Goal: Contribute content: Contribute content

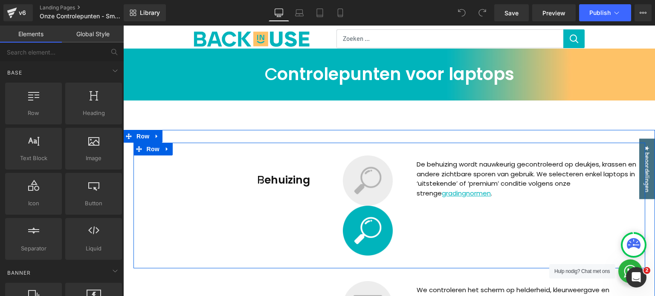
scroll to position [85, 0]
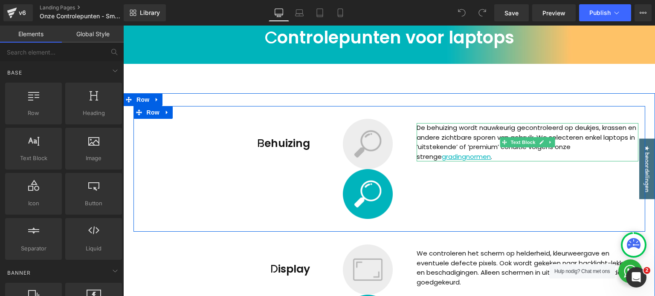
click at [607, 137] on p "De behuizing wordt nauwkeurig gecontroleerd op deukjes, krassen en andere zicht…" at bounding box center [528, 142] width 222 height 38
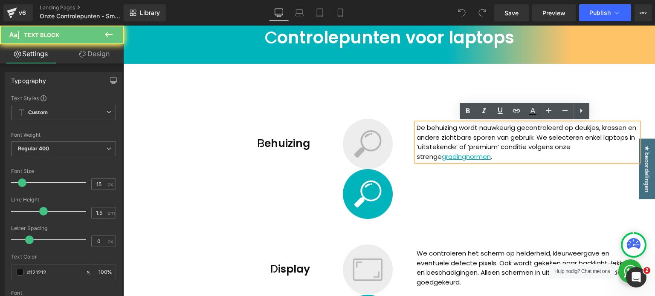
click at [607, 137] on p "De behuizing wordt nauwkeurig gecontroleerd op deukjes, krassen en andere zicht…" at bounding box center [528, 142] width 222 height 38
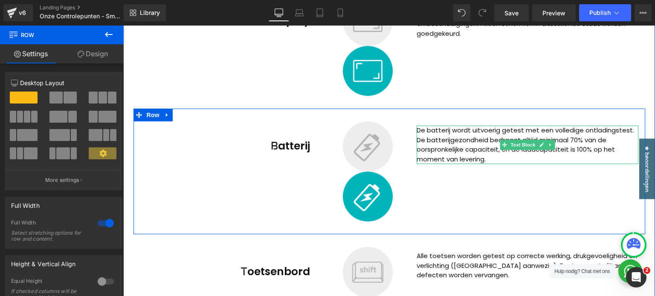
scroll to position [384, 0]
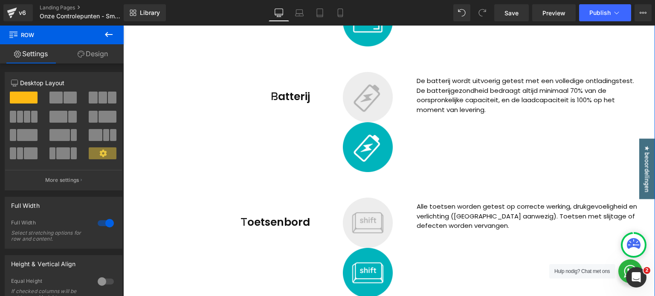
click at [455, 223] on p "Alle toetsen worden getest op correcte werking, drukgevoeligheid en verlichting…" at bounding box center [528, 216] width 222 height 29
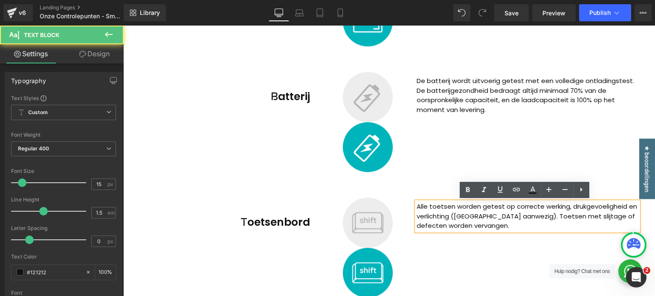
click at [518, 124] on div "Batterij Heading Image Image De batterij wordt uitvoerig getest met een volledi…" at bounding box center [389, 122] width 512 height 126
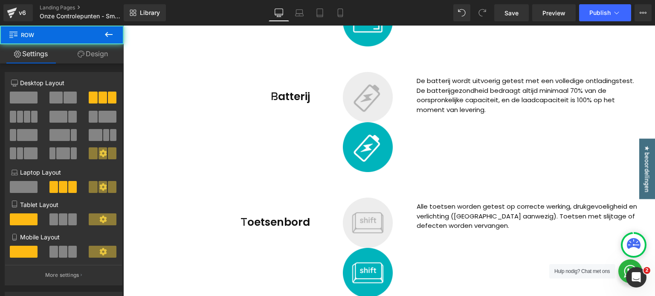
click at [438, 227] on p "Alle toetsen worden getest op correcte werking, drukgevoeligheid en verlichting…" at bounding box center [528, 216] width 222 height 29
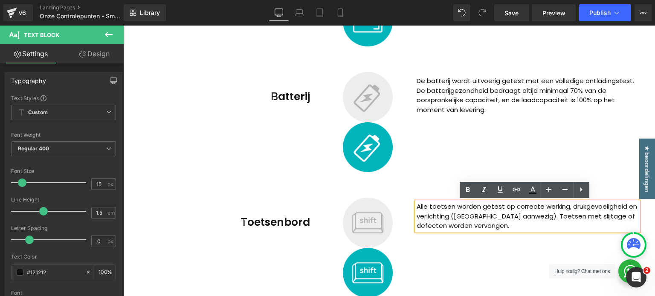
click at [427, 172] on div "Batterij Heading Image Image De batterij wordt uitvoerig getest met een volledi…" at bounding box center [389, 122] width 512 height 126
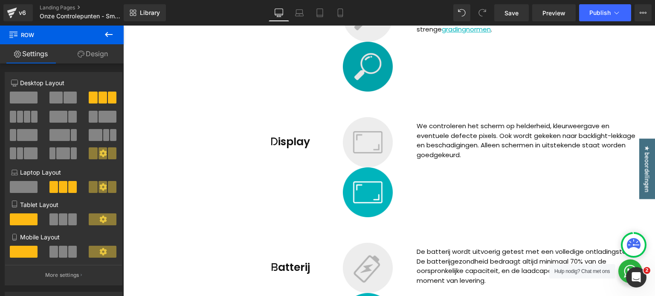
scroll to position [213, 0]
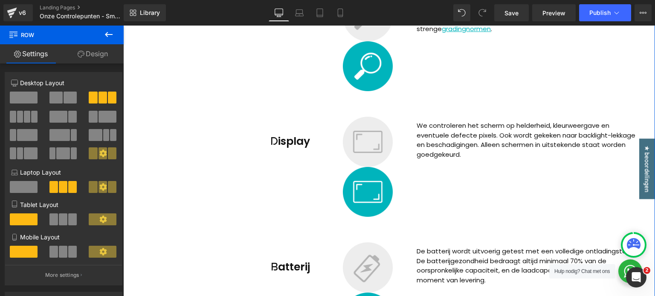
click at [223, 202] on div "Display Heading Image Image We controleren het scherm op helderheid, kleurweerg…" at bounding box center [389, 167] width 512 height 126
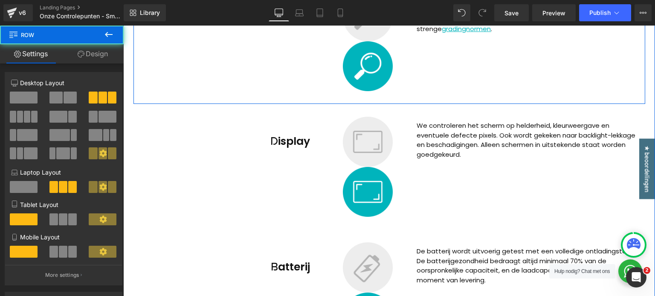
click at [254, 54] on div "Behuizing Heading Image Image De behuizing wordt nauwkeurig gecontroleerd op de…" at bounding box center [389, 41] width 512 height 126
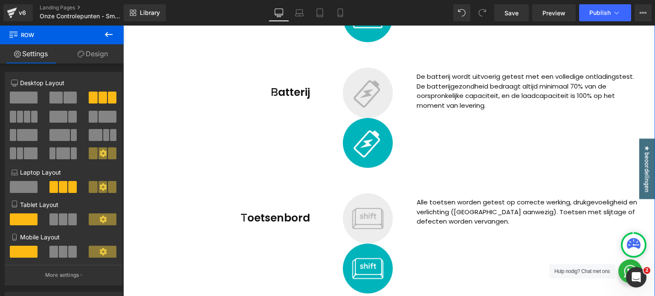
scroll to position [512, 0]
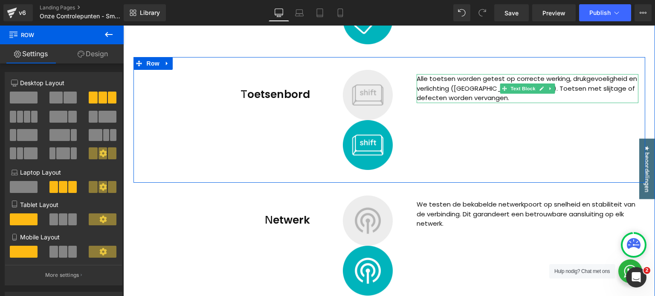
click at [425, 82] on p "Alle toetsen worden getest op correcte werking, drukgevoeligheid en verlichting…" at bounding box center [528, 88] width 222 height 29
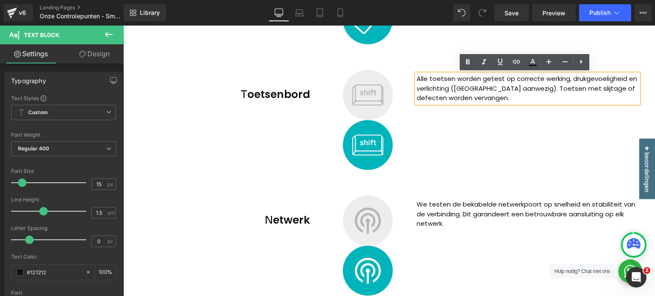
click at [415, 69] on div "Toetsenbord Heading Image Image Alle toetsen worden getest op correcte werking,…" at bounding box center [389, 120] width 512 height 126
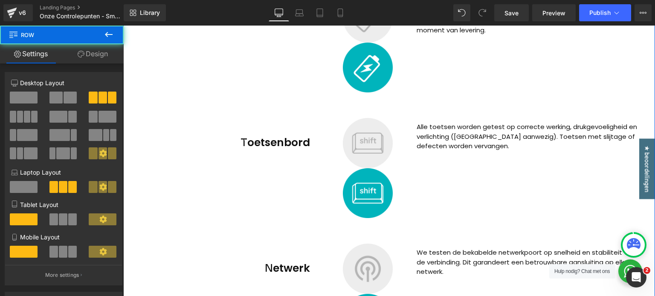
scroll to position [427, 0]
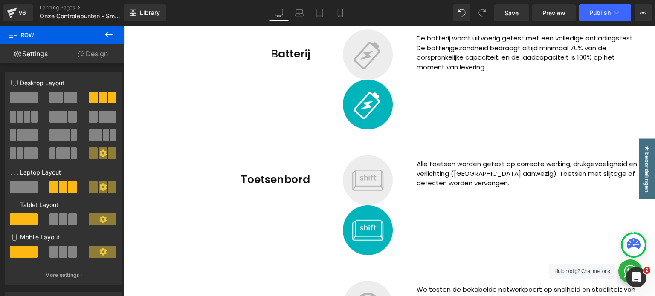
click at [464, 172] on p "Alle toetsen worden getest op correcte werking, drukgevoeligheid en verlichting…" at bounding box center [528, 174] width 222 height 29
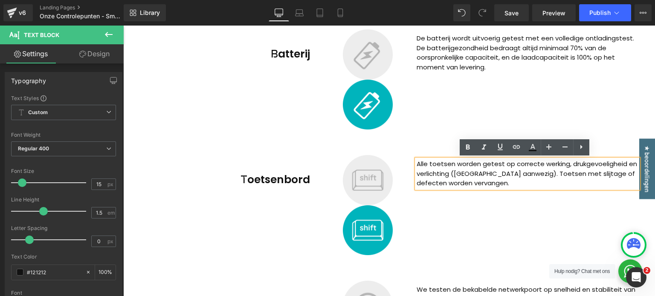
click at [426, 131] on div "Batterij Heading Image Image De batterij wordt uitvoerig getest met een volledi…" at bounding box center [389, 80] width 512 height 126
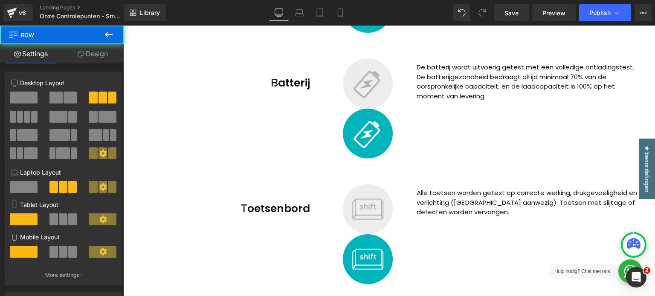
scroll to position [341, 0]
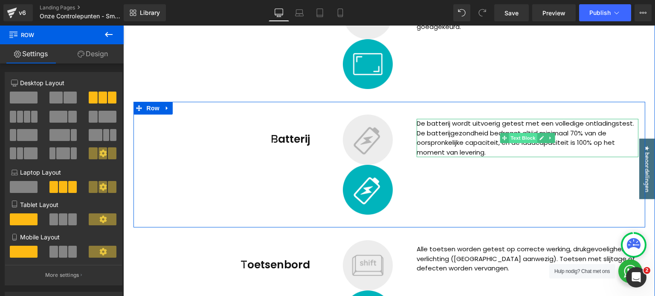
click at [522, 139] on span "Text Block" at bounding box center [523, 138] width 28 height 10
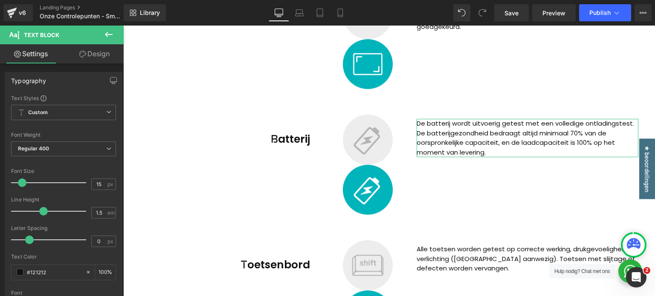
click at [97, 55] on link "Design" at bounding box center [95, 53] width 62 height 19
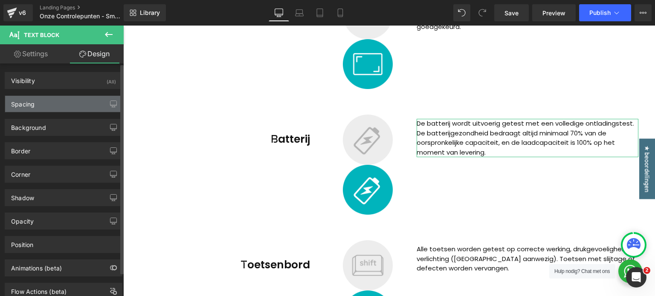
click at [42, 106] on div "Spacing" at bounding box center [63, 104] width 117 height 16
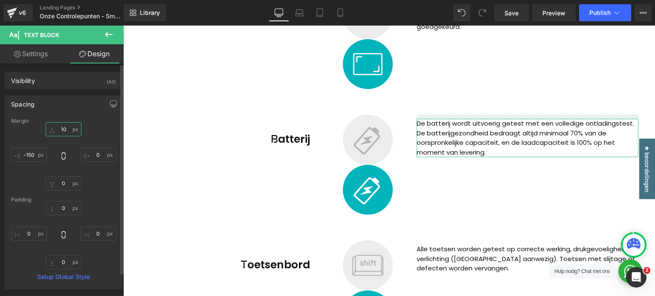
click at [59, 130] on input "10" at bounding box center [64, 129] width 36 height 14
type input "15"
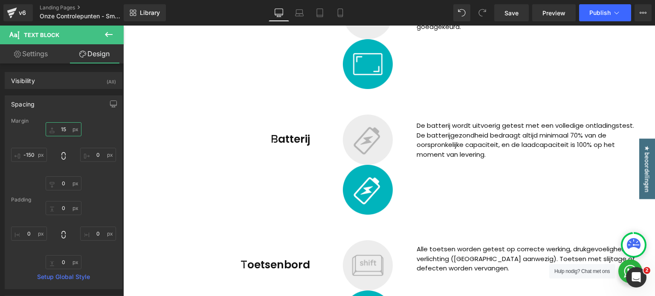
scroll to position [171, 0]
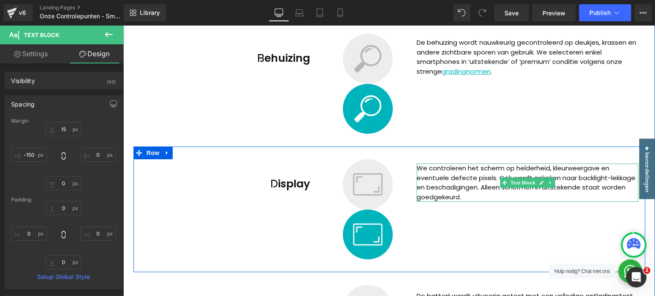
click at [470, 180] on p "We controleren het scherm op helderheid, kleurweergave en eventuele defecte pix…" at bounding box center [528, 183] width 222 height 38
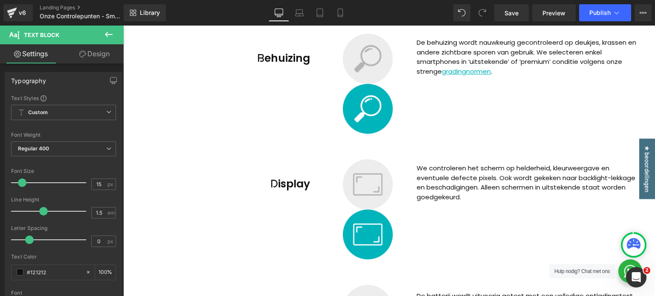
drag, startPoint x: 93, startPoint y: 54, endPoint x: 63, endPoint y: 102, distance: 56.0
click at [93, 54] on link "Design" at bounding box center [95, 53] width 62 height 19
click at [0, 0] on div "Spacing" at bounding box center [0, 0] width 0 height 0
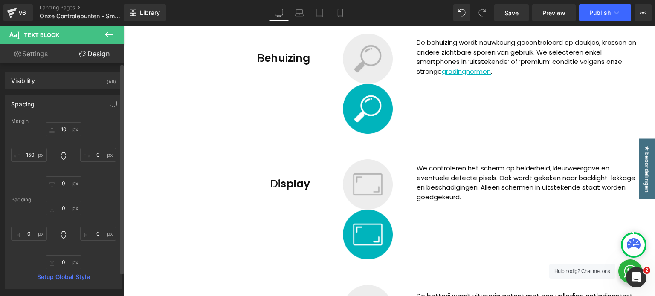
type input "10"
type input "0"
type input "-150"
type input "0"
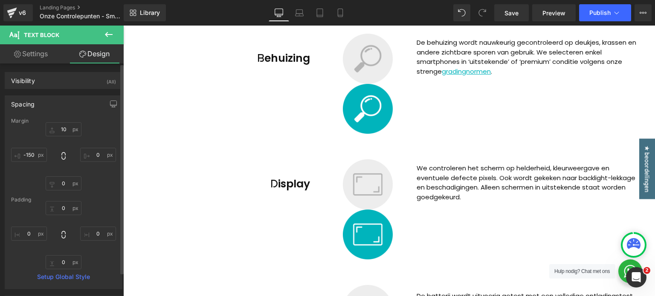
type input "0"
click at [63, 128] on input "10" at bounding box center [64, 129] width 36 height 14
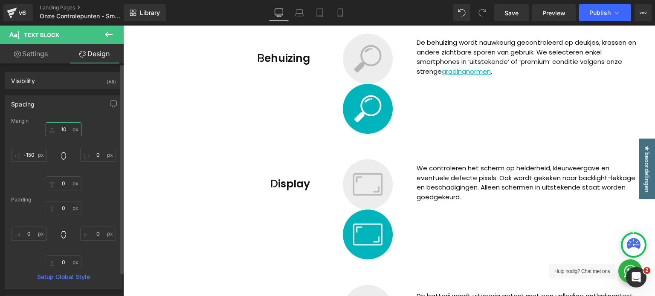
click at [63, 128] on input "10" at bounding box center [64, 129] width 36 height 14
type input "15"
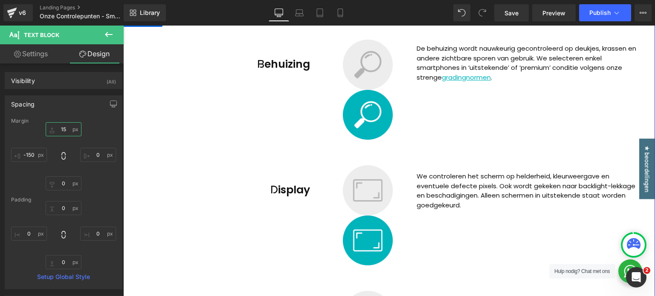
scroll to position [128, 0]
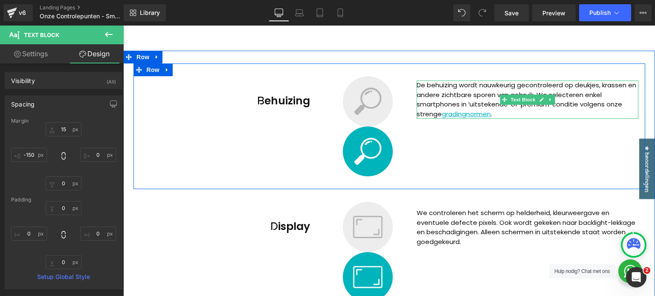
click at [469, 93] on p "De behuizing wordt nauwkeurig gecontroleerd op deukjes, krassen en andere zicht…" at bounding box center [528, 100] width 222 height 38
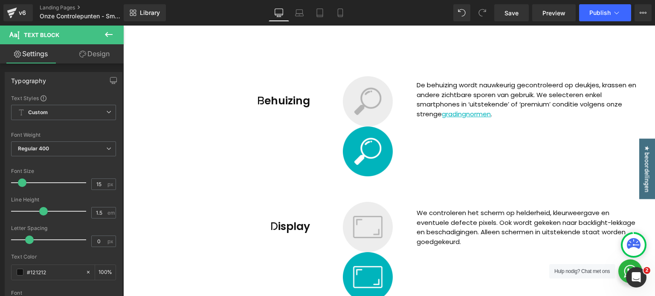
click at [106, 59] on link "Design" at bounding box center [95, 53] width 62 height 19
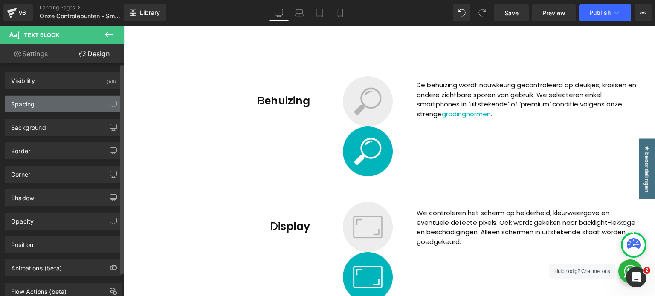
click at [58, 102] on div "Spacing" at bounding box center [63, 104] width 117 height 16
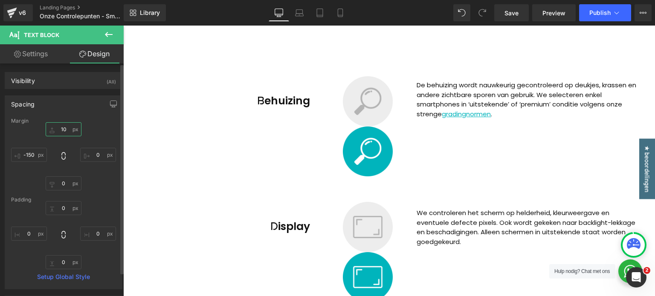
click at [55, 131] on input "10" at bounding box center [64, 129] width 36 height 14
type input "15"
click at [67, 108] on div "Spacing" at bounding box center [63, 104] width 117 height 16
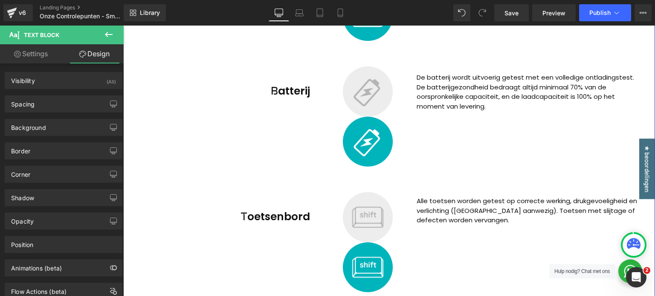
scroll to position [427, 0]
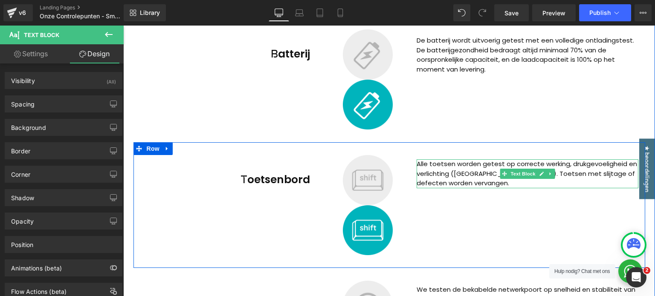
click at [434, 174] on p "Alle toetsen worden getest op correcte werking, drukgevoeligheid en verlichting…" at bounding box center [528, 174] width 222 height 29
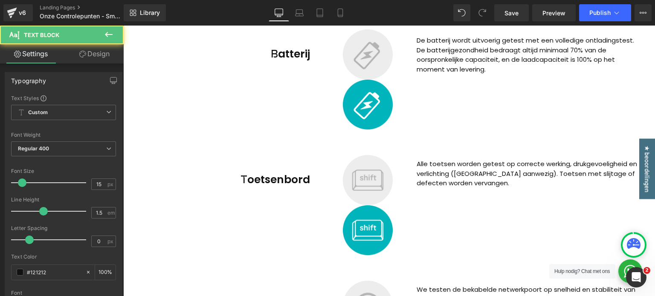
click at [99, 47] on link "Design" at bounding box center [95, 53] width 62 height 19
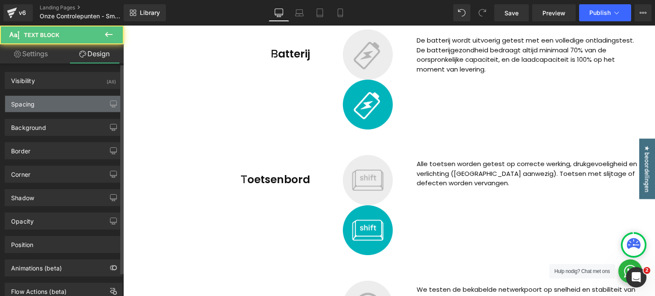
type input "10"
type input "0"
type input "-150"
type input "0"
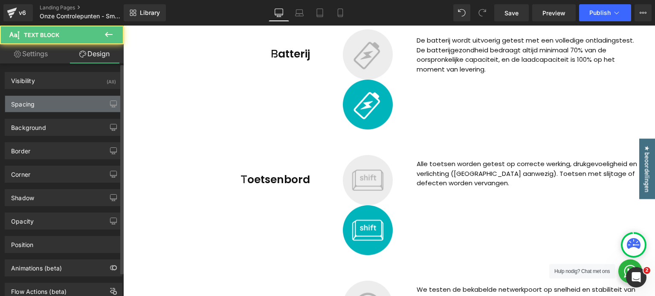
type input "0"
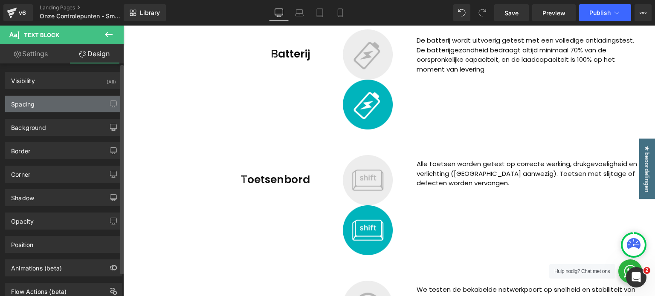
click at [48, 104] on div "Spacing" at bounding box center [63, 104] width 117 height 16
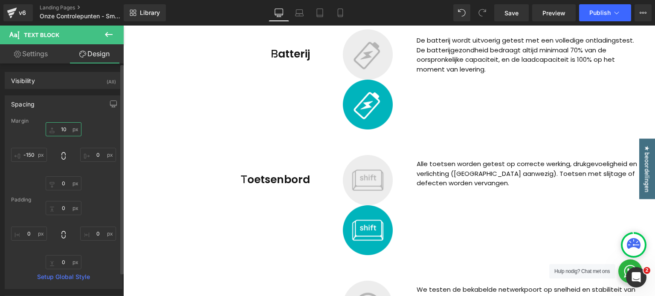
click at [67, 131] on input "10" at bounding box center [64, 129] width 36 height 14
type input "25"
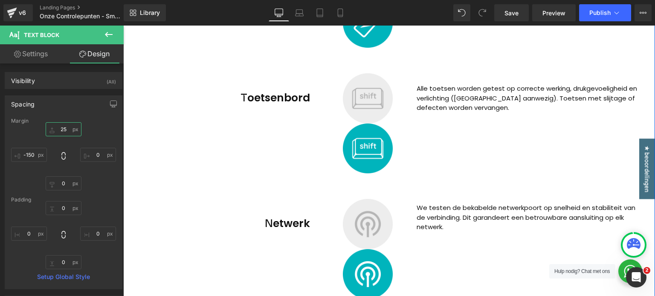
scroll to position [512, 0]
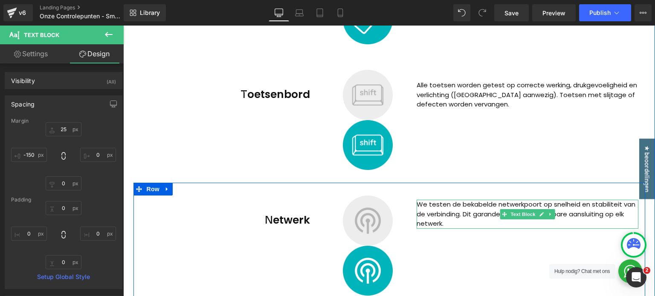
click at [439, 222] on p "We testen de bekabelde netwerkpoort op snelheid en stabiliteit van de verbindin…" at bounding box center [528, 214] width 222 height 29
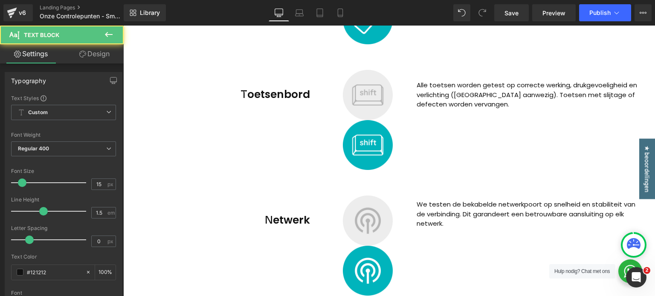
click at [72, 58] on link "Design" at bounding box center [95, 53] width 62 height 19
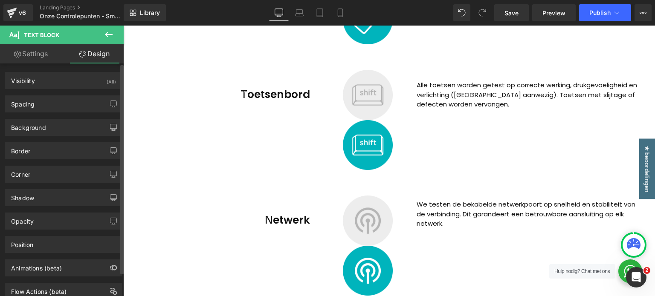
click at [58, 93] on div "Spacing Margin 10px 10 0px 0 0px 0 -150px -150 Padding 0px 0 0px 0 0px 0 0px 0 …" at bounding box center [64, 100] width 128 height 23
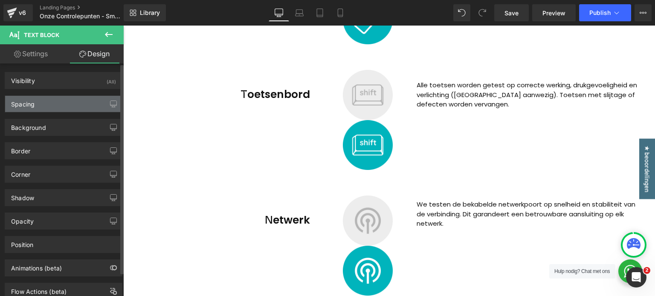
click at [57, 100] on div "Spacing" at bounding box center [63, 104] width 117 height 16
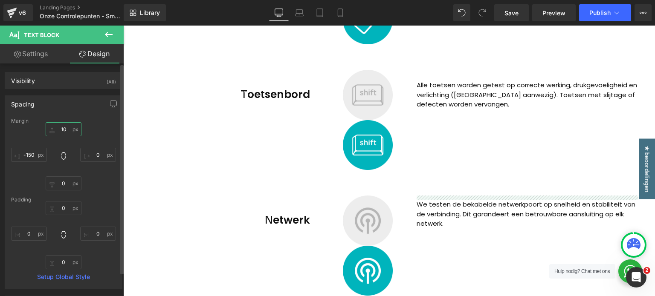
click at [69, 130] on input "10" at bounding box center [64, 129] width 36 height 14
type input "25"
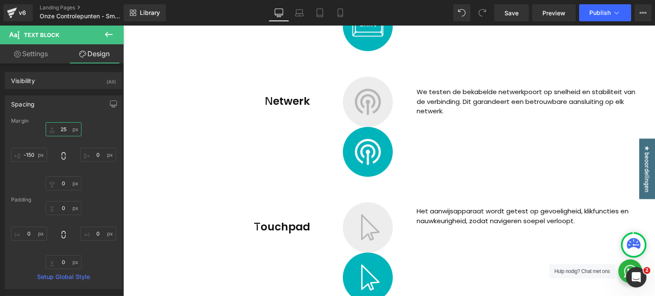
scroll to position [640, 0]
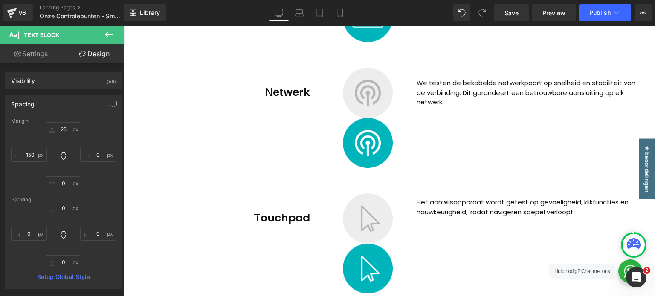
click at [461, 205] on p "Het aanwijsapparaat wordt getest op gevoeligheid, klikfuncties en nauwkeurighei…" at bounding box center [528, 207] width 222 height 19
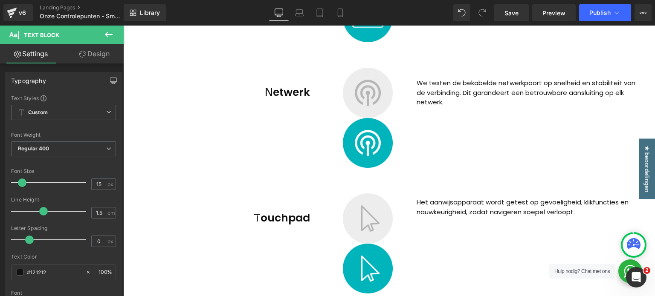
click at [94, 56] on link "Design" at bounding box center [95, 53] width 62 height 19
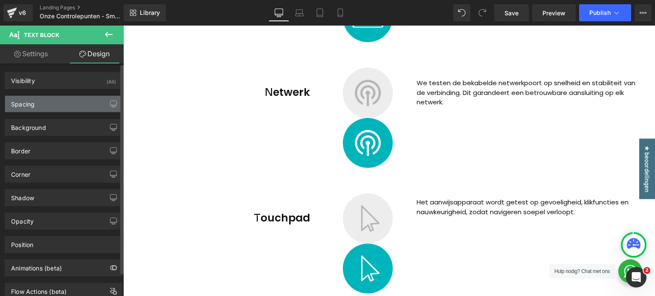
click at [61, 100] on div "Spacing" at bounding box center [63, 104] width 117 height 16
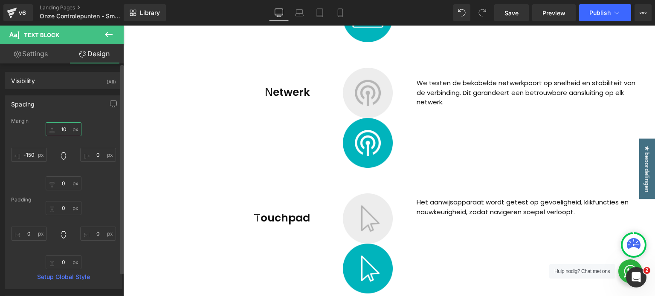
click at [66, 131] on input "10" at bounding box center [64, 129] width 36 height 14
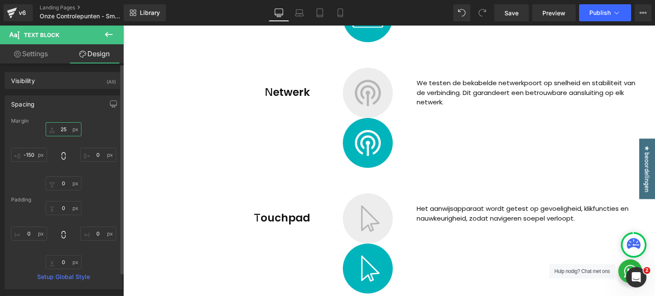
click at [66, 131] on input "25" at bounding box center [64, 129] width 36 height 14
click at [63, 129] on input "25" at bounding box center [64, 129] width 36 height 14
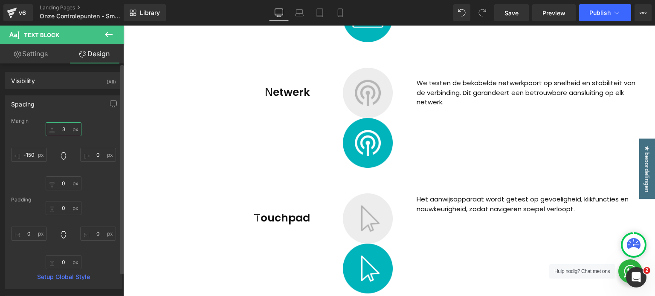
type input "35"
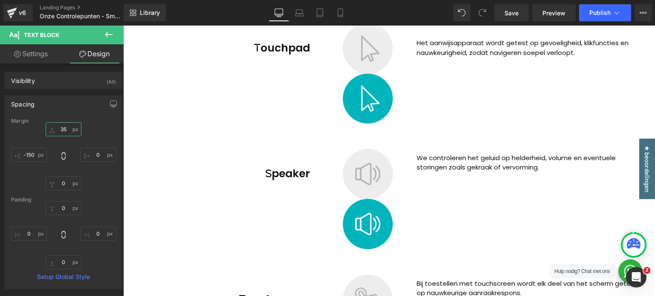
scroll to position [810, 0]
click at [459, 160] on p "We controleren het geluid op helderheid, volume en eventuele storingen zoals ge…" at bounding box center [528, 162] width 222 height 19
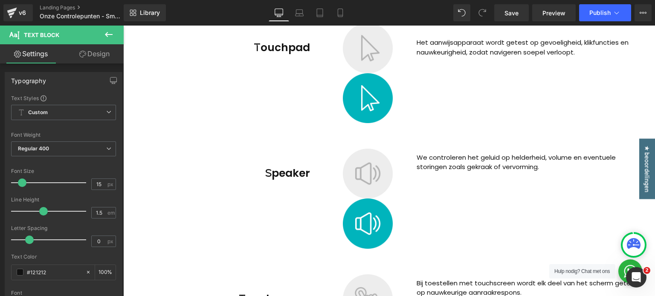
click at [79, 54] on icon at bounding box center [82, 54] width 7 height 7
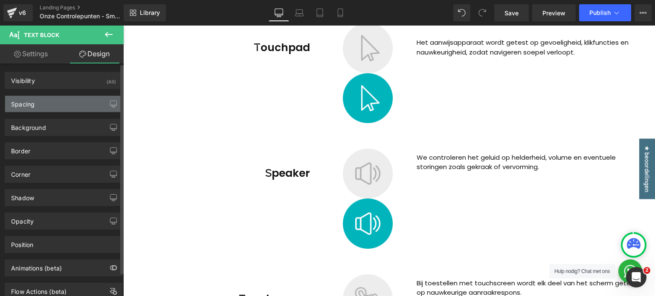
type input "10"
type input "0"
type input "-150"
type input "0"
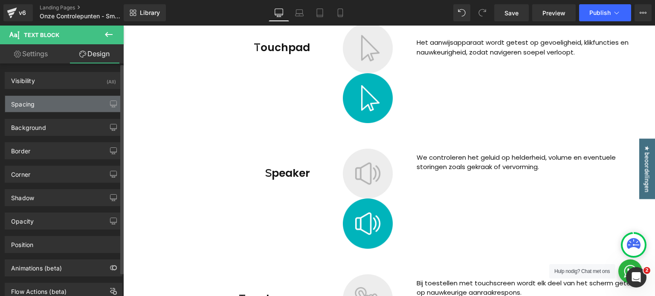
type input "0"
click at [24, 109] on div "Spacing" at bounding box center [63, 104] width 117 height 16
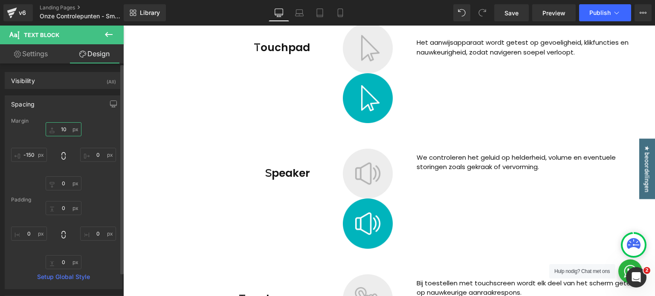
click at [65, 130] on input "10" at bounding box center [64, 129] width 36 height 14
type input "35"
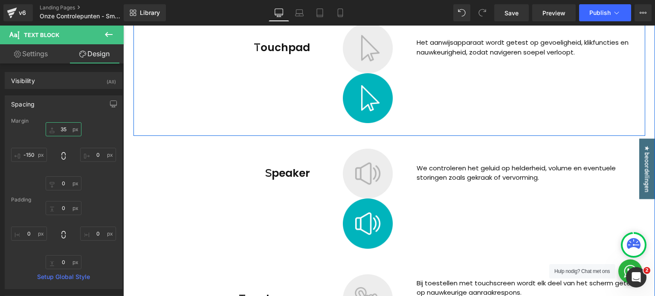
scroll to position [981, 0]
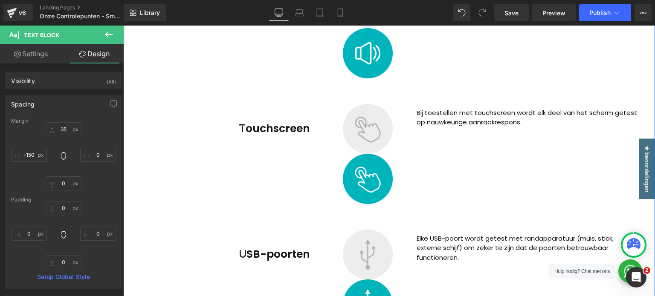
click at [123, 26] on div at bounding box center [123, 26] width 0 height 0
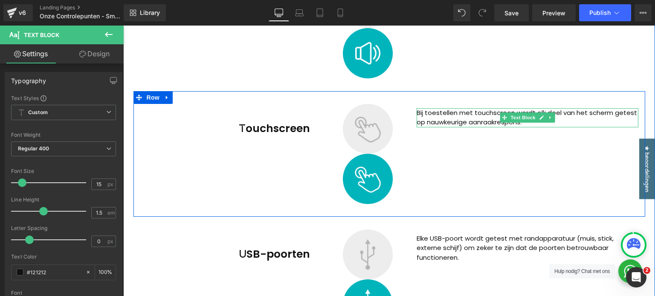
click at [430, 116] on p "Bij toestellen met touchscreen wordt elk deel van het scherm getest op nauwkeur…" at bounding box center [528, 117] width 222 height 19
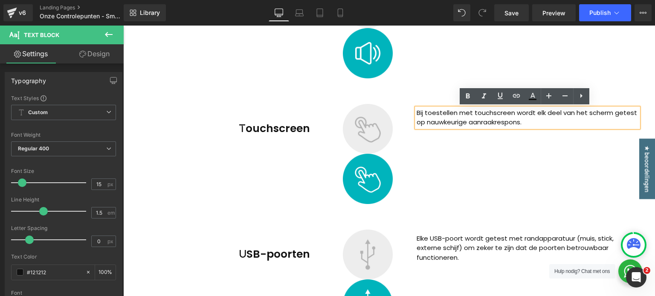
click at [113, 52] on link "Design" at bounding box center [95, 53] width 62 height 19
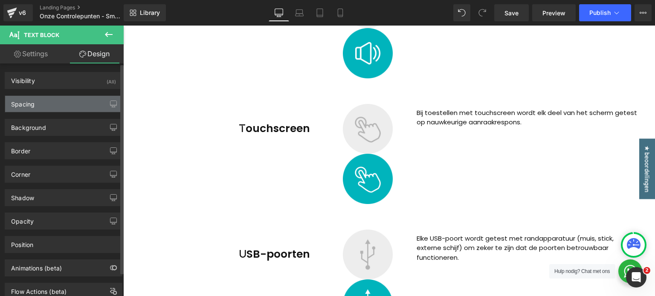
click at [40, 99] on div "Spacing" at bounding box center [63, 104] width 117 height 16
type input "10"
type input "0"
type input "-150"
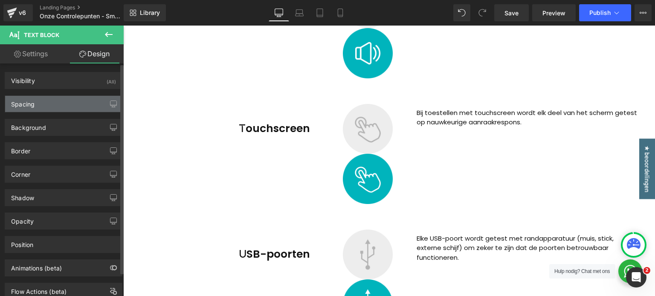
type input "0"
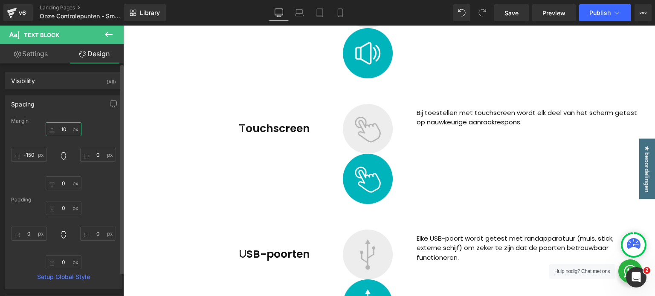
click at [65, 126] on input "10" at bounding box center [64, 129] width 36 height 14
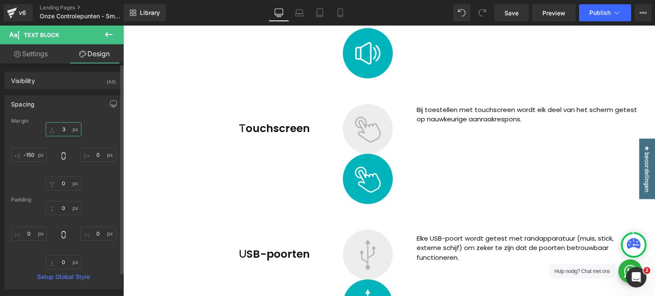
type input "35"
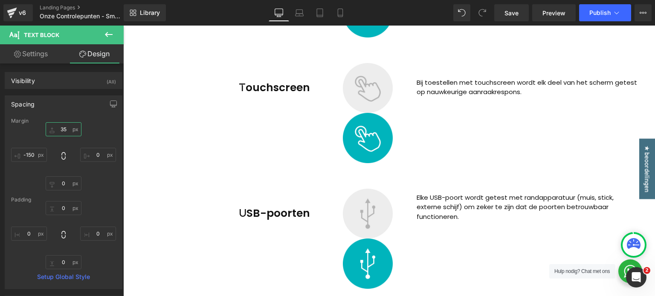
scroll to position [1066, 0]
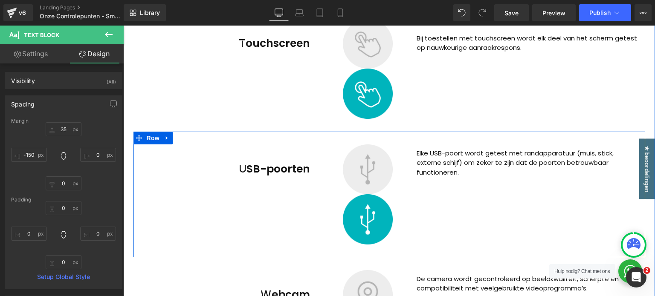
click at [445, 156] on p "Elke USB-poort wordt getest met randapparatuur (muis, stick, externe schijf) om…" at bounding box center [528, 163] width 222 height 29
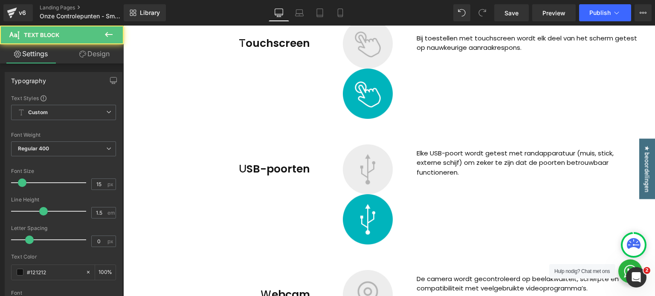
click at [82, 54] on icon at bounding box center [82, 54] width 7 height 7
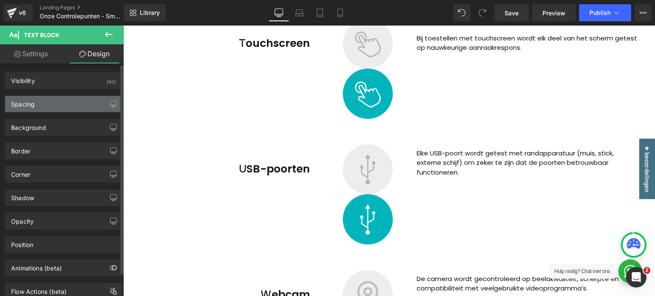
click at [49, 102] on div "Spacing" at bounding box center [63, 104] width 117 height 16
type input "10"
type input "0"
type input "-150"
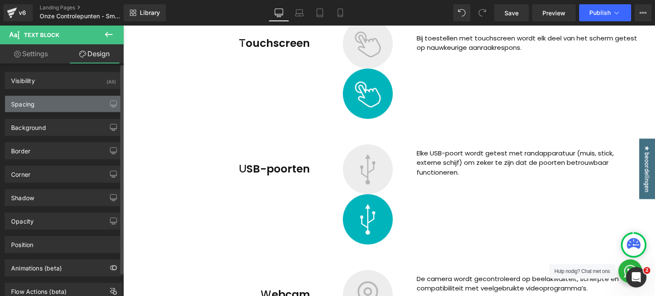
type input "0"
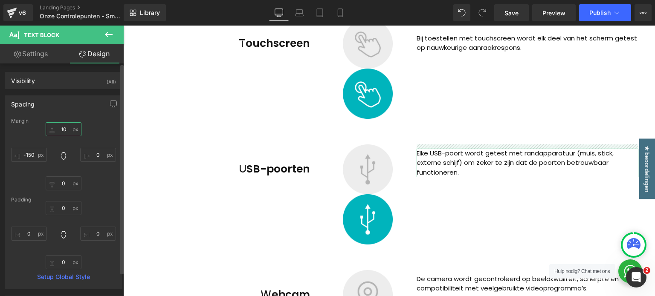
click at [60, 128] on input "10" at bounding box center [64, 129] width 36 height 14
type input "35"
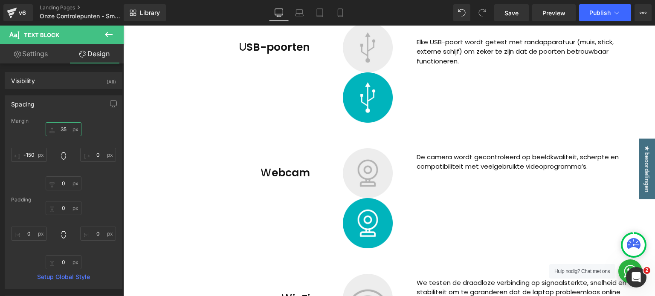
scroll to position [1194, 0]
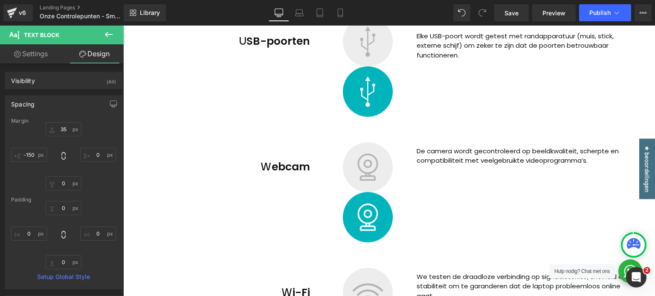
click at [451, 160] on p "De camera wordt gecontroleerd op beeldkwaliteit, scherpte en compatibiliteit me…" at bounding box center [528, 156] width 222 height 19
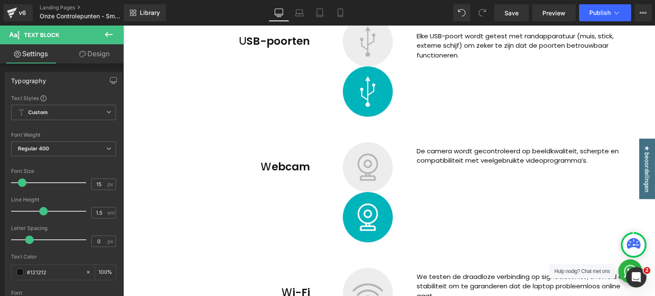
click at [106, 49] on link "Design" at bounding box center [95, 53] width 62 height 19
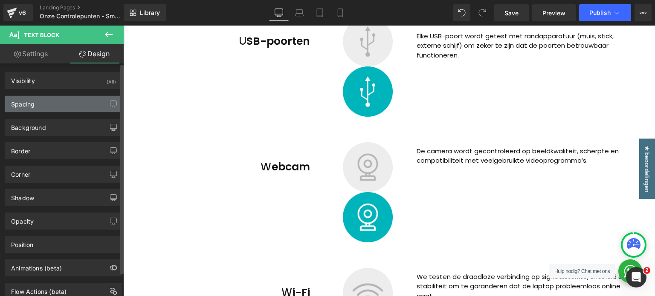
type input "10"
type input "0"
type input "-150"
type input "0"
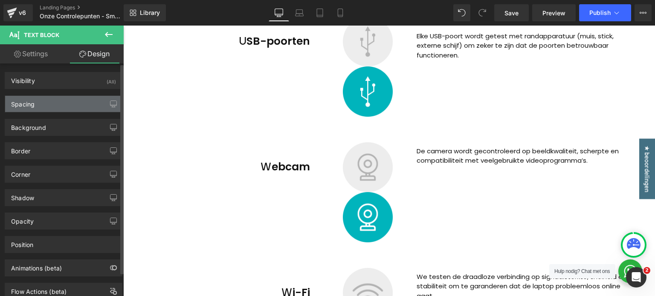
type input "0"
click at [46, 105] on div "Spacing" at bounding box center [63, 104] width 117 height 16
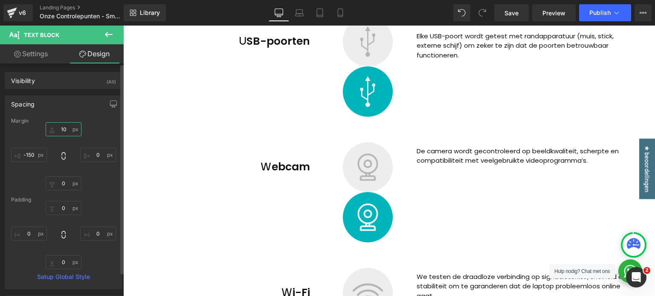
click at [62, 131] on input "10" at bounding box center [64, 129] width 36 height 14
type input "35"
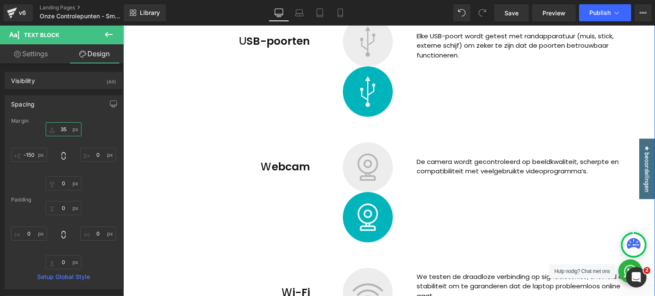
scroll to position [1322, 0]
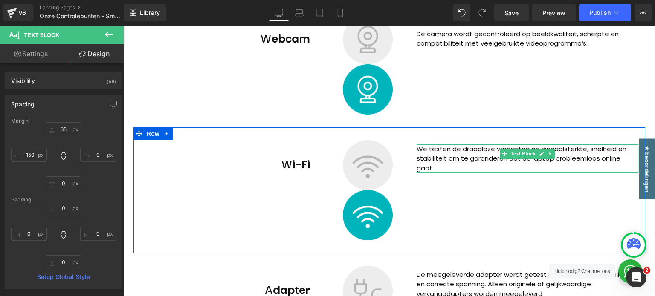
click at [449, 152] on p "We testen de draadloze verbinding op signaalsterkte, snelheid en stabiliteit om…" at bounding box center [528, 159] width 222 height 29
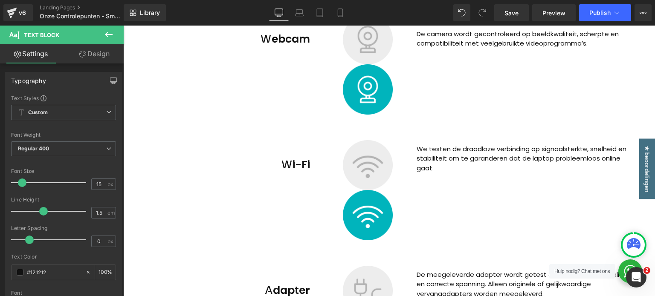
drag, startPoint x: 89, startPoint y: 52, endPoint x: 47, endPoint y: 81, distance: 50.8
click at [89, 52] on link "Design" at bounding box center [95, 53] width 62 height 19
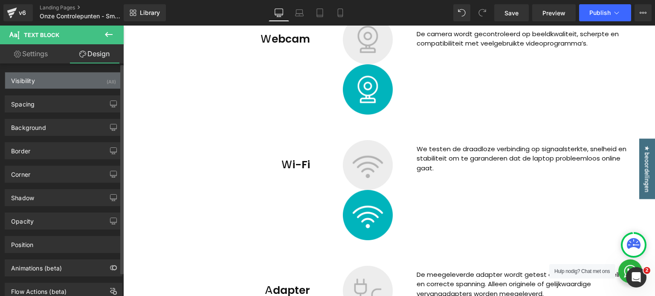
type input "10"
type input "0"
type input "-150"
type input "0"
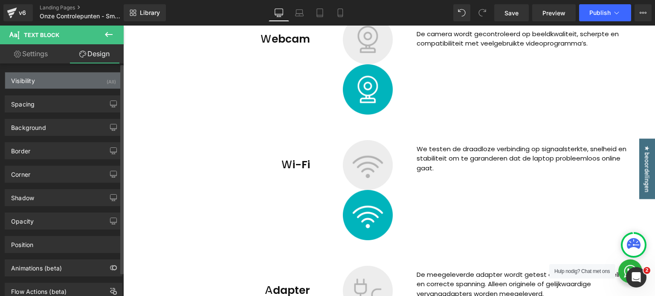
type input "0"
click at [47, 81] on div "Visibility (All)" at bounding box center [63, 81] width 117 height 16
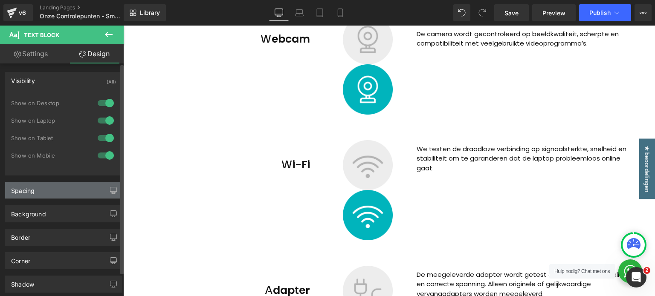
click at [37, 191] on div "Spacing" at bounding box center [63, 191] width 117 height 16
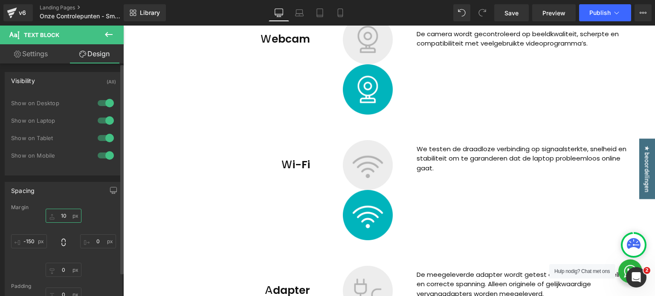
click at [67, 210] on input "10" at bounding box center [64, 216] width 36 height 14
type input "35"
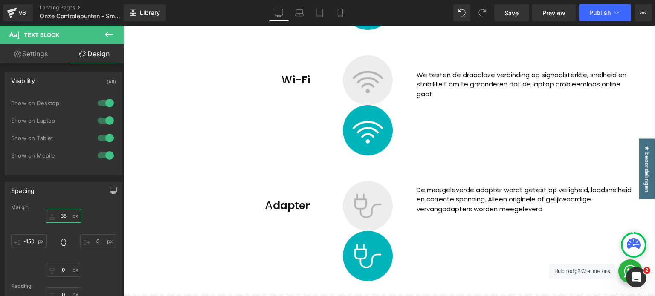
scroll to position [1408, 0]
click at [450, 202] on p "De meegeleverde adapter wordt getest op veiligheid, laadsnelheid en correcte sp…" at bounding box center [528, 199] width 222 height 29
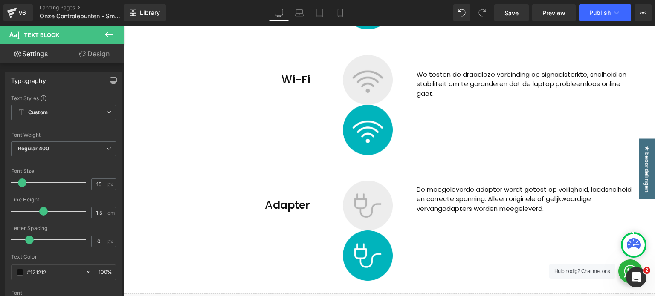
click at [84, 54] on icon at bounding box center [82, 54] width 7 height 7
click at [0, 0] on div "Spacing" at bounding box center [0, 0] width 0 height 0
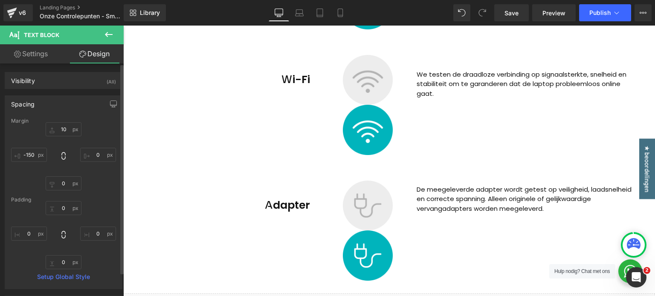
type input "10"
type input "0"
type input "-150"
type input "0"
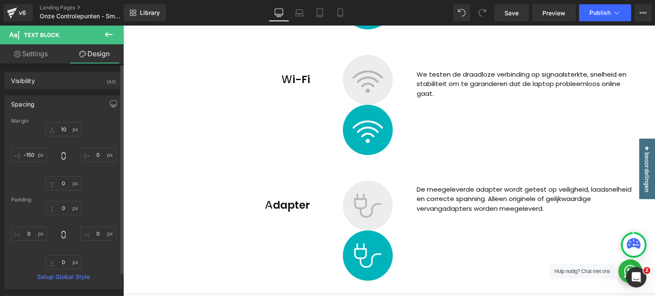
type input "0"
click at [60, 131] on input "10" at bounding box center [64, 129] width 36 height 14
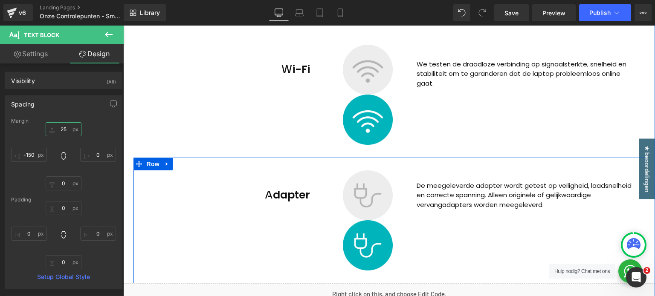
scroll to position [1493, 0]
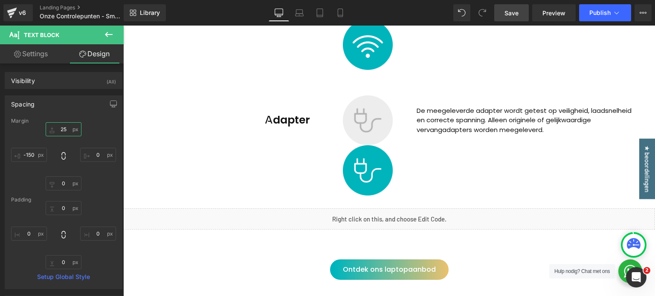
type input "25"
click at [516, 16] on span "Save" at bounding box center [512, 13] width 14 height 9
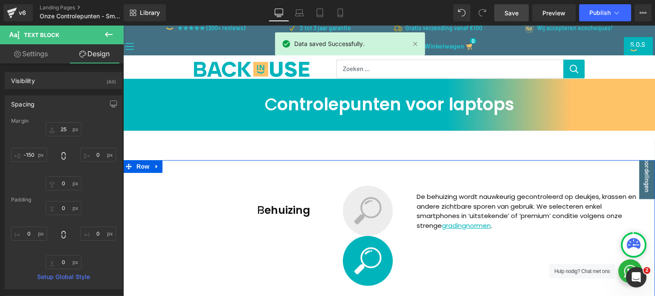
scroll to position [0, 0]
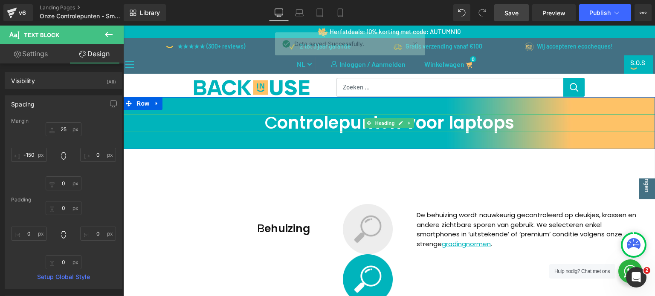
click at [489, 122] on h1 "Controlepunten voor laptops" at bounding box center [389, 123] width 532 height 18
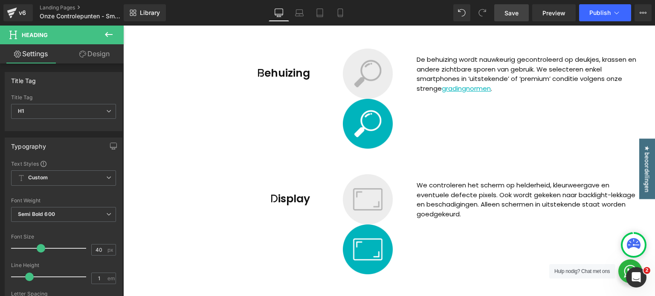
scroll to position [171, 0]
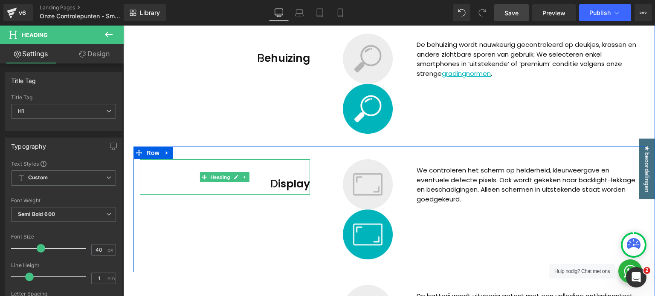
click at [244, 186] on h2 "Display" at bounding box center [225, 184] width 171 height 20
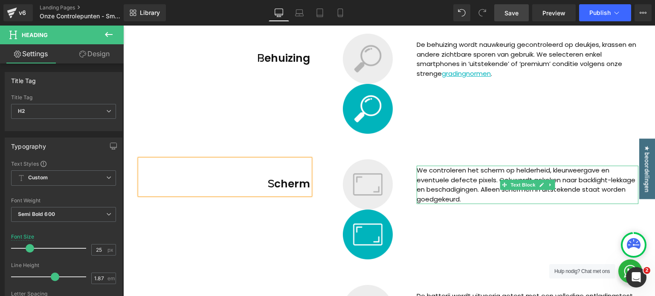
click at [563, 184] on p "We controleren het scherm op helderheid, kleurweergave en eventuele defecte pix…" at bounding box center [528, 185] width 222 height 38
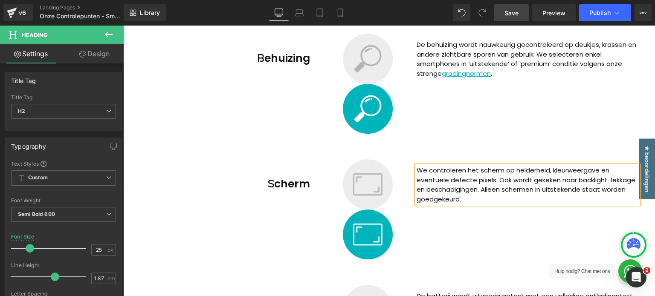
click at [564, 184] on p "We controleren het scherm op helderheid, kleurweergave en eventuele defecte pix…" at bounding box center [528, 185] width 222 height 38
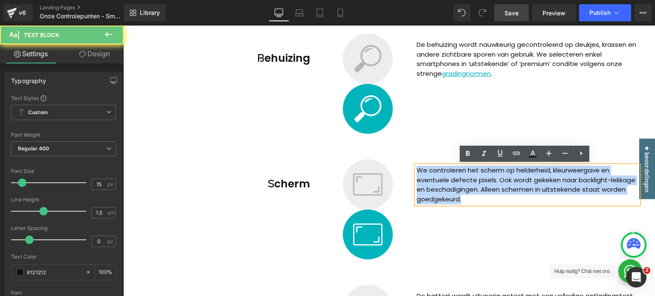
click at [564, 184] on p "We controleren het scherm op helderheid, kleurweergave en eventuele defecte pix…" at bounding box center [528, 185] width 222 height 38
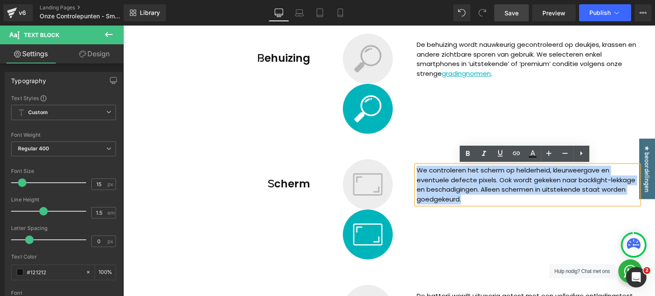
paste div
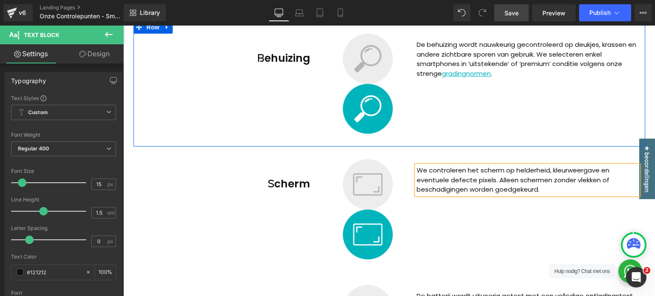
click at [502, 119] on div "Behuizing Heading Image Image De behuizing wordt nauwkeurig gecontroleerd op de…" at bounding box center [389, 84] width 512 height 126
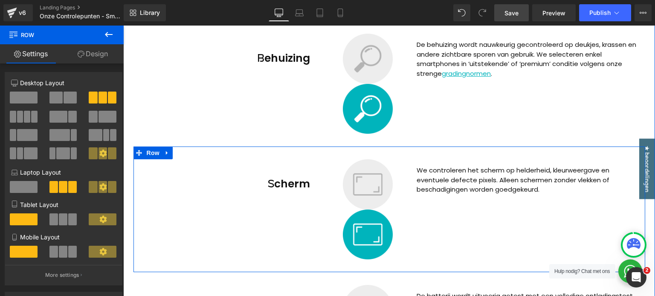
click at [483, 181] on p "We controleren het scherm op helderheid, kleurweergave en eventuele defecte pix…" at bounding box center [528, 180] width 222 height 29
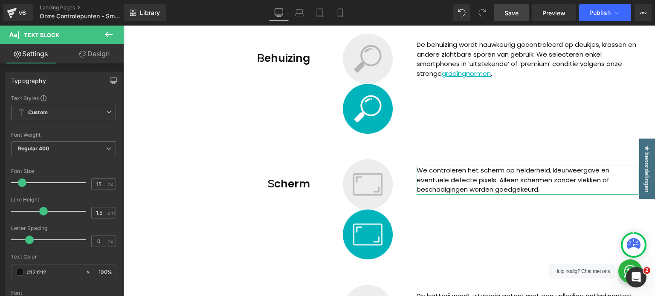
click at [81, 57] on icon at bounding box center [82, 54] width 7 height 7
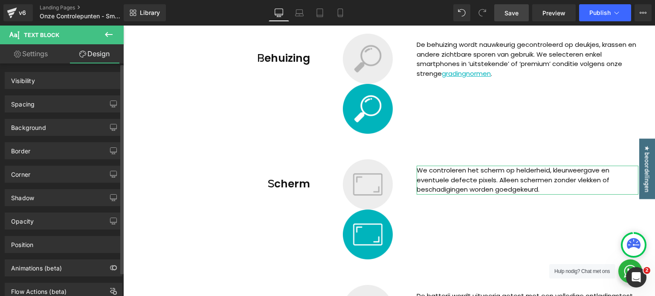
click at [55, 99] on div "Spacing" at bounding box center [63, 104] width 117 height 16
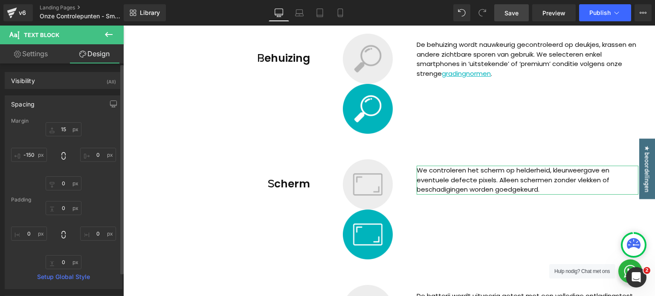
type input "15"
type input "0"
type input "-150"
type input "0"
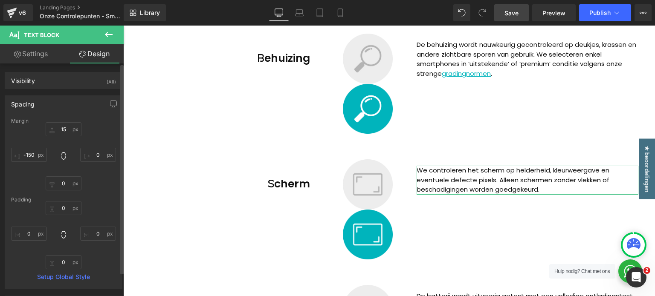
type input "0"
click at [60, 129] on input "15" at bounding box center [64, 129] width 36 height 14
type input "25"
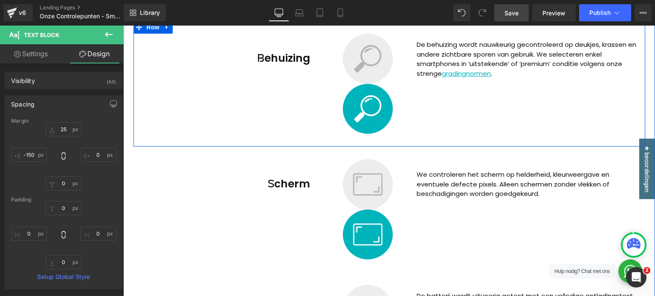
click at [506, 118] on div "Behuizing Heading Image Image De behuizing wordt nauwkeurig gecontroleerd op de…" at bounding box center [389, 84] width 512 height 126
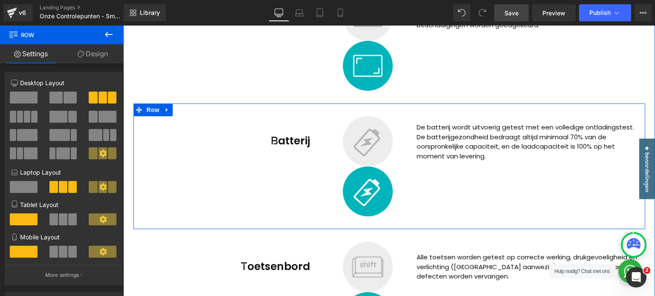
scroll to position [341, 0]
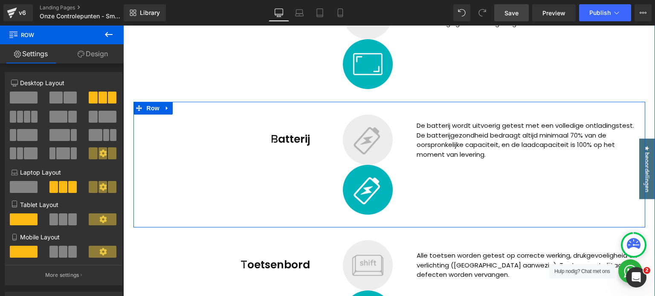
click at [490, 137] on p "De batterij wordt uitvoerig getest met een volledige ontladingstest. De batteri…" at bounding box center [528, 140] width 222 height 38
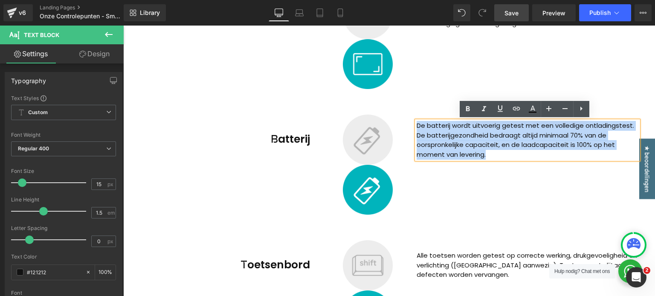
paste div
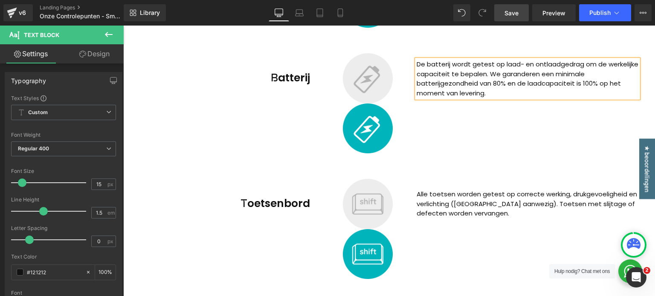
scroll to position [384, 0]
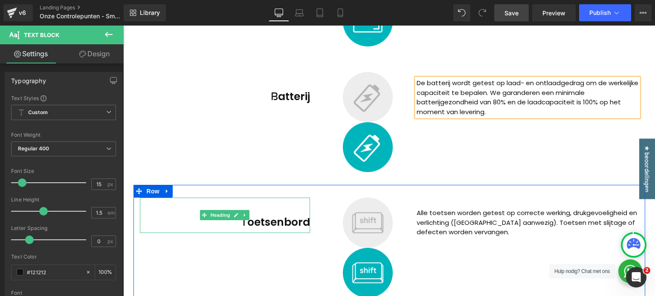
click at [257, 222] on h2 "Toetsenbord" at bounding box center [225, 223] width 171 height 20
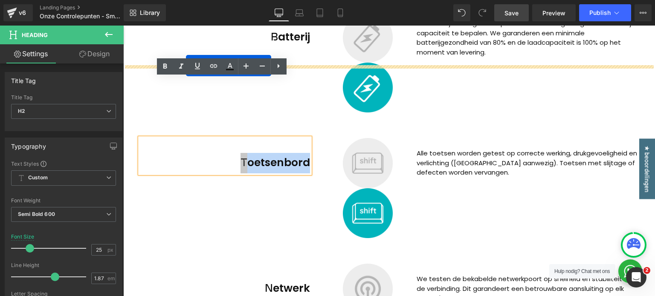
scroll to position [418, 0]
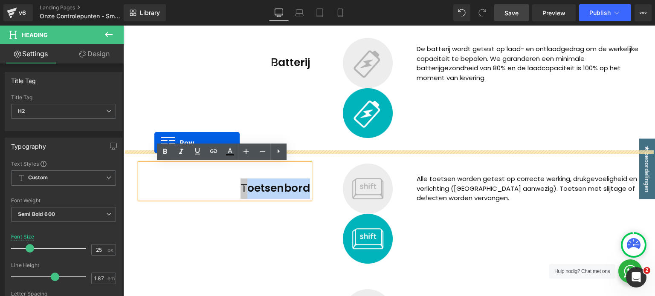
drag, startPoint x: 137, startPoint y: 225, endPoint x: 154, endPoint y: 143, distance: 83.6
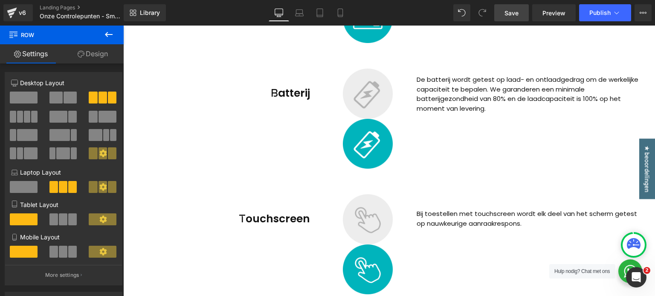
scroll to position [459, 0]
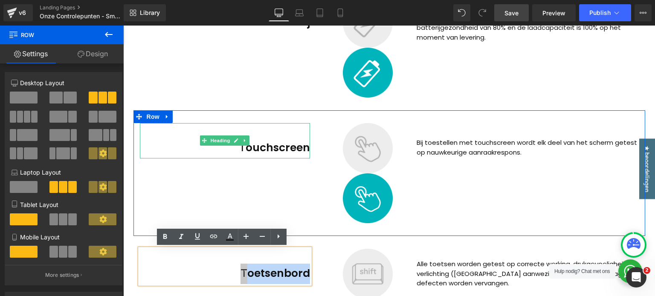
click at [253, 153] on h2 "Touchscreen" at bounding box center [225, 148] width 171 height 20
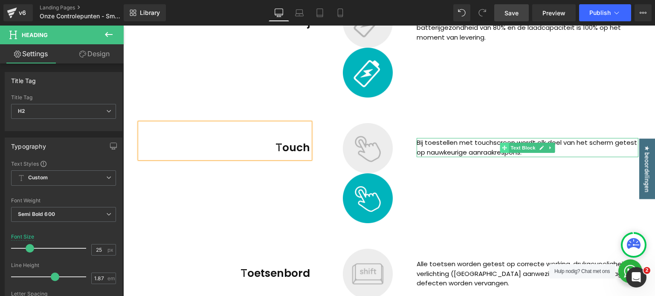
click at [504, 147] on span at bounding box center [504, 148] width 9 height 10
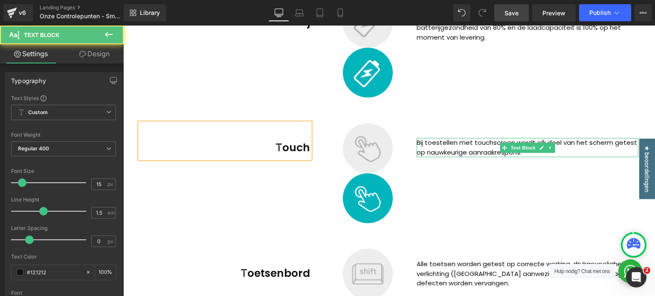
click at [458, 146] on p "Bij toestellen met touchscreen wordt elk deel van het scherm getest op nauwkeur…" at bounding box center [528, 147] width 222 height 19
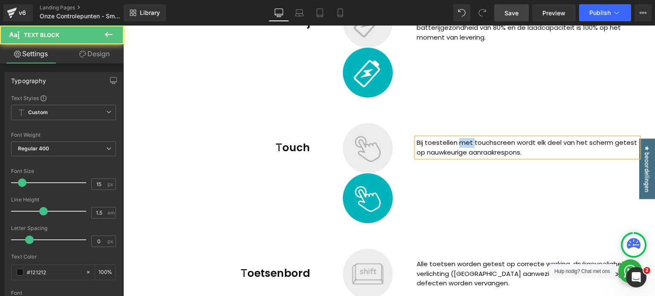
click at [458, 146] on p "Bij toestellen met touchscreen wordt elk deel van het scherm getest op nauwkeur…" at bounding box center [528, 147] width 222 height 19
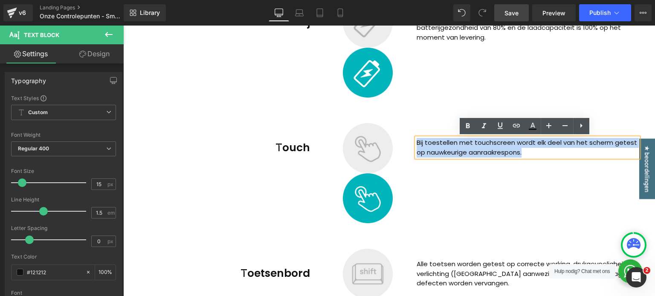
click at [458, 146] on p "Bij toestellen met touchscreen wordt elk deel van het scherm getest op nauwkeur…" at bounding box center [528, 147] width 222 height 19
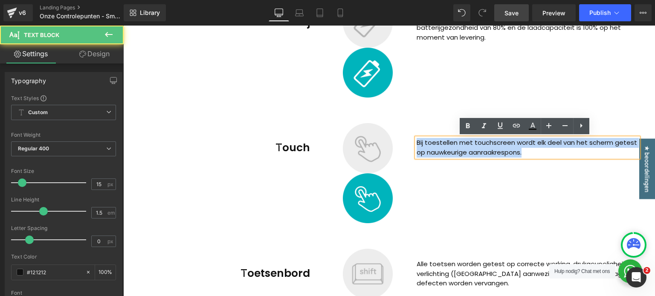
paste div
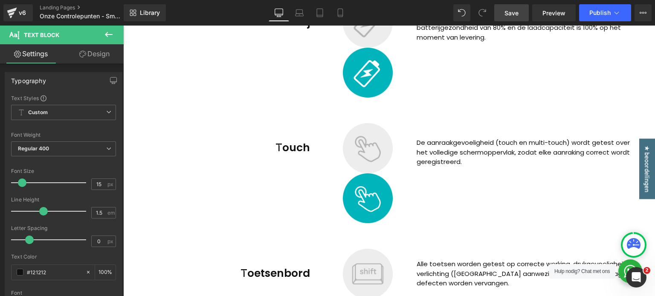
click at [92, 56] on link "Design" at bounding box center [95, 53] width 62 height 19
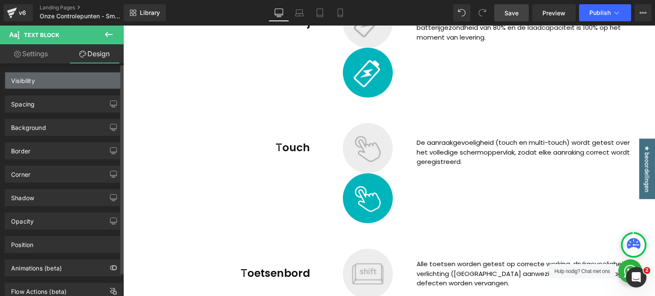
click at [57, 87] on div "Visibility" at bounding box center [63, 81] width 117 height 16
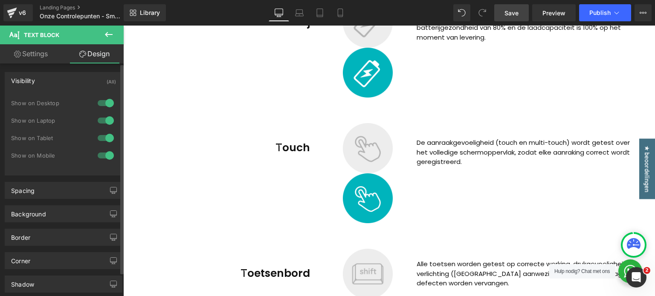
type input "35"
type input "0"
type input "-150"
type input "0"
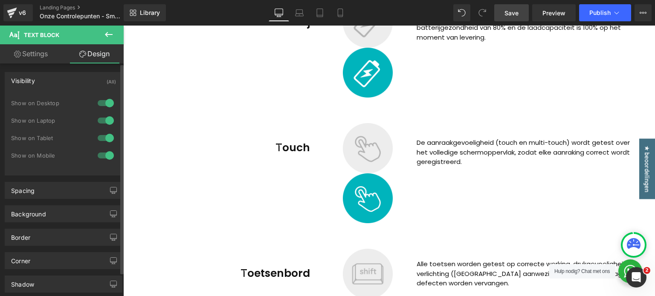
type input "0"
click at [36, 192] on div "Spacing" at bounding box center [63, 191] width 117 height 16
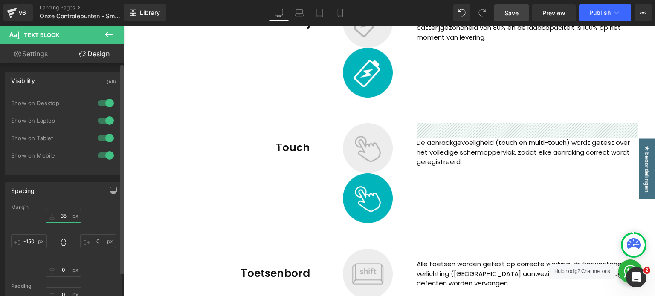
click at [60, 214] on input "35" at bounding box center [64, 216] width 36 height 14
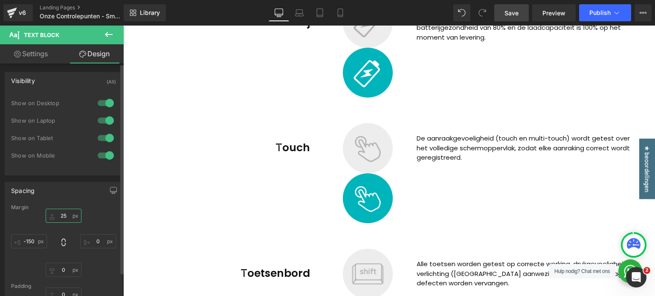
type input "25"
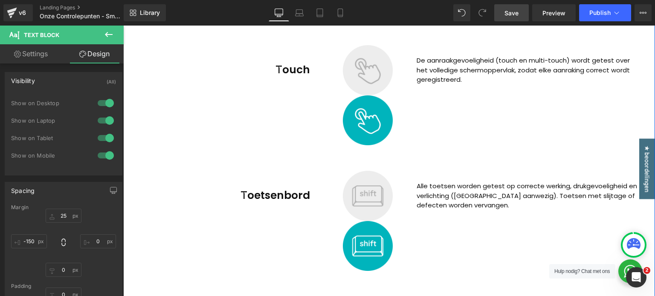
scroll to position [586, 0]
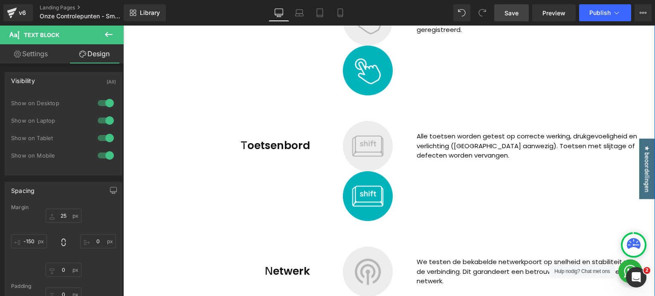
click at [246, 142] on div "Toetsenbord Heading" at bounding box center [225, 138] width 171 height 35
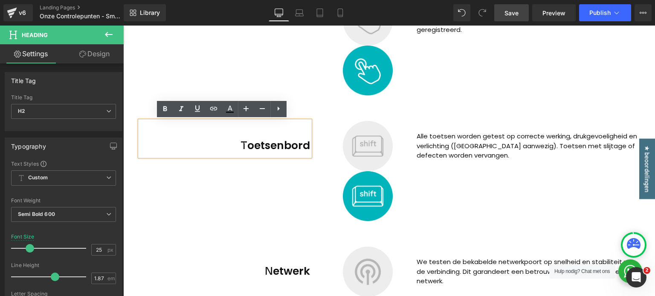
click at [267, 151] on div "Image" at bounding box center [367, 146] width 200 height 50
click at [123, 26] on div at bounding box center [123, 26] width 0 height 0
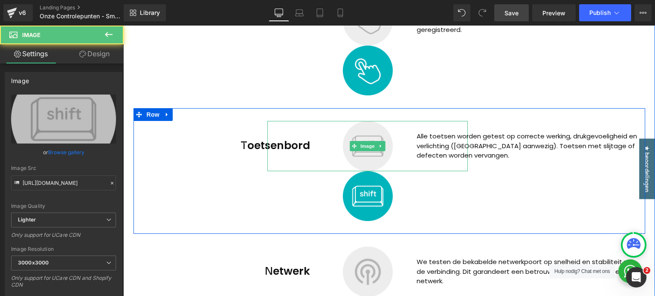
click at [249, 145] on h2 "Toetsenbord" at bounding box center [225, 146] width 171 height 20
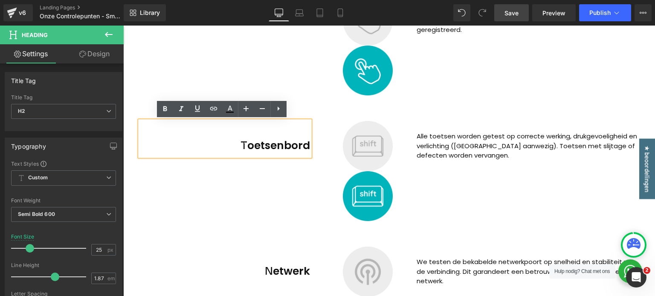
click at [249, 145] on h2 "Toetsenbord" at bounding box center [225, 146] width 171 height 20
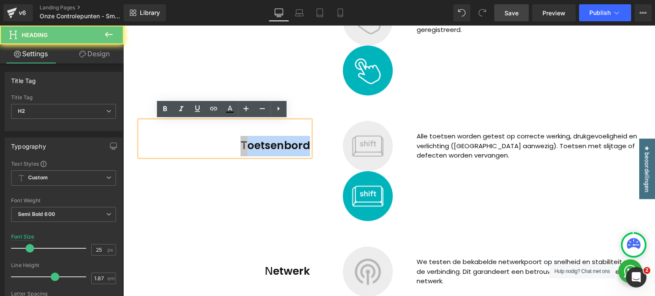
click at [249, 145] on h2 "Toetsenbord" at bounding box center [225, 146] width 171 height 20
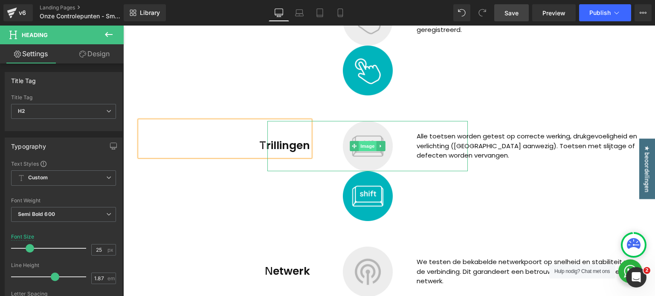
click at [369, 147] on span "Image" at bounding box center [368, 146] width 18 height 10
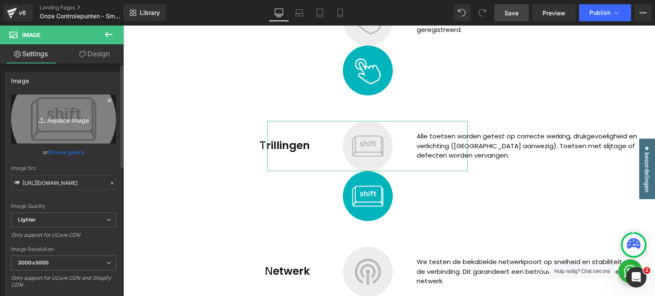
click at [75, 124] on icon "Replace Image" at bounding box center [63, 119] width 68 height 11
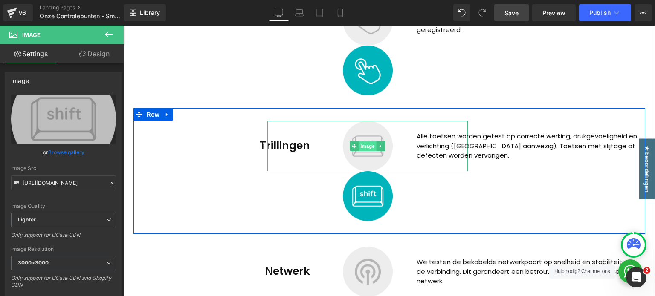
click at [363, 145] on span "Image" at bounding box center [368, 146] width 18 height 10
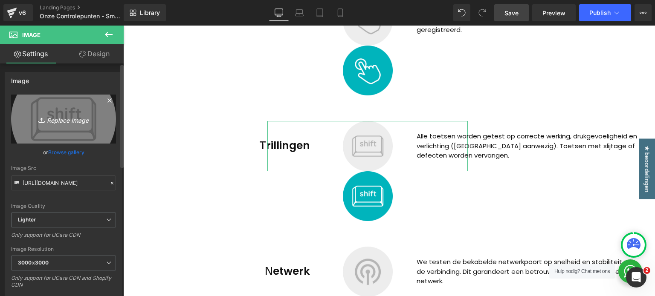
click at [66, 127] on link "Replace Image" at bounding box center [63, 119] width 105 height 49
type input "C:\fakepath\trillingen-icon.png"
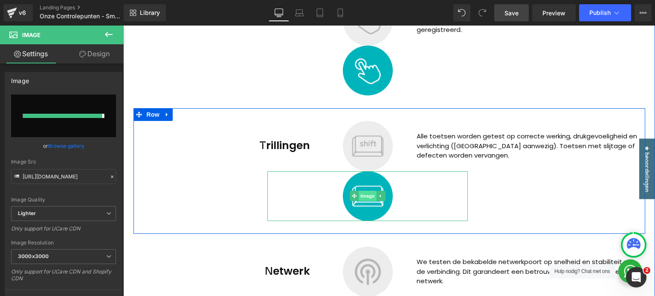
type input "https://ucarecdn.com/03d954e8-ec1f-476a-b674-66ad3ae01ecf/-/format/auto/-/previ…"
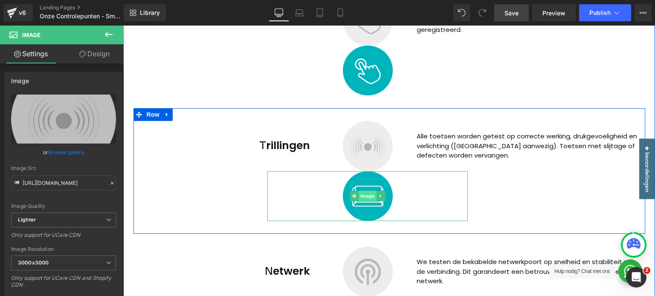
click at [364, 194] on span "Image" at bounding box center [368, 196] width 18 height 10
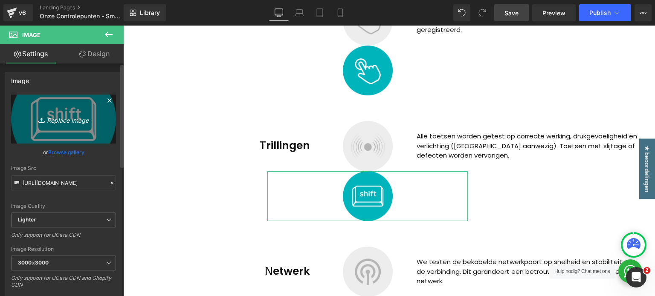
click at [70, 116] on icon "Replace Image" at bounding box center [63, 119] width 68 height 11
type input "C:\fakepath\trillingen-icon-2.png"
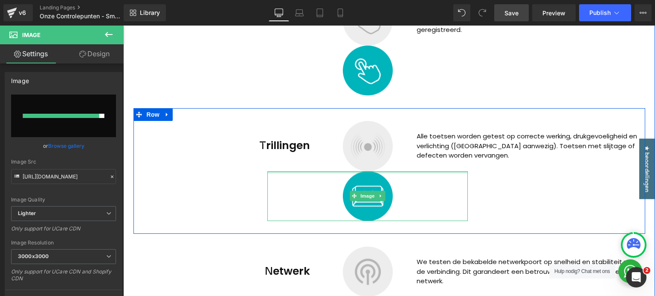
type input "https://ucarecdn.com/0d65cb12-3a8a-41e7-b0de-bcc2ac0d20cf/-/format/auto/-/previ…"
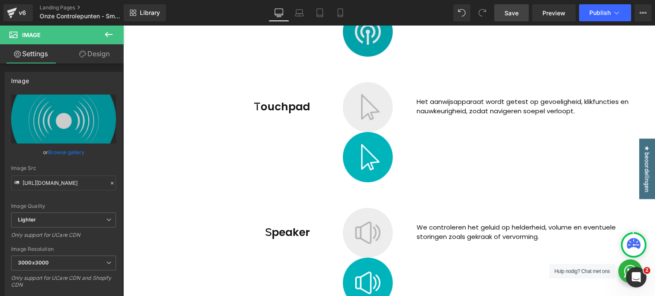
scroll to position [757, 0]
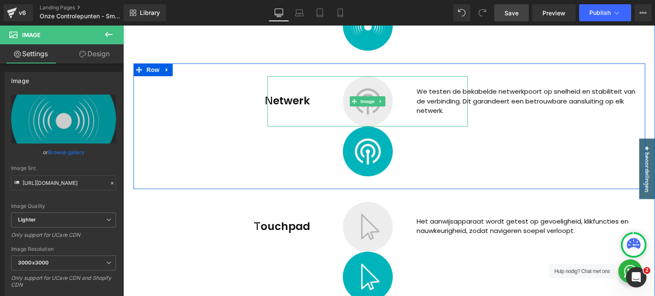
click at [284, 106] on div at bounding box center [367, 101] width 200 height 50
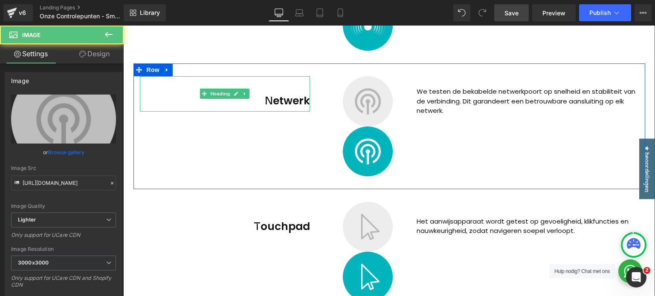
click at [250, 102] on h2 "Netwerk" at bounding box center [225, 101] width 171 height 20
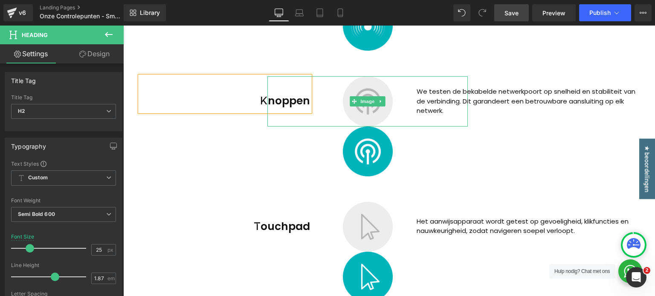
drag, startPoint x: 364, startPoint y: 101, endPoint x: 231, endPoint y: 91, distance: 133.9
click at [364, 101] on span "Image" at bounding box center [368, 101] width 18 height 10
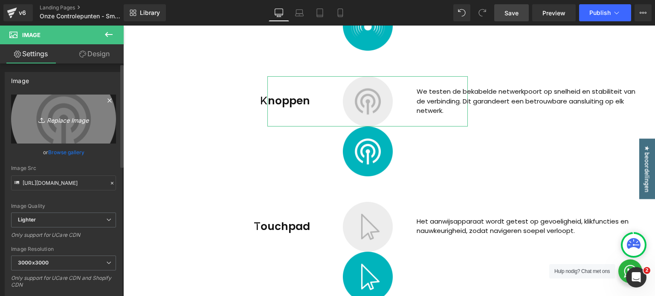
click at [62, 114] on icon "Replace Image" at bounding box center [63, 119] width 68 height 11
type input "C:\fakepath\knoppen-icon.png"
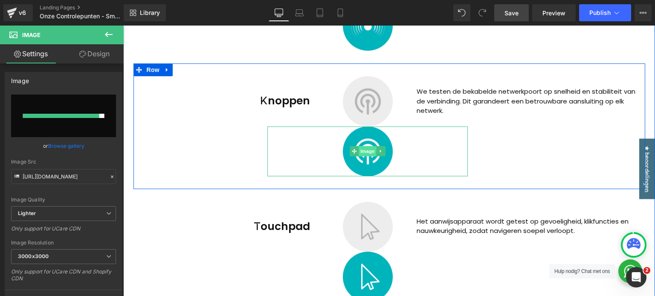
type input "https://ucarecdn.com/dabf17f4-fb48-40bd-887d-07684e25f48d/-/format/auto/-/previ…"
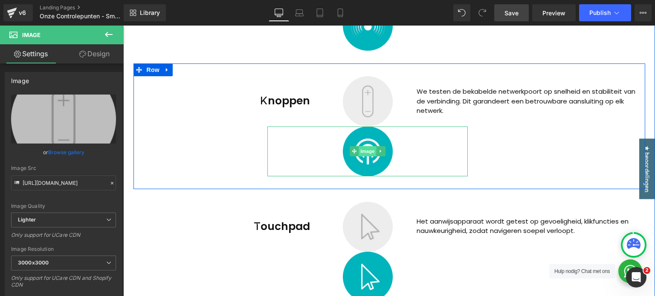
click at [365, 154] on span "Image" at bounding box center [368, 151] width 18 height 10
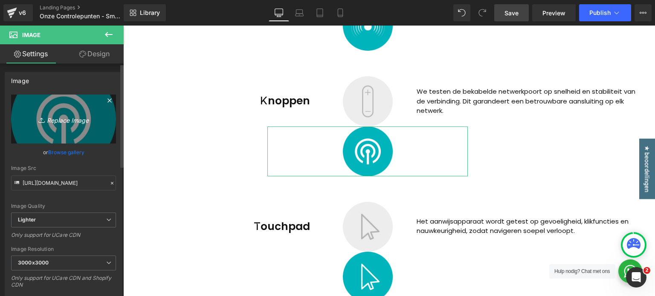
click at [82, 119] on icon "Replace Image" at bounding box center [63, 119] width 68 height 11
type input "C:\fakepath\knoppen-icon-2.png"
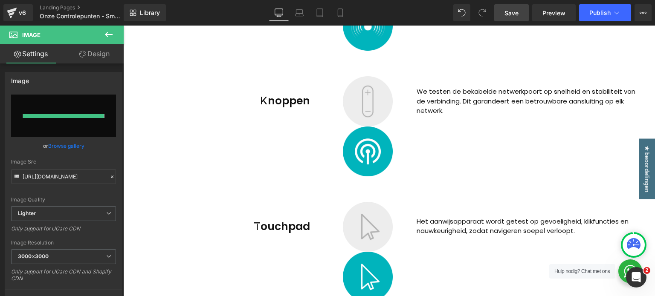
type input "https://ucarecdn.com/c2929363-8543-4855-8963-15ea3d9f44a4/-/format/auto/-/previ…"
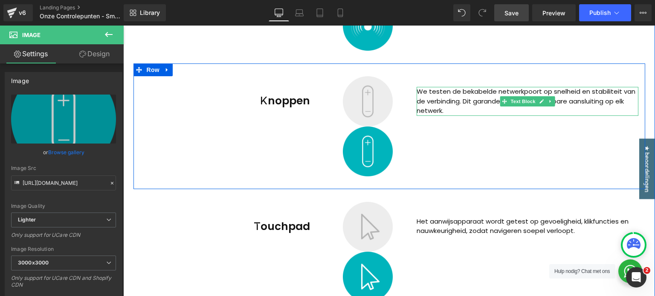
click at [457, 99] on p "We testen de bekabelde netwerkpoort op snelheid en stabiliteit van de verbindin…" at bounding box center [528, 101] width 222 height 29
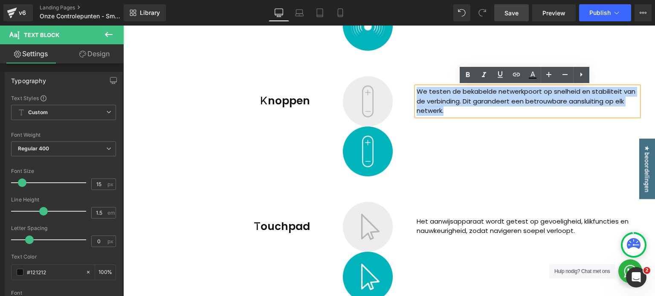
paste div
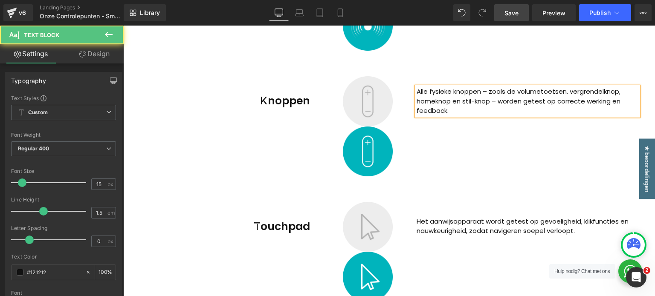
click at [486, 91] on p "Alle fysieke knoppen – zoals de volumetoetsen, vergrendelknop, homeknop en stil…" at bounding box center [528, 101] width 222 height 29
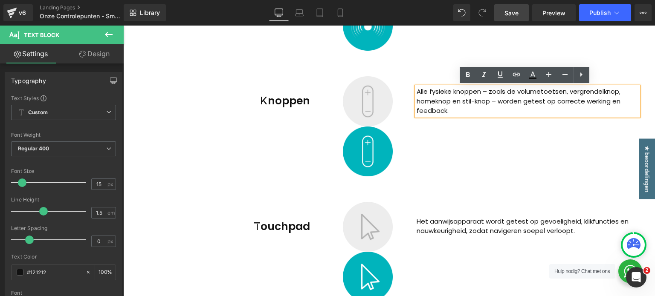
click at [496, 101] on p "Alle fysieke knoppen – zoals de volumetoetsen, vergrendelknop, homeknop en stil…" at bounding box center [528, 101] width 222 height 29
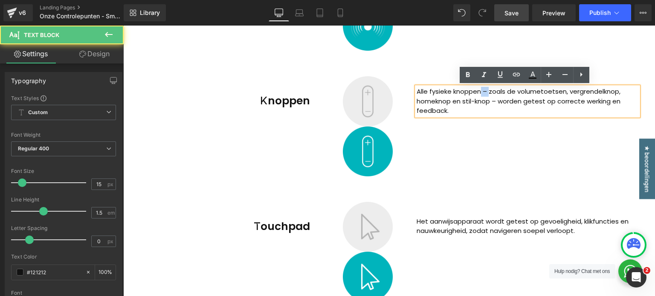
drag, startPoint x: 486, startPoint y: 91, endPoint x: 478, endPoint y: 92, distance: 8.6
click at [478, 92] on p "Alle fysieke knoppen – zoals de volumetoetsen, vergrendelknop, homeknop en stil…" at bounding box center [528, 101] width 222 height 29
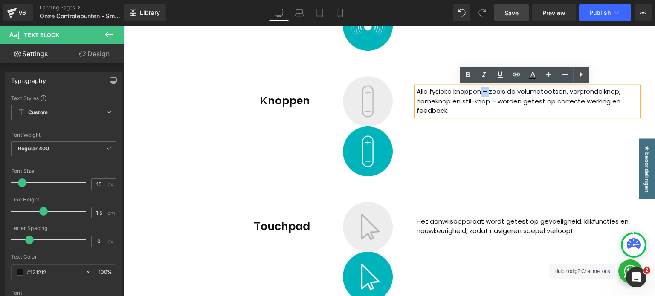
click at [501, 101] on p "Alle fysieke knoppen – zoals de volumetoetsen, vergrendelknop, homeknop en stil…" at bounding box center [528, 101] width 222 height 29
click at [609, 129] on div "Knoppen Heading Image Image Alle fysieke knoppen – zoals de volumetoetsen, verg…" at bounding box center [389, 127] width 512 height 126
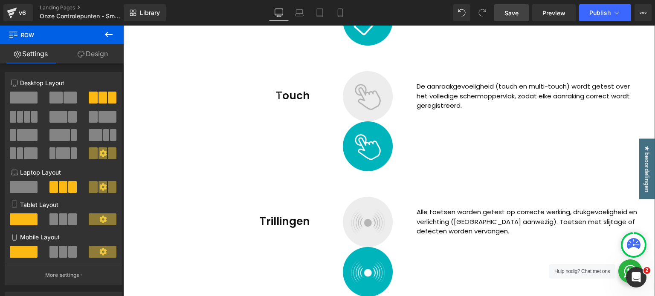
scroll to position [501, 0]
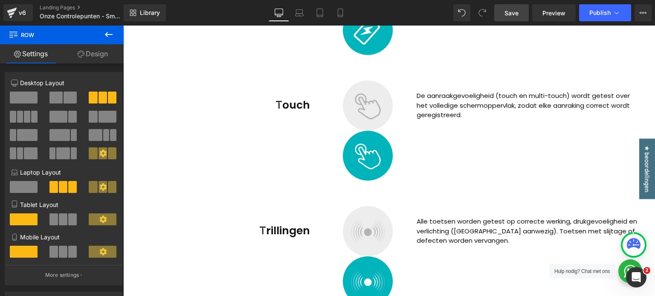
drag, startPoint x: 508, startPoint y: 12, endPoint x: 279, endPoint y: 186, distance: 287.6
click at [508, 12] on span "Save" at bounding box center [512, 13] width 14 height 9
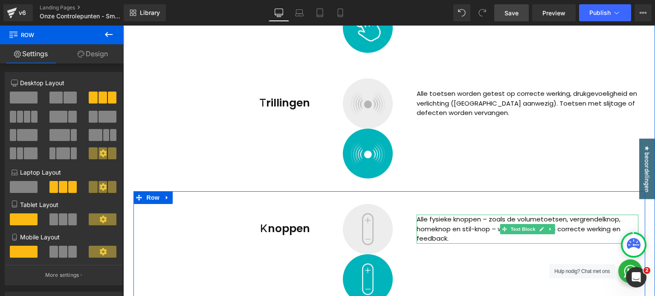
scroll to position [800, 0]
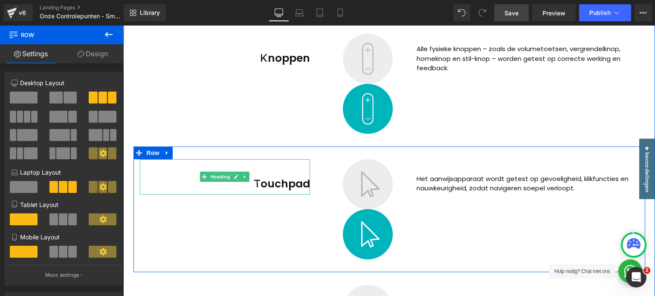
click at [253, 186] on h2 "Touchpad" at bounding box center [225, 184] width 171 height 20
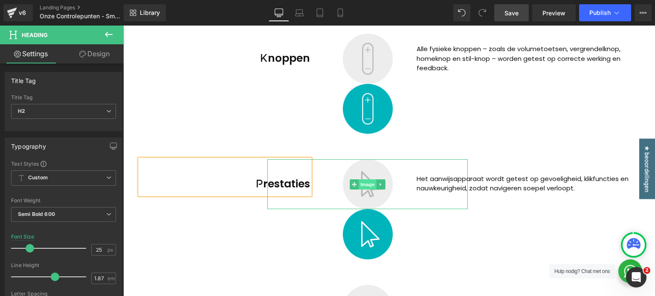
click at [366, 188] on span "Image" at bounding box center [368, 185] width 18 height 10
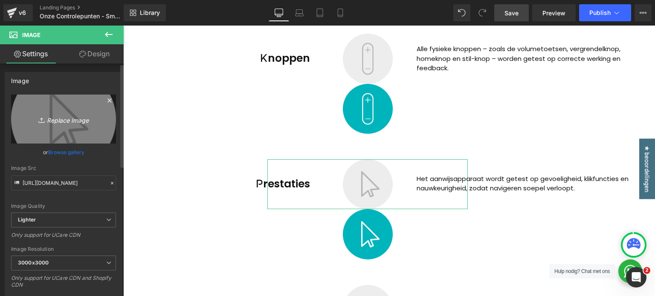
click at [39, 119] on icon at bounding box center [42, 120] width 9 height 9
type input "C:\fakepath\prestaties-icon.png"
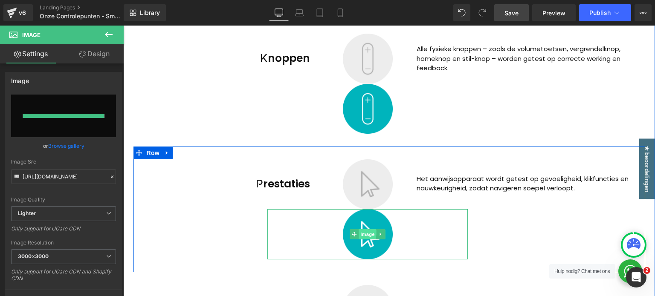
type input "https://ucarecdn.com/ba2df3fe-7d24-41d6-8564-069dfa4617cc/-/format/auto/-/previ…"
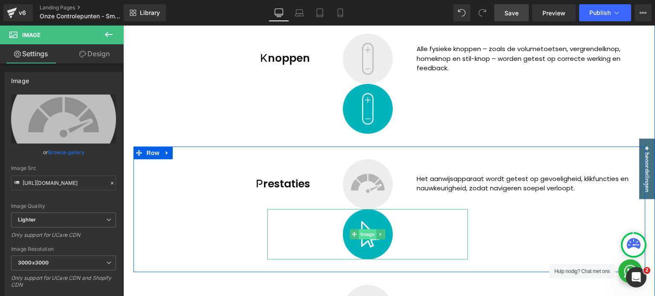
click at [365, 237] on span "Image" at bounding box center [368, 234] width 18 height 10
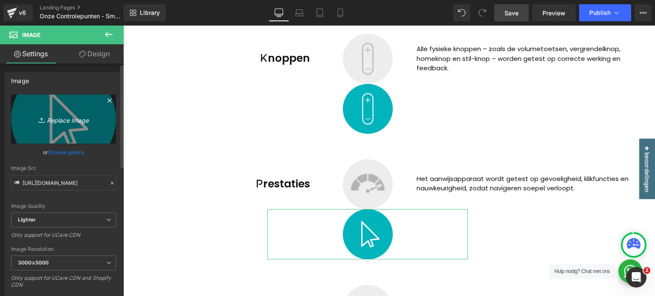
click at [70, 123] on icon "Replace Image" at bounding box center [63, 119] width 68 height 11
type input "C:\fakepath\prestaties-icon-2.png"
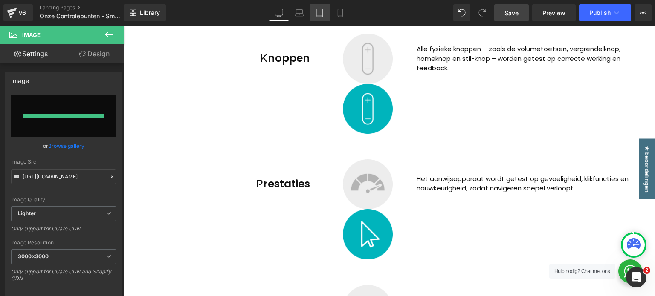
type input "https://ucarecdn.com/1b00498f-65f5-41b2-ab32-e646d8de7c3c/-/format/auto/-/previ…"
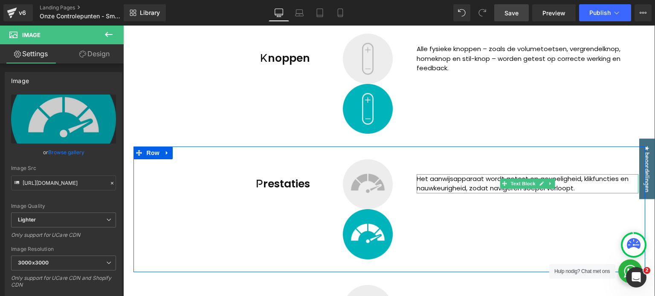
drag, startPoint x: 566, startPoint y: 178, endPoint x: 575, endPoint y: 186, distance: 10.9
click at [566, 178] on p "Het aanwijsapparaat wordt getest op gevoeligheid, klikfuncties en nauwkeurighei…" at bounding box center [528, 183] width 222 height 19
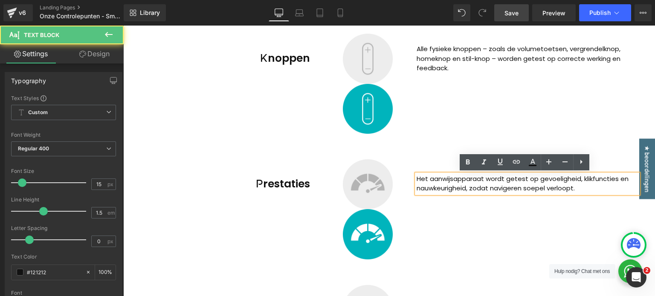
click at [575, 186] on p "Het aanwijsapparaat wordt getest op gevoeligheid, klikfuncties en nauwkeurighei…" at bounding box center [528, 183] width 222 height 19
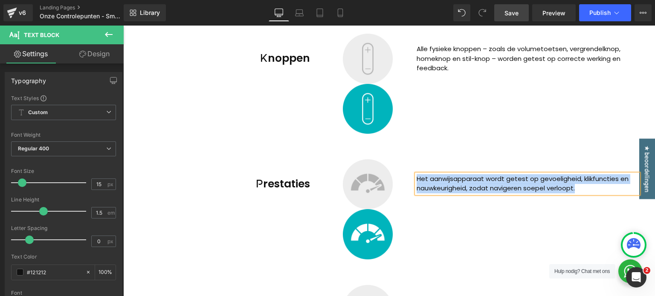
paste div
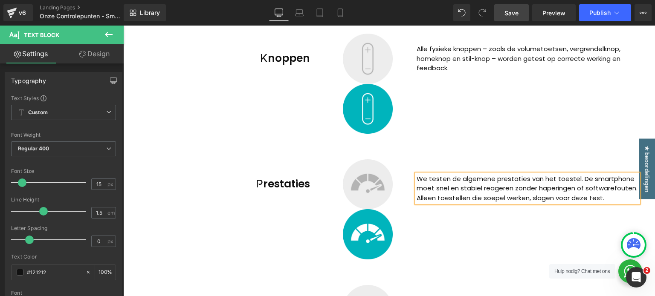
click at [522, 184] on p "We testen de algemene prestaties van het toestel. De smartphone moet snel en st…" at bounding box center [528, 188] width 222 height 29
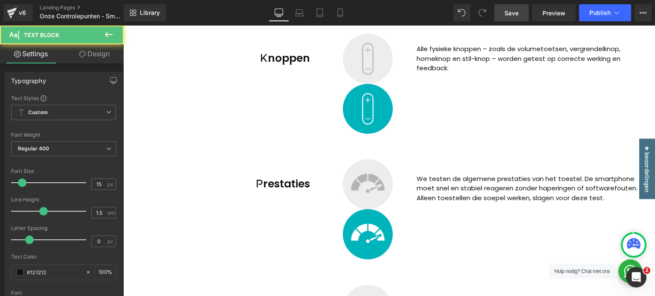
click at [95, 57] on link "Design" at bounding box center [95, 53] width 62 height 19
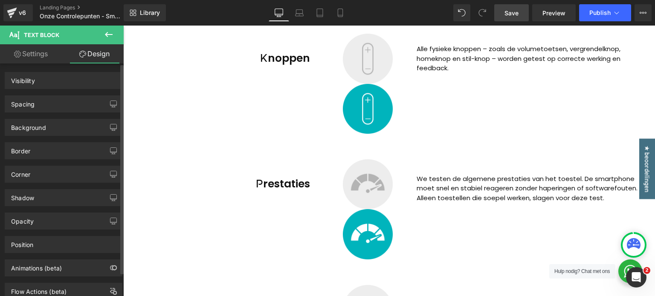
click at [48, 100] on div "Spacing" at bounding box center [63, 104] width 117 height 16
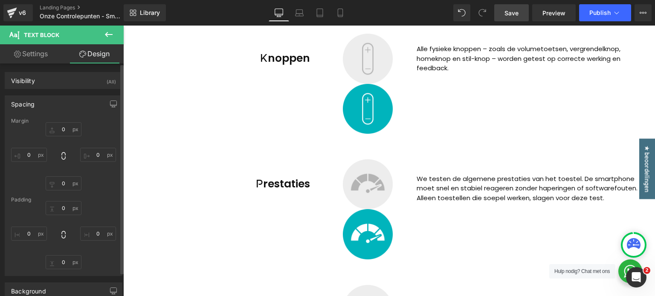
type input "35"
type input "0"
type input "-150"
type input "0"
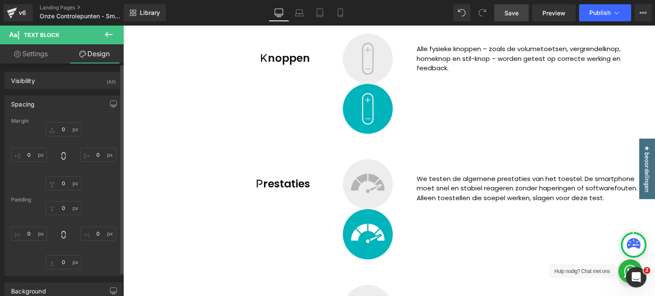
type input "0"
click at [66, 124] on input "35" at bounding box center [64, 129] width 36 height 14
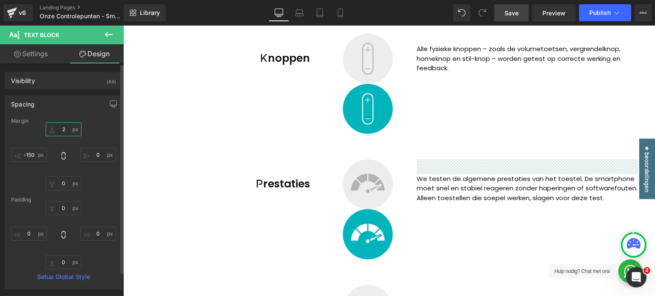
type input "25"
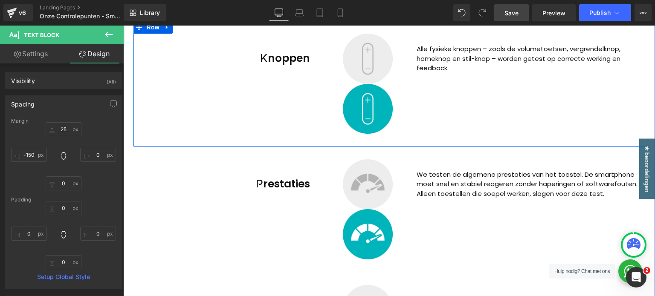
click at [477, 131] on div "Knoppen Heading Image Image Alle fysieke knoppen – zoals de volumetoetsen, verg…" at bounding box center [389, 84] width 512 height 126
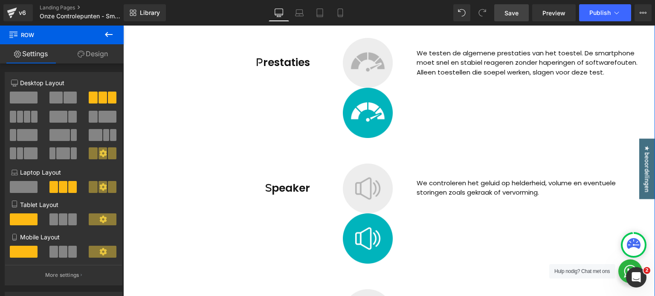
scroll to position [970, 0]
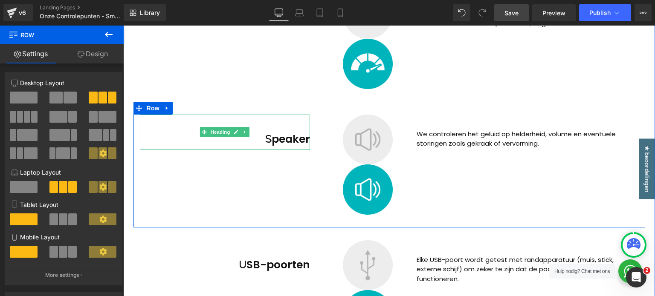
click at [262, 142] on h2 "Speaker" at bounding box center [225, 140] width 171 height 20
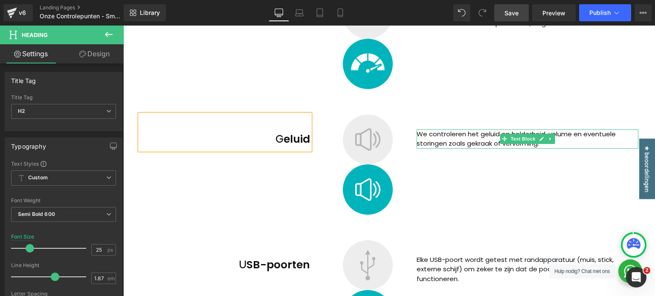
click at [457, 144] on p "We controleren het geluid op helderheid, volume en eventuele storingen zoals ge…" at bounding box center [528, 139] width 222 height 19
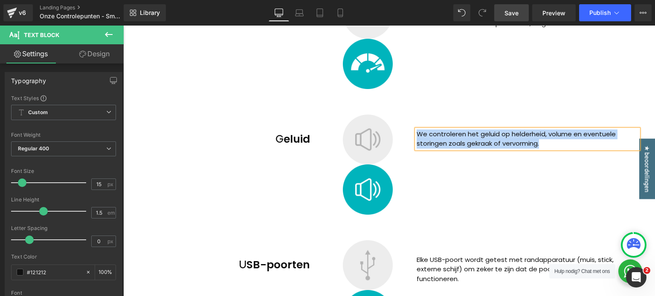
paste div
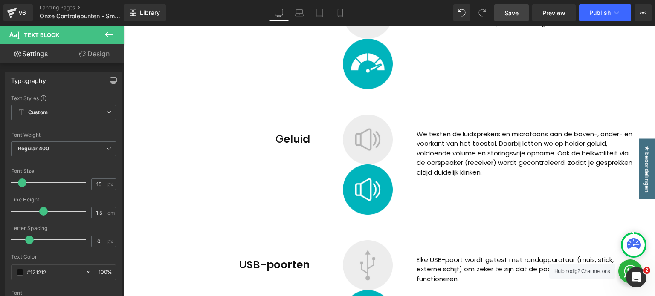
click at [77, 51] on link "Design" at bounding box center [95, 53] width 62 height 19
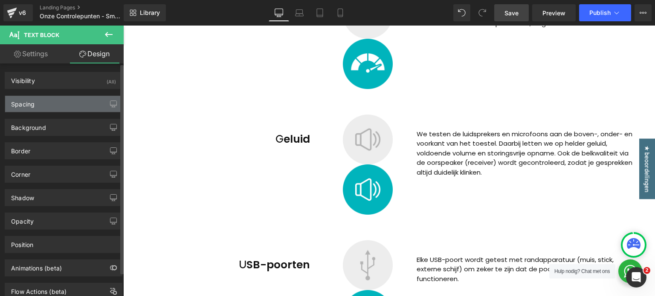
click at [53, 104] on div "Spacing" at bounding box center [63, 104] width 117 height 16
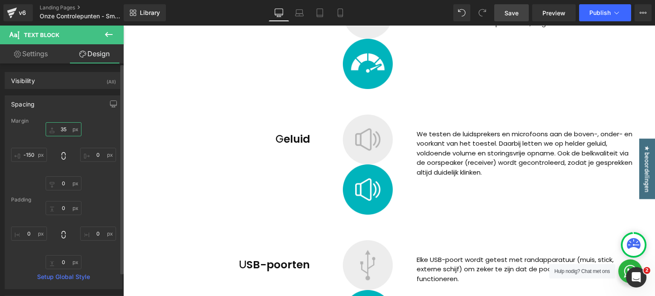
click at [61, 131] on input "35" at bounding box center [64, 129] width 36 height 14
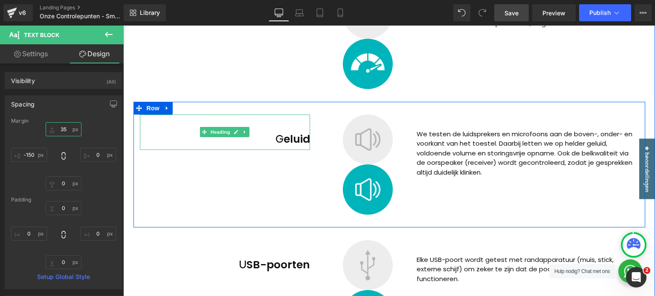
type input "0"
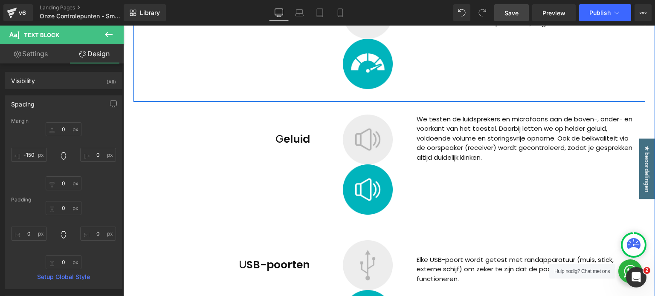
click at [539, 85] on div "Prestaties Heading Image Image We testen de algemene prestaties van het toestel…" at bounding box center [389, 39] width 512 height 126
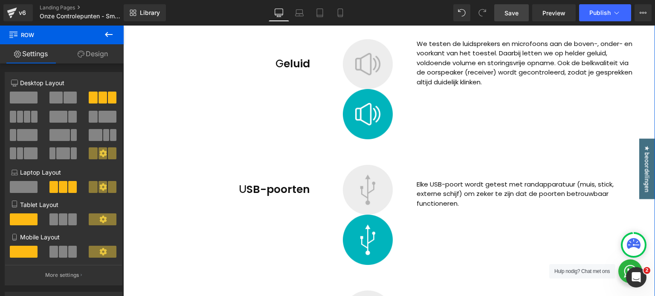
scroll to position [1098, 0]
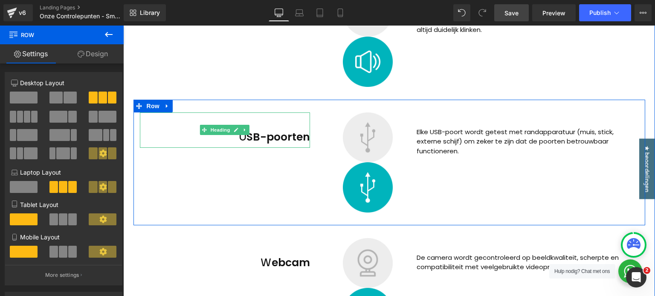
drag, startPoint x: 247, startPoint y: 133, endPoint x: 268, endPoint y: 138, distance: 21.2
click at [247, 133] on h2 "USB-poorten" at bounding box center [225, 138] width 171 height 20
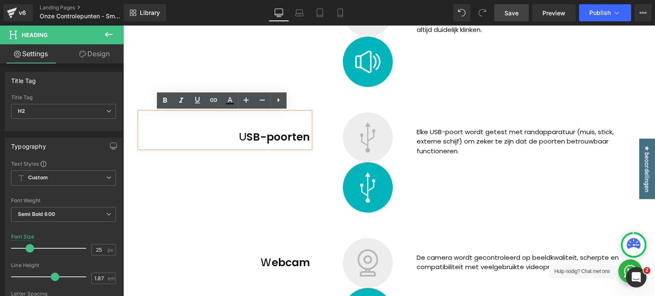
click at [254, 136] on h2 "USB-poorten" at bounding box center [225, 138] width 171 height 20
click at [261, 138] on h2 "USB-poorten" at bounding box center [225, 138] width 171 height 20
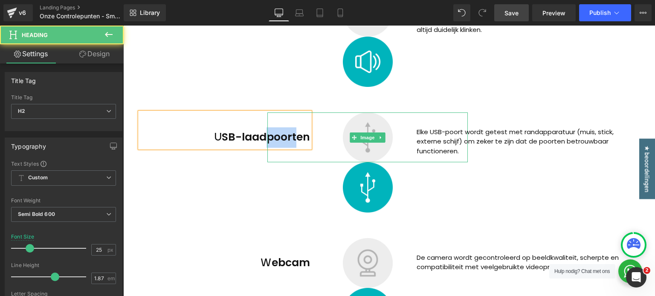
drag, startPoint x: 263, startPoint y: 137, endPoint x: 296, endPoint y: 136, distance: 33.3
click at [296, 136] on div "USB-laadpoorten Heading Image Image Elke USB-poort wordt getest met randapparat…" at bounding box center [389, 163] width 512 height 126
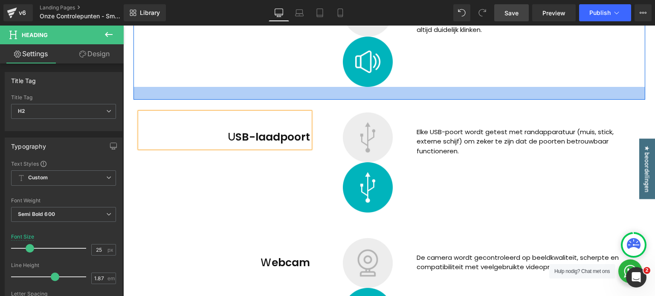
click at [521, 99] on div at bounding box center [389, 93] width 512 height 13
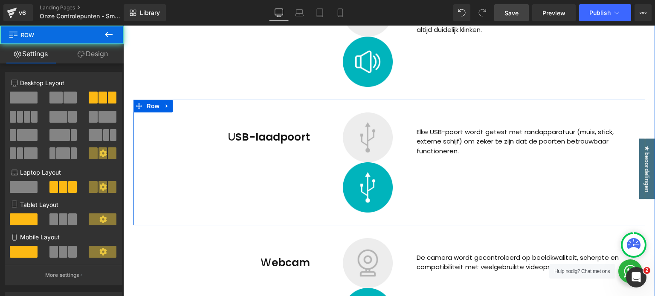
click at [578, 194] on div "USB-laadpoort Heading Image Image Elke USB-poort wordt getest met randapparatuu…" at bounding box center [389, 163] width 512 height 126
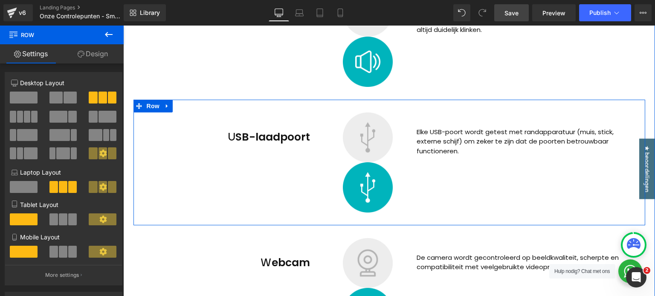
drag, startPoint x: 408, startPoint y: 136, endPoint x: 432, endPoint y: 135, distance: 23.9
click at [408, 136] on div at bounding box center [367, 138] width 200 height 50
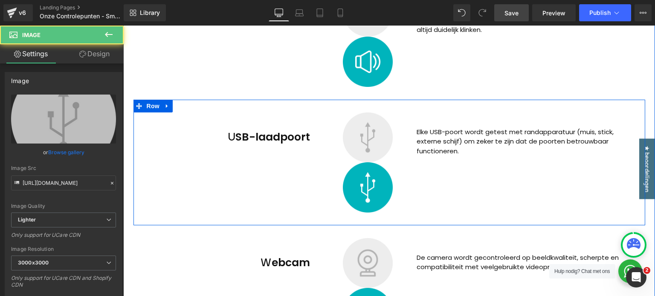
click at [432, 135] on p "Elke USB-poort wordt getest met randapparatuur (muis, stick, externe schijf) om…" at bounding box center [528, 142] width 222 height 29
click at [441, 134] on p "Elke USB-poort wordt getest met randapparatuur (muis, stick, externe schijf) om…" at bounding box center [528, 142] width 222 height 29
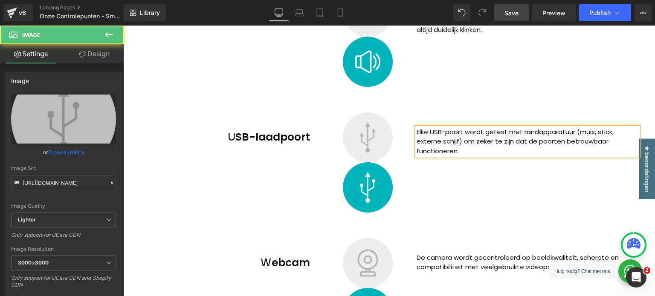
click at [441, 134] on p "Elke USB-poort wordt getest met randapparatuur (muis, stick, externe schijf) om…" at bounding box center [528, 142] width 222 height 29
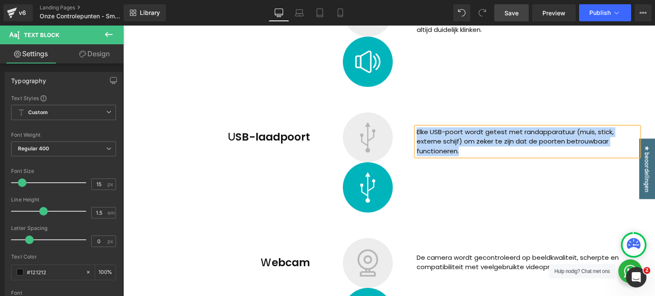
paste div
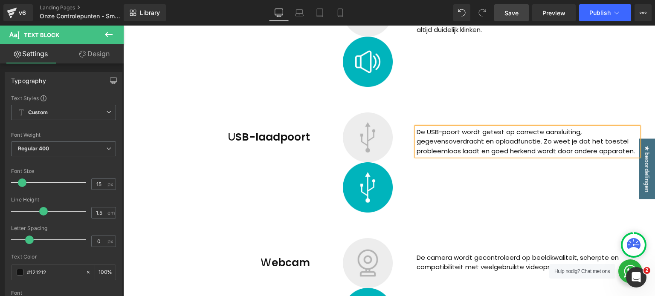
click at [461, 70] on div at bounding box center [367, 62] width 200 height 50
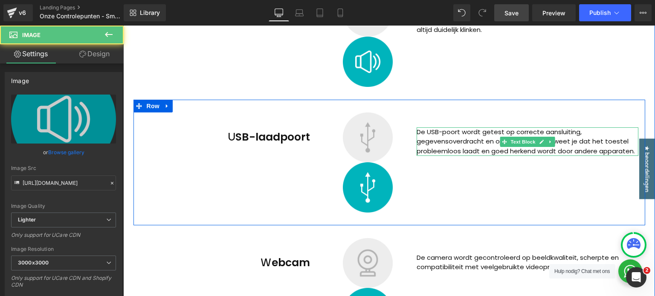
click at [463, 135] on p "De USB-poort wordt getest op correcte aansluiting, gegevensoverdracht en oplaad…" at bounding box center [528, 142] width 222 height 29
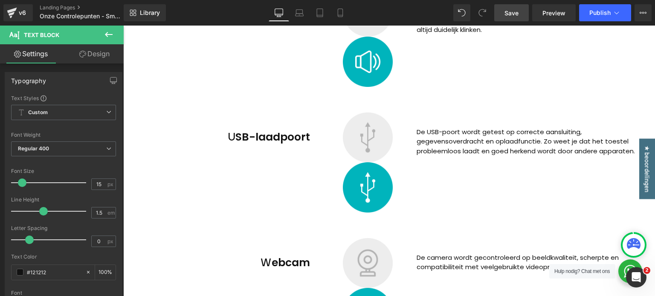
drag, startPoint x: 110, startPoint y: 55, endPoint x: 73, endPoint y: 108, distance: 64.7
click at [110, 55] on link "Design" at bounding box center [95, 53] width 62 height 19
click at [0, 0] on div "Spacing" at bounding box center [0, 0] width 0 height 0
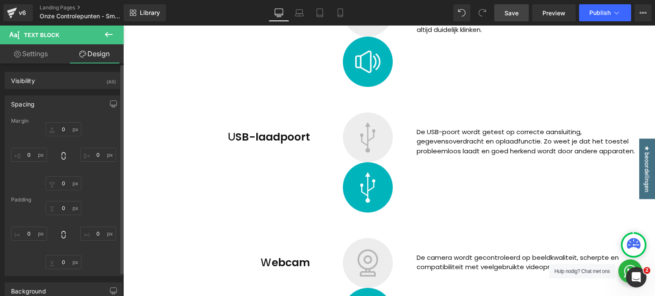
type input "35"
type input "0"
type input "-150"
type input "0"
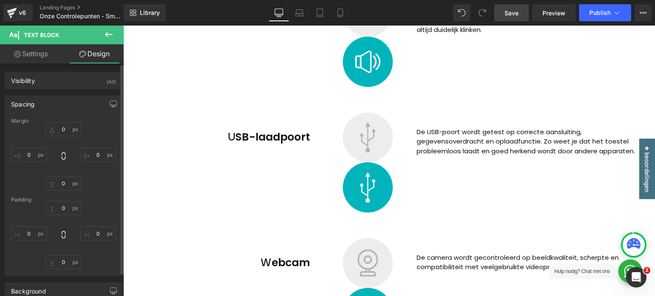
type input "0"
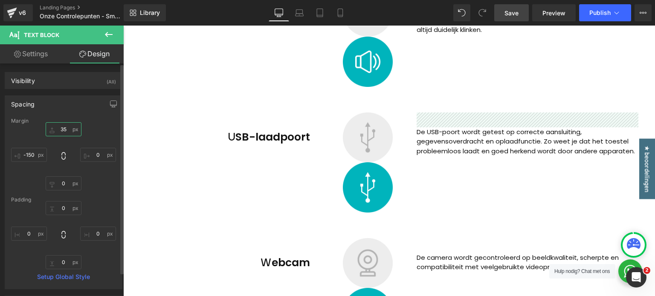
click at [60, 133] on input "35" at bounding box center [64, 129] width 36 height 14
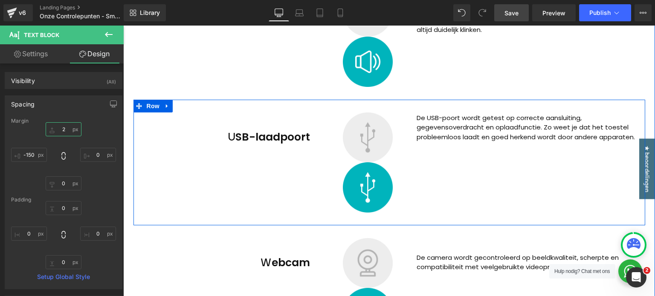
type input "25"
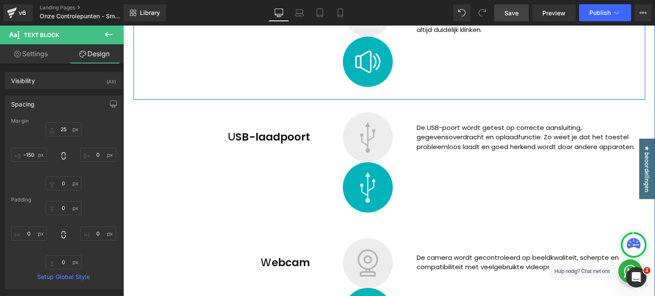
click at [568, 77] on div "Geluid Heading Image Image We testen de luidsprekers en microfoons aan de boven…" at bounding box center [389, 37] width 512 height 126
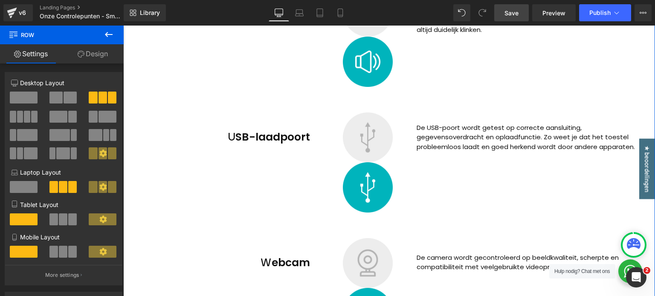
click at [450, 145] on p "De USB-poort wordt getest op correcte aansluiting, gegevensoverdracht en oplaad…" at bounding box center [528, 137] width 222 height 29
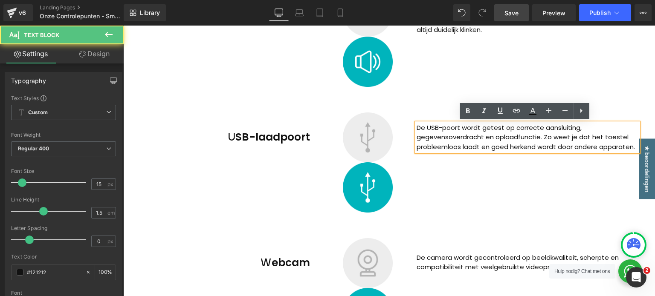
click at [438, 127] on p "De USB-poort wordt getest op correcte aansluiting, gegevensoverdracht en oplaad…" at bounding box center [528, 137] width 222 height 29
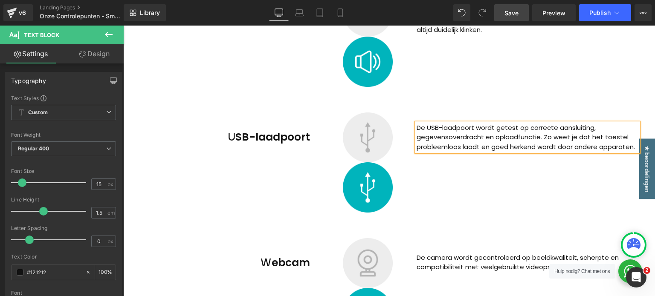
click at [123, 26] on div at bounding box center [123, 26] width 0 height 0
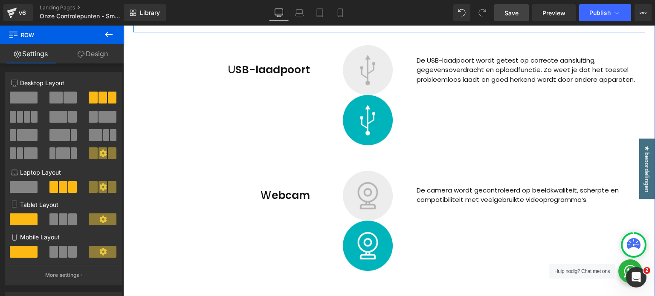
scroll to position [1269, 0]
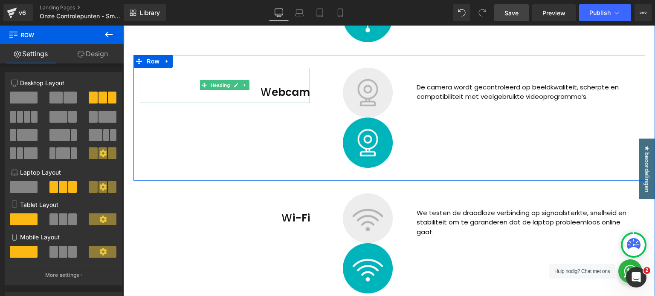
click at [259, 92] on h2 "Webcam" at bounding box center [225, 93] width 171 height 20
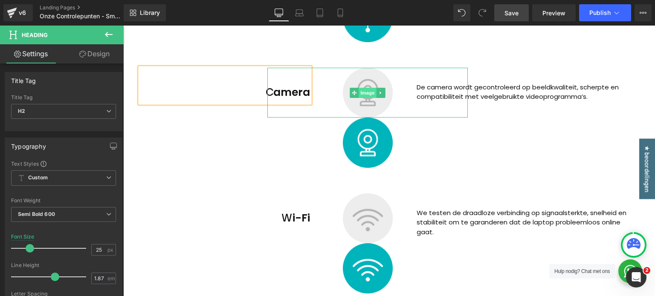
click at [364, 93] on span "Image" at bounding box center [368, 93] width 18 height 10
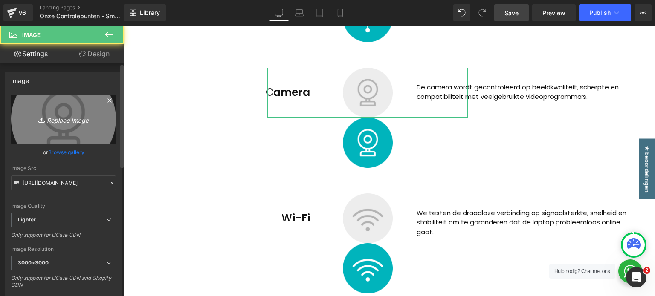
click at [71, 122] on icon "Replace Image" at bounding box center [63, 119] width 68 height 11
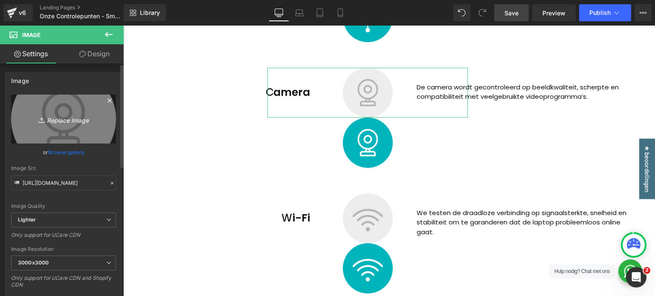
type input "C:\fakepath\cameras-icon.png"
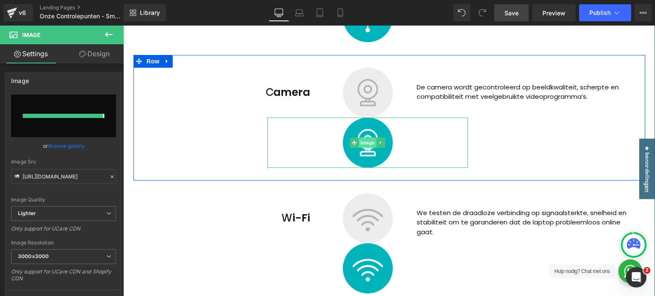
type input "https://ucarecdn.com/e56d68f6-fbee-4c5d-a4a1-25331b051c0e/-/format/auto/-/previ…"
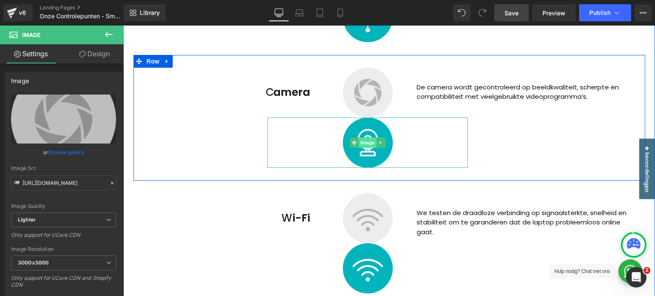
click at [362, 142] on span "Image" at bounding box center [368, 143] width 18 height 10
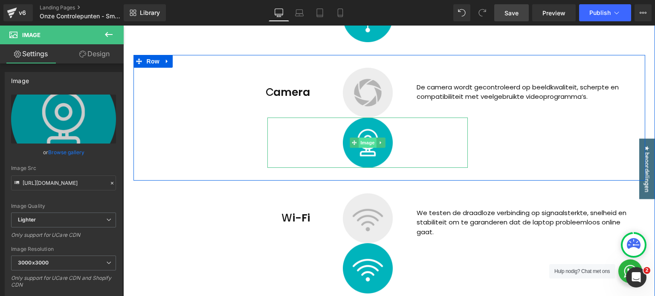
click at [363, 141] on span "Image" at bounding box center [368, 143] width 18 height 10
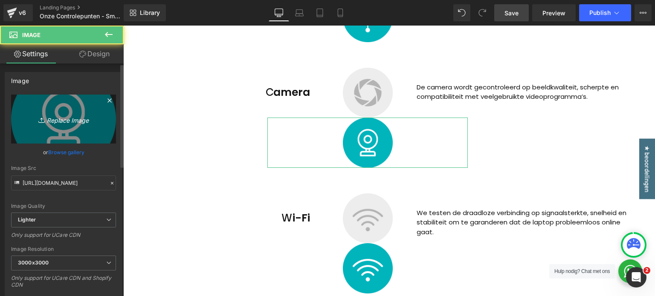
click at [61, 125] on link "Replace Image" at bounding box center [63, 119] width 105 height 49
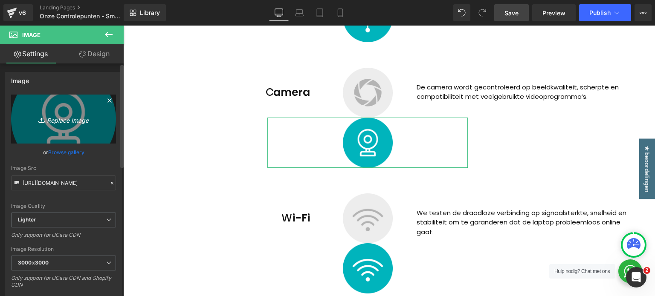
type input "C:\fakepath\cameras-icon-2.png"
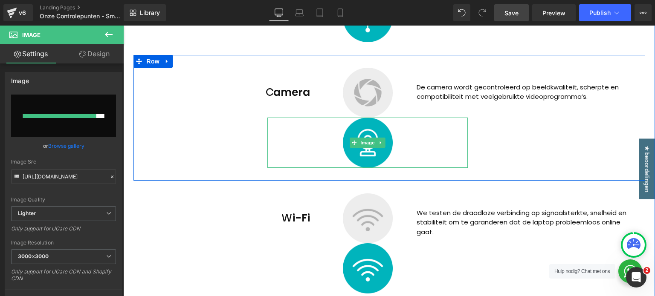
type input "https://ucarecdn.com/78ef3743-2bad-4a60-9103-96415f739a61/-/format/auto/-/previ…"
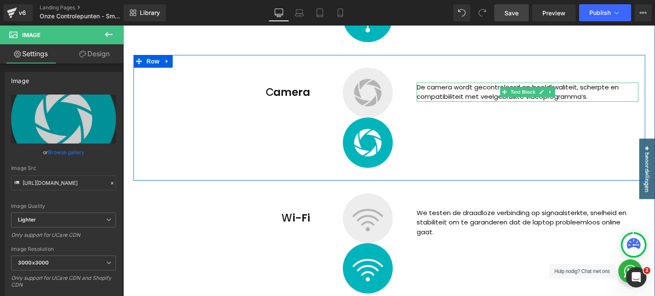
click at [443, 96] on p "De camera wordt gecontroleerd op beeldkwaliteit, scherpte en compatibiliteit me…" at bounding box center [528, 92] width 222 height 19
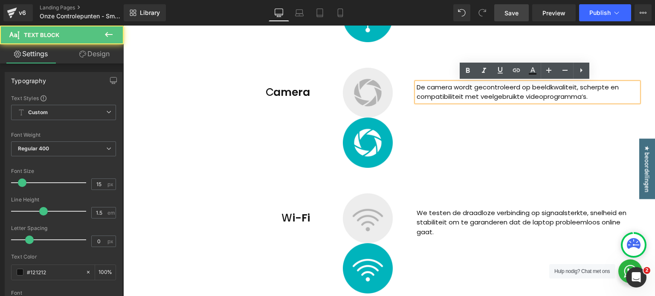
click at [443, 96] on p "De camera wordt gecontroleerd op beeldkwaliteit, scherpte en compatibiliteit me…" at bounding box center [528, 92] width 222 height 19
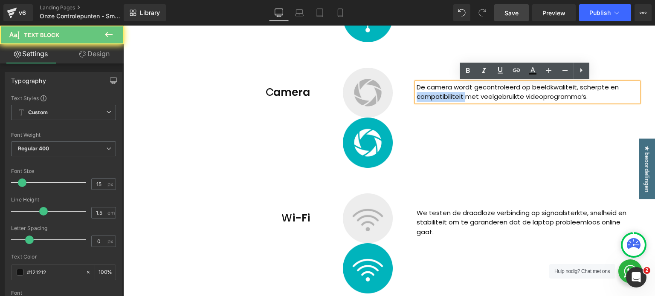
click at [443, 96] on p "De camera wordt gecontroleerd op beeldkwaliteit, scherpte en compatibiliteit me…" at bounding box center [528, 92] width 222 height 19
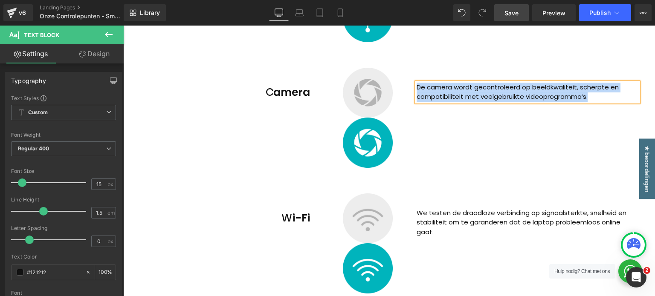
paste div
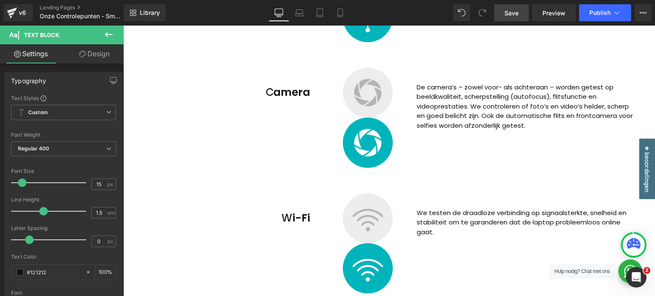
click at [86, 62] on link "Design" at bounding box center [95, 53] width 62 height 19
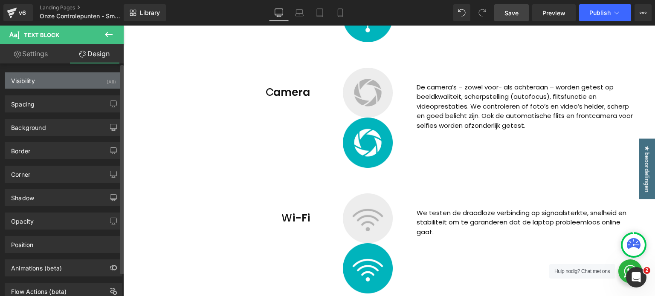
click at [44, 84] on div "Visibility (All)" at bounding box center [63, 81] width 117 height 16
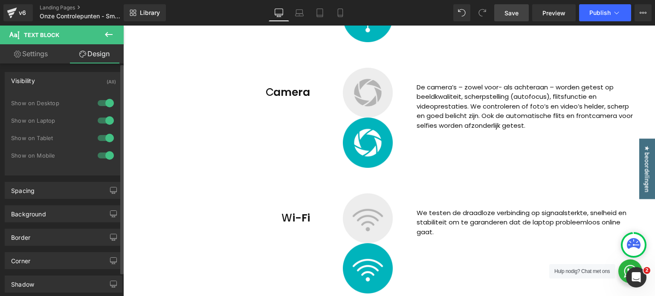
type input "35"
type input "0"
type input "-150"
type input "0"
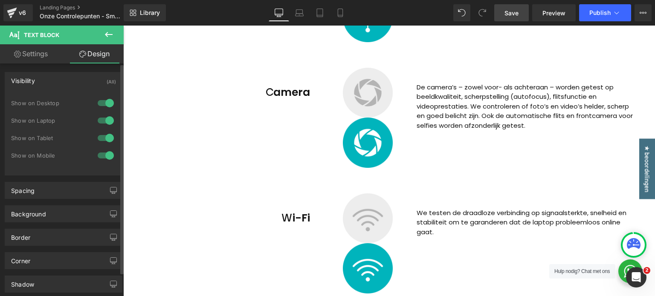
type input "0"
click at [52, 86] on div "Visibility (All)" at bounding box center [63, 81] width 117 height 16
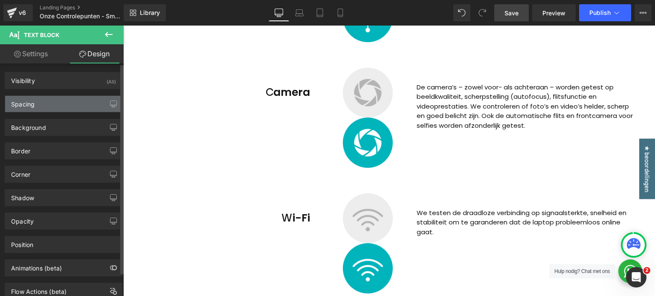
click at [41, 107] on div "Spacing" at bounding box center [63, 104] width 117 height 16
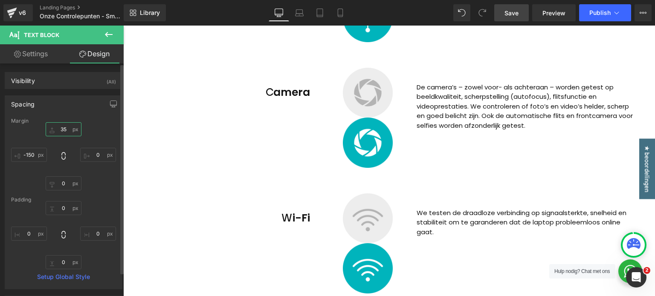
click at [61, 130] on input "35" at bounding box center [64, 129] width 36 height 14
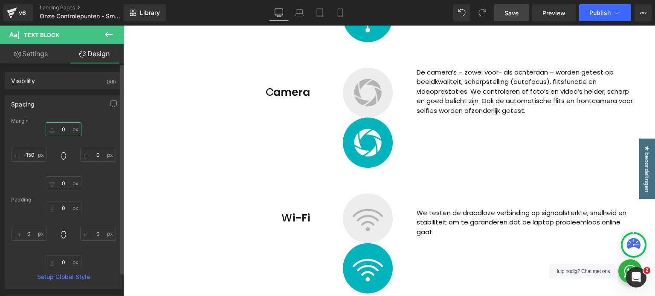
type input "0"
click at [77, 119] on div "Margin" at bounding box center [63, 121] width 105 height 6
drag, startPoint x: 522, startPoint y: 12, endPoint x: 345, endPoint y: 98, distance: 196.3
click at [522, 12] on link "Save" at bounding box center [511, 12] width 35 height 17
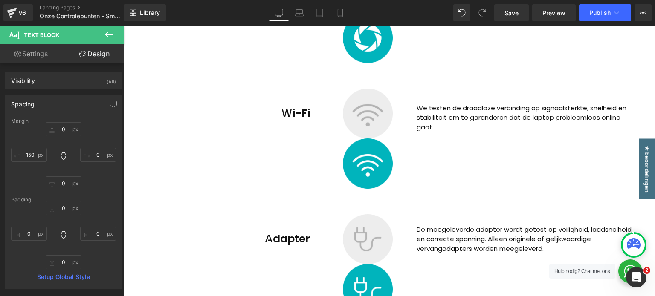
scroll to position [1354, 0]
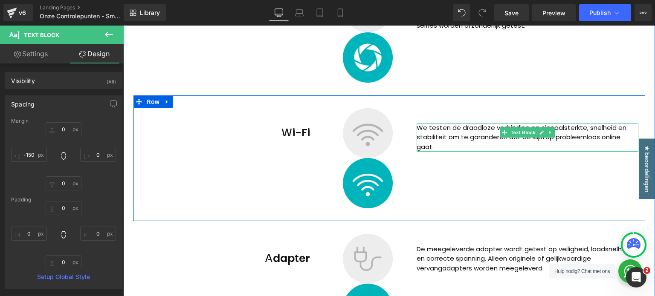
drag, startPoint x: 464, startPoint y: 131, endPoint x: 425, endPoint y: 132, distance: 39.7
click at [464, 131] on p "We testen de draadloze verbinding op signaalsterkte, snelheid en stabiliteit om…" at bounding box center [528, 137] width 222 height 29
click at [425, 132] on p "We testen de draadloze verbinding op signaalsterkte, snelheid en stabiliteit om…" at bounding box center [528, 137] width 222 height 29
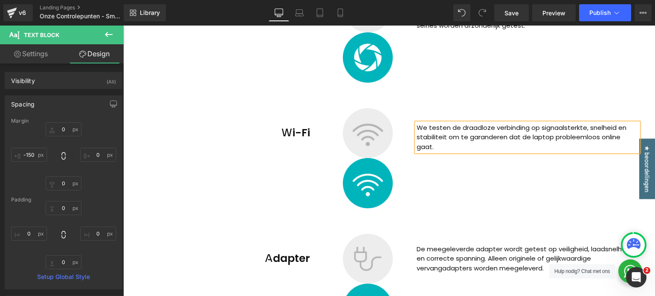
click at [425, 132] on p "We testen de draadloze verbinding op signaalsterkte, snelheid en stabiliteit om…" at bounding box center [528, 137] width 222 height 29
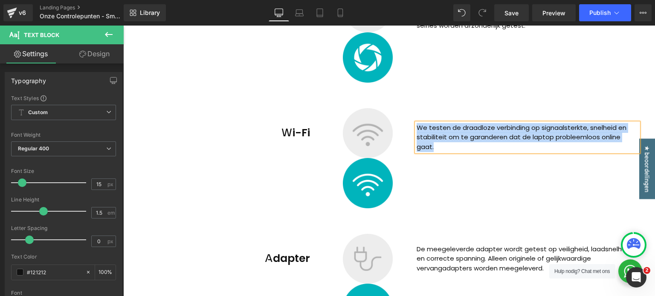
paste div
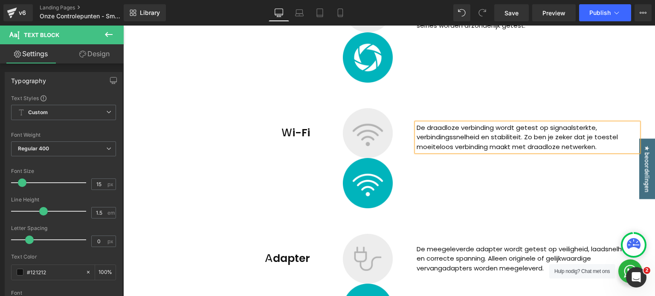
click at [550, 101] on div "Wi-Fi Heading Image Image De draadloze verbinding wordt getest op signaalsterkt…" at bounding box center [389, 159] width 512 height 126
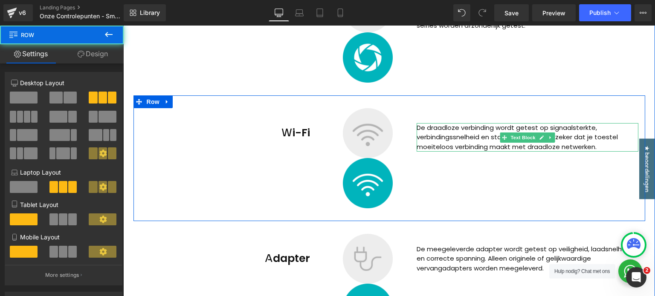
click at [469, 131] on p "De draadloze verbinding wordt getest op signaalsterkte, verbindingssnelheid en …" at bounding box center [528, 137] width 222 height 29
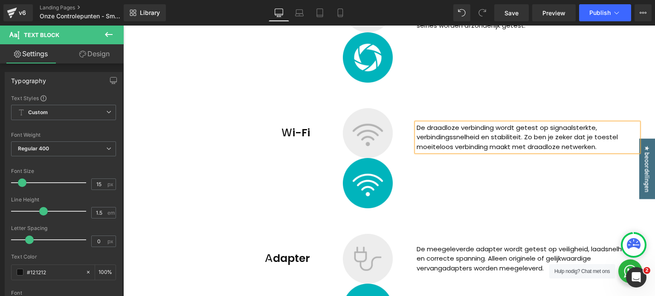
click at [90, 57] on link "Design" at bounding box center [95, 53] width 62 height 19
click at [0, 0] on div "Spacing" at bounding box center [0, 0] width 0 height 0
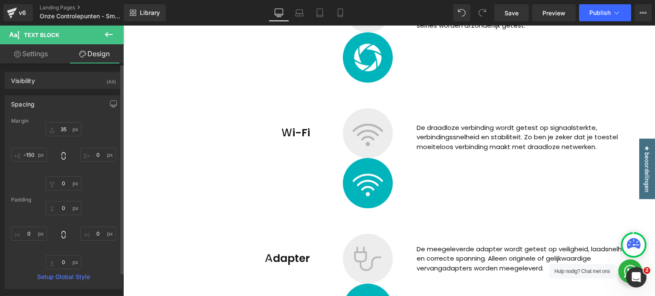
type input "35"
type input "0"
type input "-150"
type input "0"
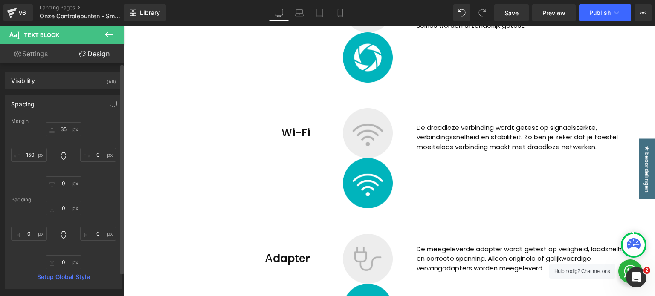
type input "0"
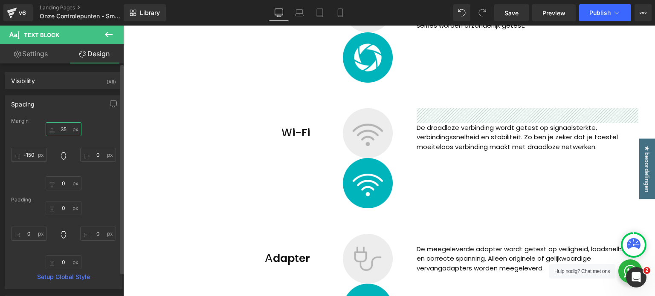
click at [65, 135] on input "35" at bounding box center [64, 129] width 36 height 14
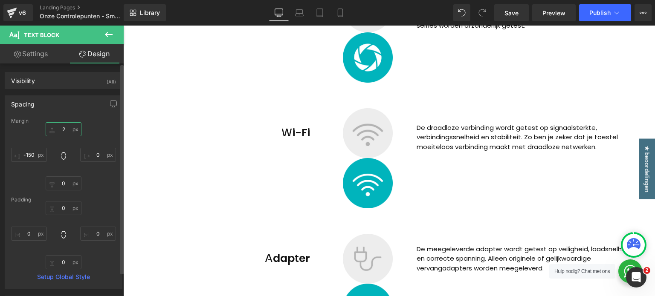
type input "25"
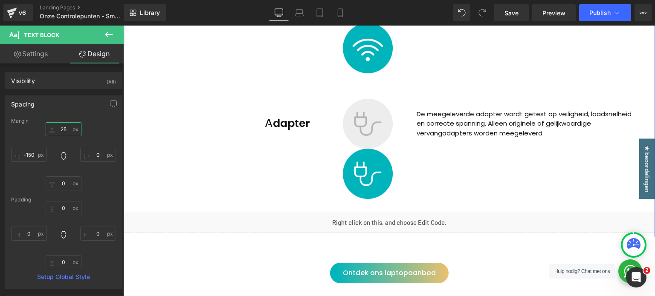
scroll to position [1397, 0]
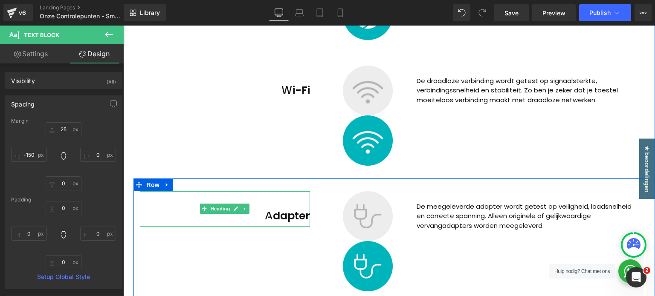
click at [255, 217] on h2 "Adapter" at bounding box center [225, 216] width 171 height 20
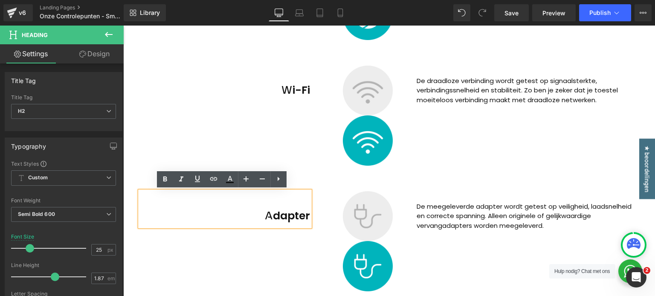
click at [249, 218] on h2 "Adapter" at bounding box center [225, 216] width 171 height 20
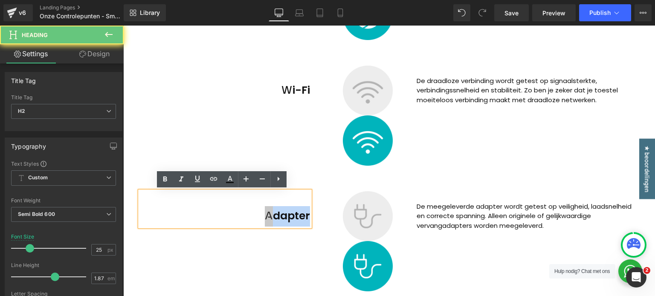
click at [249, 218] on h2 "Adapter" at bounding box center [225, 216] width 171 height 20
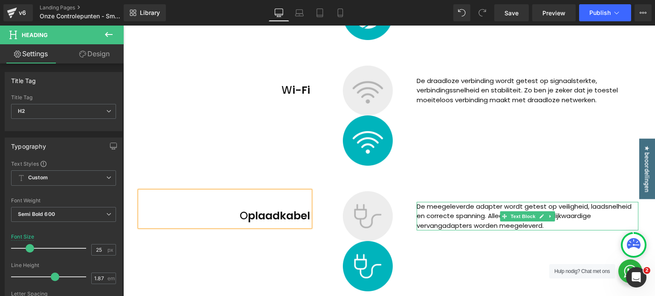
click at [485, 205] on p "De meegeleverde adapter wordt getest op veiligheid, laadsnelheid en correcte sp…" at bounding box center [528, 216] width 222 height 29
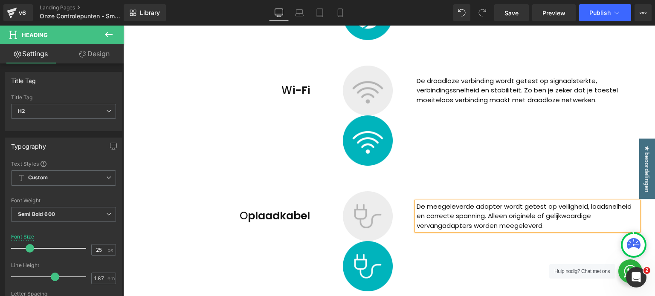
click at [485, 205] on p "De meegeleverde adapter wordt getest op veiligheid, laadsnelheid en correcte sp…" at bounding box center [528, 216] width 222 height 29
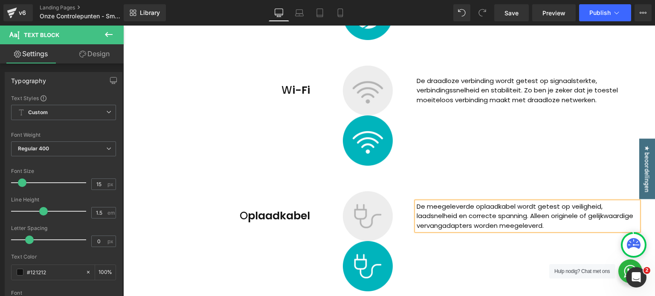
click at [560, 244] on div "Oplaadkabel Heading Image Image De meegeleverde oplaadkabel wordt getest op vei…" at bounding box center [389, 242] width 512 height 126
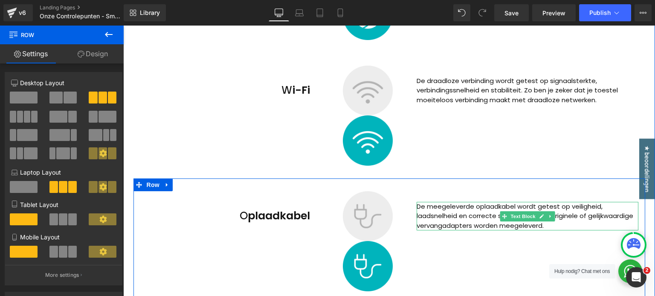
click at [445, 227] on p "De meegeleverde oplaadkabel wordt getest op veiligheid, laadsnelheid en correct…" at bounding box center [528, 216] width 222 height 29
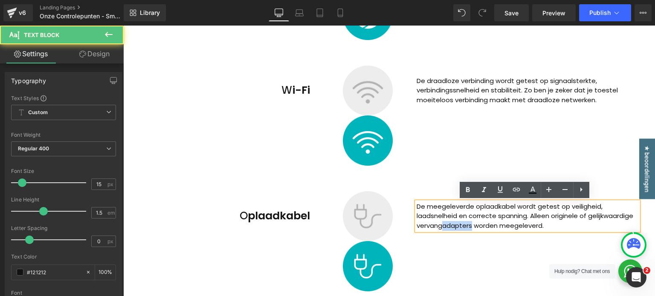
drag, startPoint x: 468, startPoint y: 226, endPoint x: 454, endPoint y: 228, distance: 14.2
click at [441, 226] on p "De meegeleverde oplaadkabel wordt getest op veiligheid, laadsnelheid en correct…" at bounding box center [528, 216] width 222 height 29
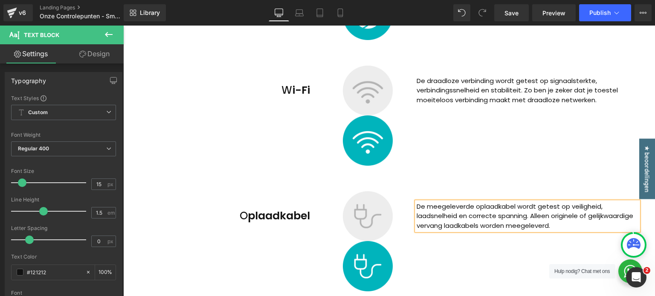
click at [488, 228] on p "De meegeleverde oplaadkabel wordt getest op veiligheid, laadsnelheid en correct…" at bounding box center [528, 216] width 222 height 29
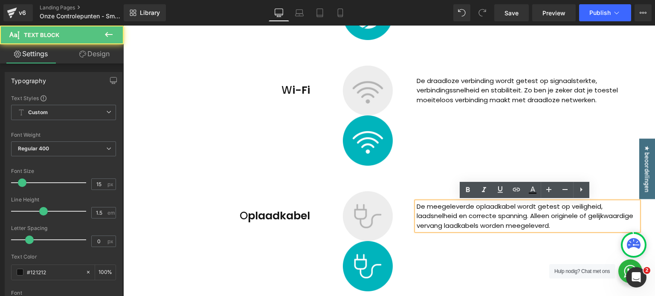
click at [592, 226] on p "De meegeleverde oplaadkabel wordt getest op veiligheid, laadsnelheid en correct…" at bounding box center [528, 216] width 222 height 29
click at [558, 253] on div "Oplaadkabel Heading Image Image De meegeleverde oplaadkabel wordt getest op vei…" at bounding box center [389, 242] width 512 height 126
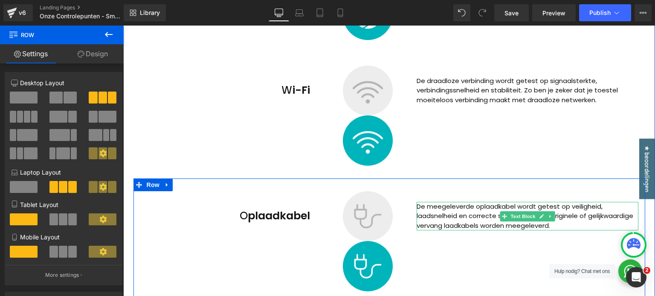
click at [442, 226] on p "De meegeleverde oplaadkabel wordt getest op veiligheid, laadsnelheid en correct…" at bounding box center [528, 216] width 222 height 29
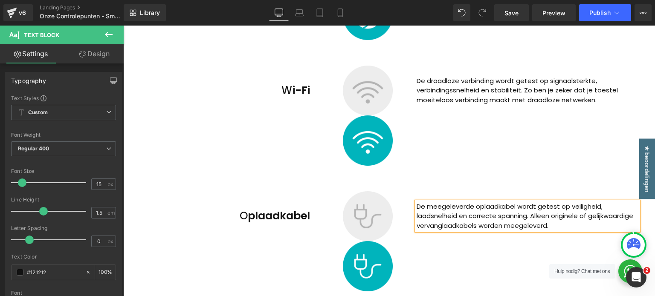
click at [568, 229] on p "De meegeleverde oplaadkabel wordt getest op veiligheid, laadsnelheid en correct…" at bounding box center [528, 216] width 222 height 29
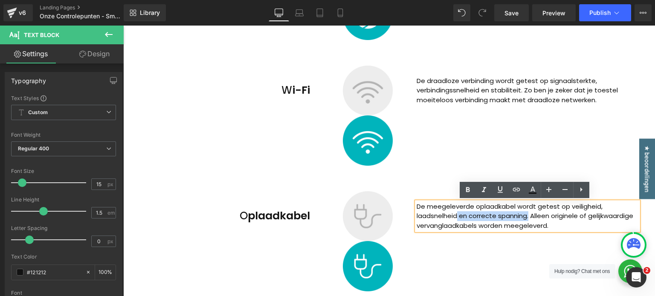
drag, startPoint x: 527, startPoint y: 215, endPoint x: 454, endPoint y: 214, distance: 72.9
click at [454, 214] on p "De meegeleverde oplaadkabel wordt getest op veiligheid, laadsnelheid en correct…" at bounding box center [528, 216] width 222 height 29
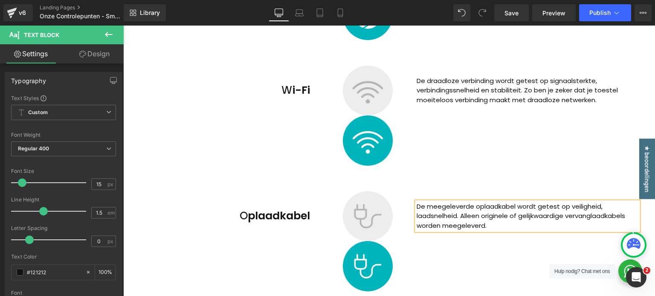
click at [458, 215] on p "De meegeleverde oplaadkabel wordt getest op veiligheid, laadsnelheid. Alleen or…" at bounding box center [528, 216] width 222 height 29
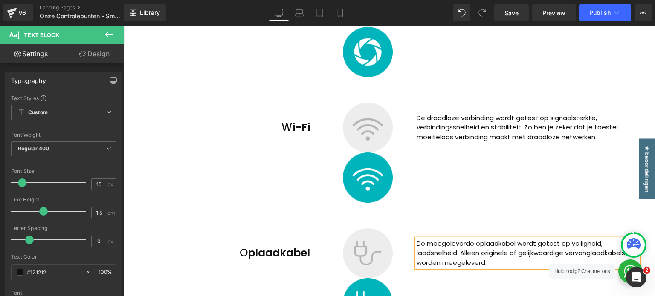
scroll to position [1354, 0]
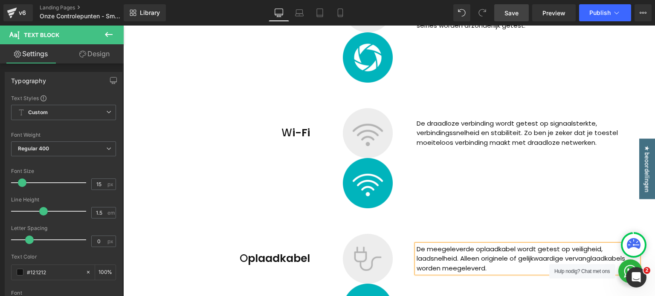
click at [510, 10] on span "Save" at bounding box center [512, 13] width 14 height 9
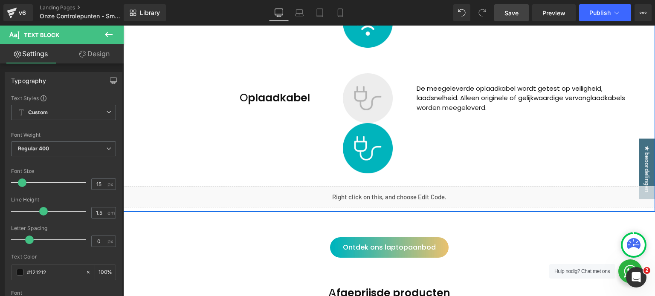
scroll to position [1397, 0]
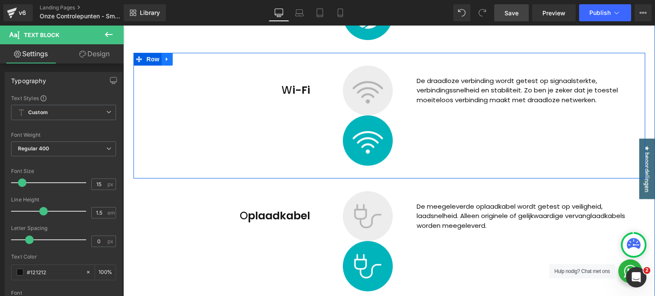
click at [164, 60] on icon at bounding box center [167, 59] width 6 height 6
click at [175, 61] on icon at bounding box center [178, 59] width 6 height 6
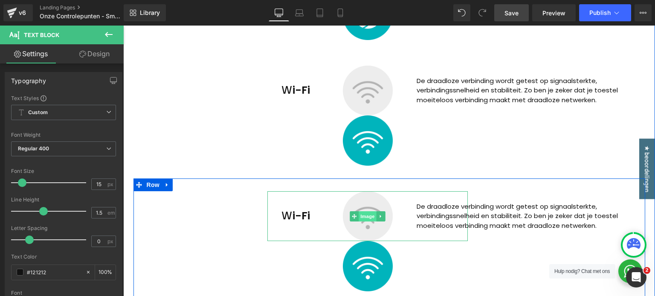
click at [366, 219] on span "Image" at bounding box center [368, 217] width 18 height 10
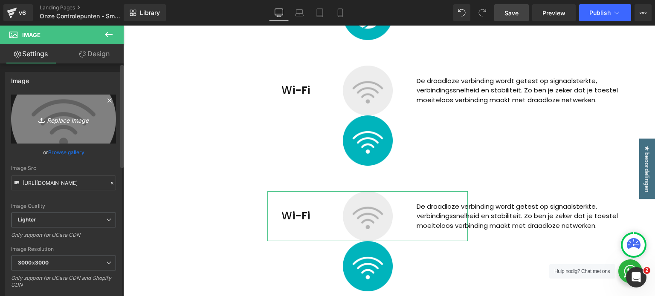
click at [63, 125] on link "Replace Image" at bounding box center [63, 119] width 105 height 49
type input "C:\fakepath\sensoren-icon.png"
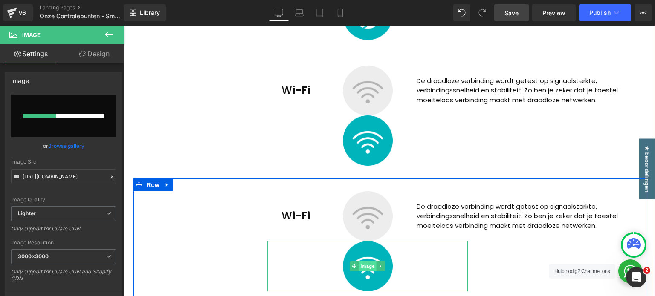
click at [365, 265] on span "Image" at bounding box center [368, 266] width 18 height 10
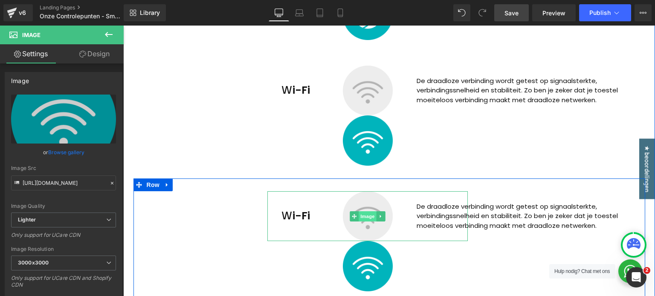
click at [366, 218] on span "Image" at bounding box center [368, 217] width 18 height 10
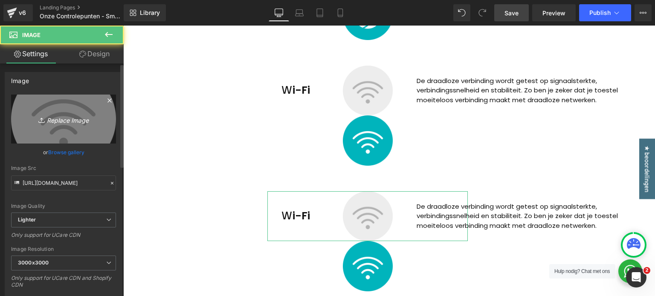
click at [70, 116] on icon "Replace Image" at bounding box center [63, 119] width 68 height 11
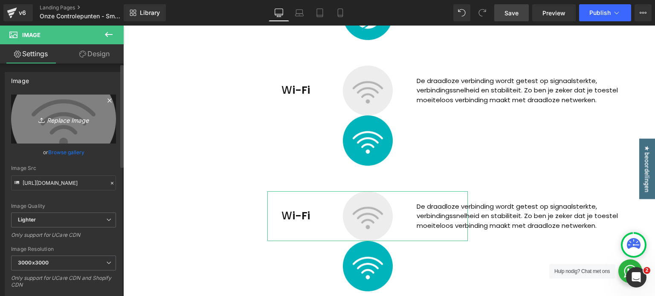
type input "C:\fakepath\sensoren-icon.png"
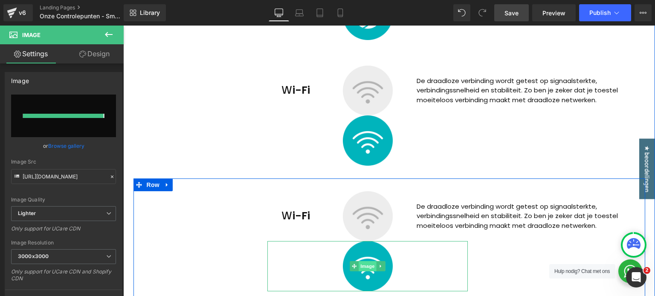
type input "https://ucarecdn.com/24f29cc4-d75f-4b97-aac6-0c310ff09c2d/-/format/auto/-/previ…"
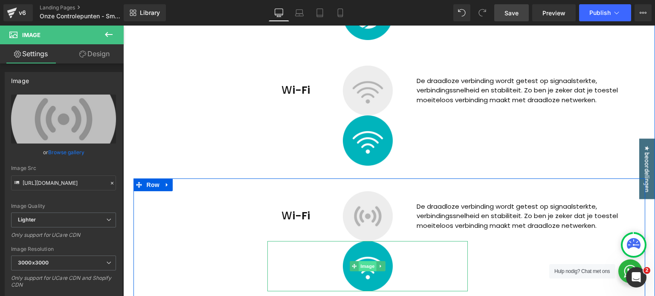
click at [365, 264] on span "Image" at bounding box center [368, 266] width 18 height 10
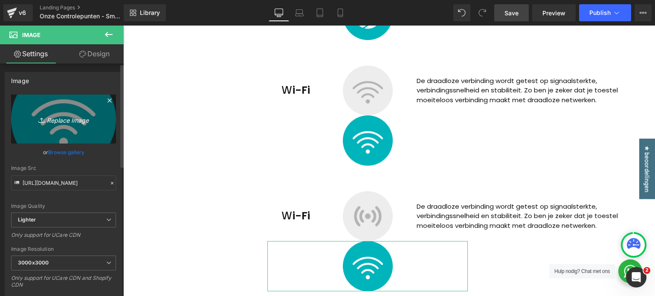
click at [72, 116] on icon "Replace Image" at bounding box center [63, 119] width 68 height 11
type input "C:\fakepath\sensoren-icon-2.png"
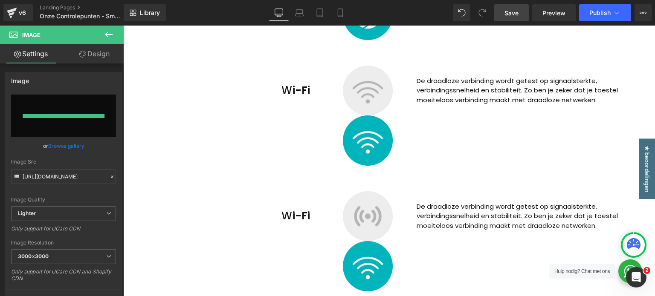
type input "https://ucarecdn.com/5101964f-bc47-4479-beed-b3efefc42f98/-/format/auto/-/previ…"
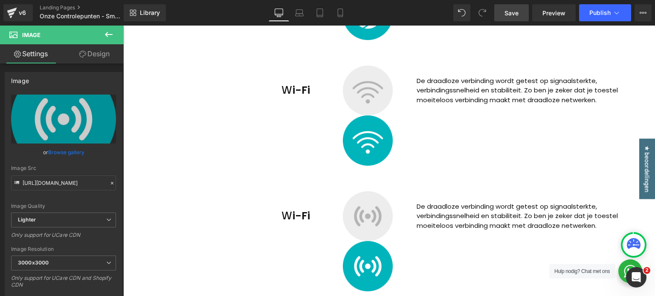
click at [491, 222] on p "De draadloze verbinding wordt getest op signaalsterkte, verbindingssnelheid en …" at bounding box center [528, 216] width 222 height 29
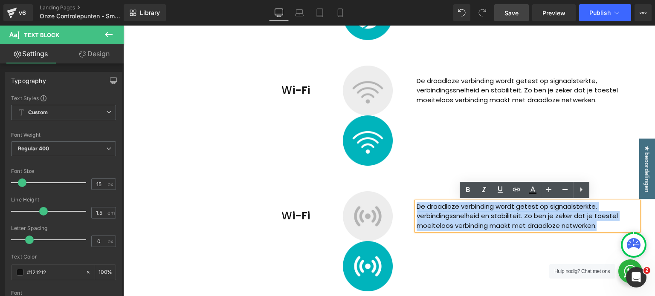
paste div
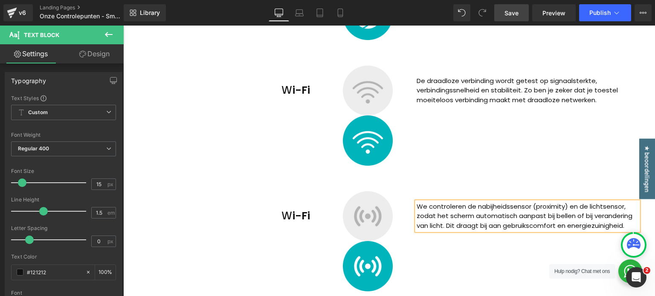
scroll to position [1482, 0]
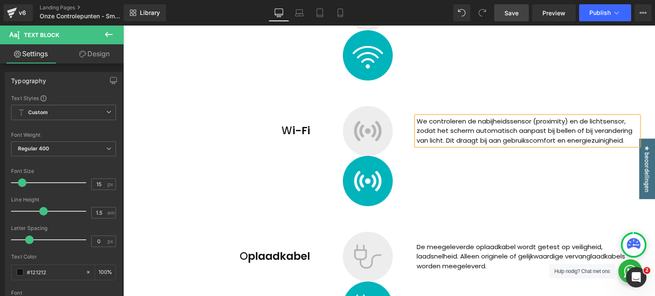
click at [278, 127] on div at bounding box center [367, 131] width 200 height 50
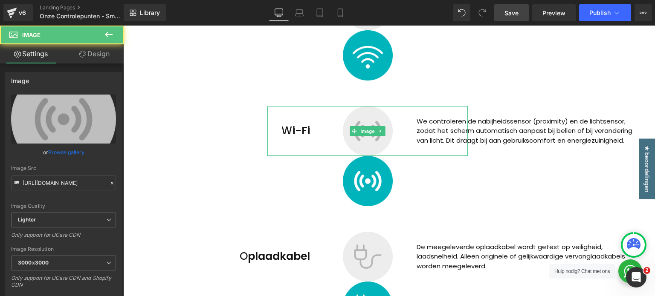
click at [289, 129] on div at bounding box center [367, 131] width 200 height 50
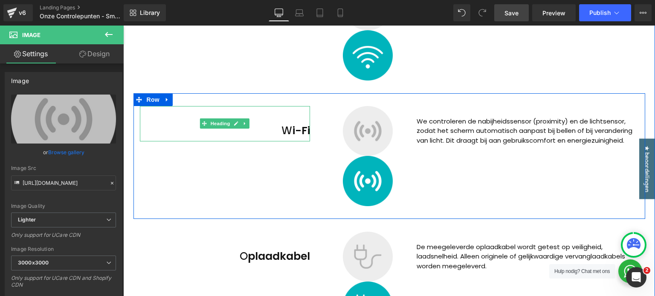
click at [258, 125] on h2 "Wi-Fi" at bounding box center [225, 131] width 171 height 20
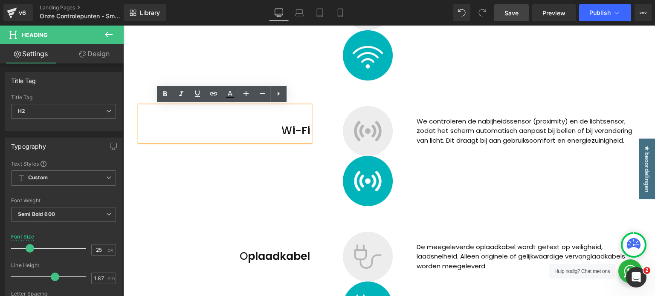
click at [255, 127] on h2 "Wi-Fi" at bounding box center [225, 131] width 171 height 20
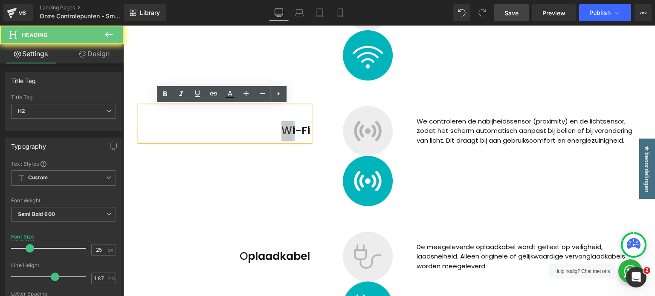
click at [255, 127] on h2 "Wi-Fi" at bounding box center [225, 131] width 171 height 20
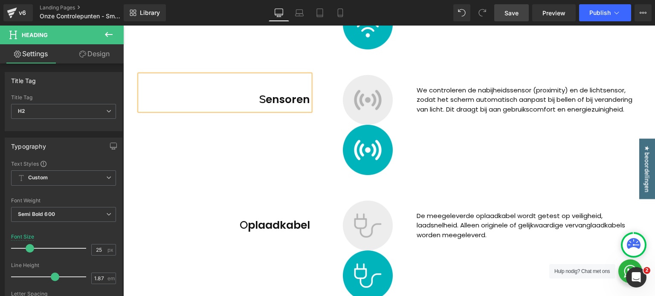
scroll to position [1567, 0]
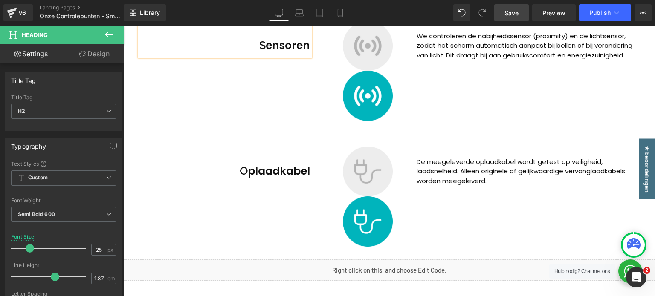
click at [307, 127] on div "Sensoren Heading Image Image We controleren de nabijheidssensor (proximity) en …" at bounding box center [389, 71] width 512 height 126
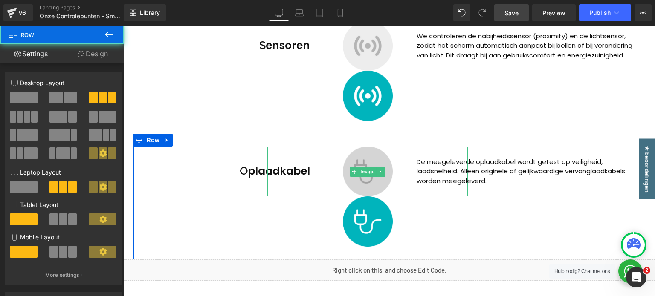
scroll to position [1482, 0]
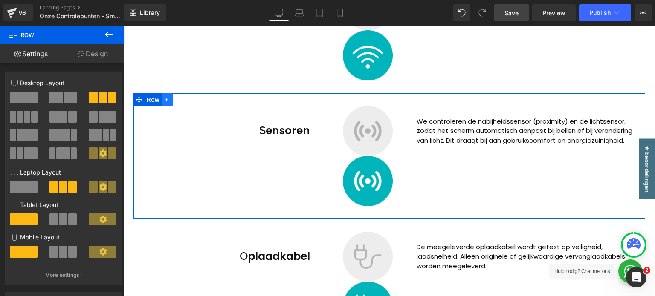
click at [166, 99] on icon at bounding box center [167, 100] width 2 height 4
click at [175, 99] on icon at bounding box center [178, 100] width 6 height 6
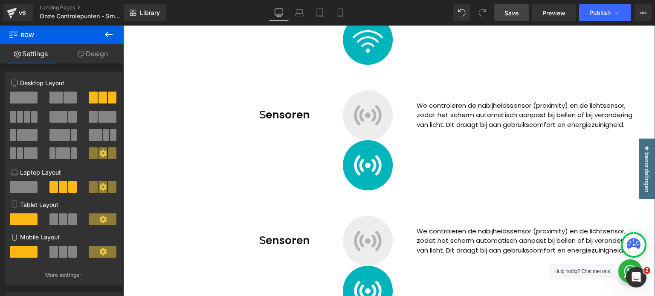
scroll to position [1513, 0]
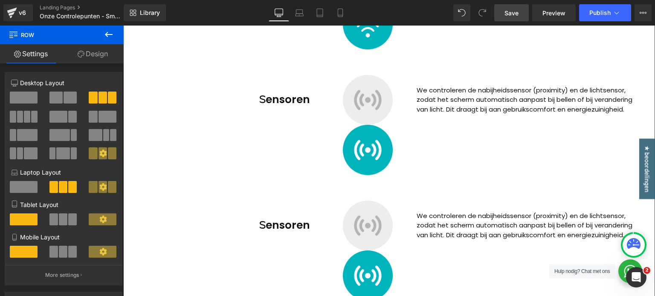
drag, startPoint x: 220, startPoint y: 227, endPoint x: 251, endPoint y: 230, distance: 31.2
click at [220, 227] on h2 "Sensoren" at bounding box center [225, 226] width 171 height 20
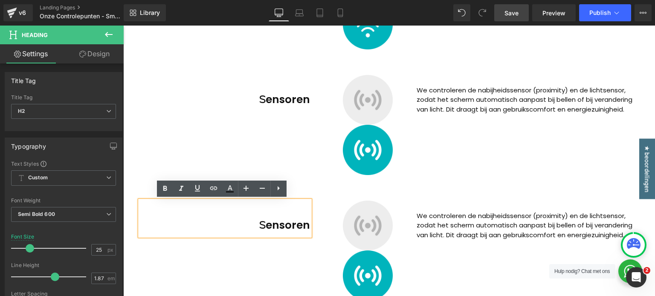
click at [260, 228] on h2 "Sensoren" at bounding box center [225, 226] width 171 height 20
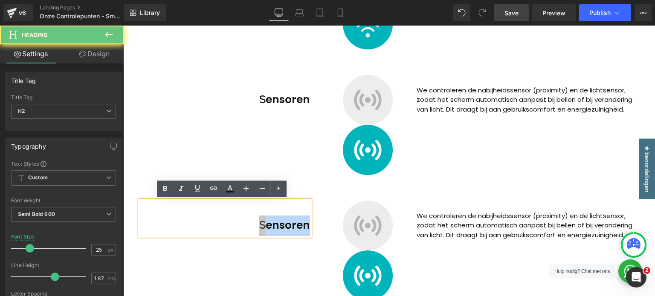
click at [260, 228] on h2 "Sensoren" at bounding box center [225, 226] width 171 height 20
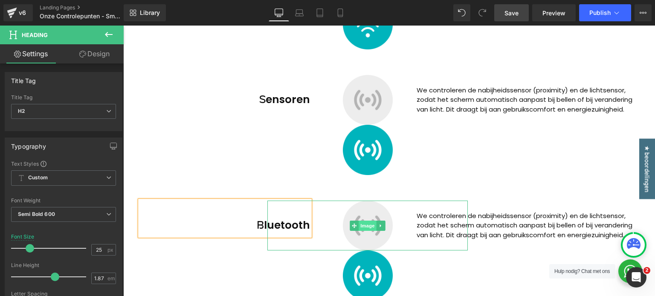
click at [369, 223] on span "Image" at bounding box center [368, 226] width 18 height 10
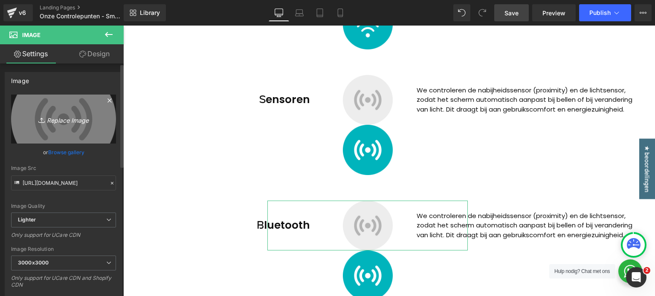
click at [71, 110] on link "Replace Image" at bounding box center [63, 119] width 105 height 49
type input "C:\fakepath\bluetooth-icon.png"
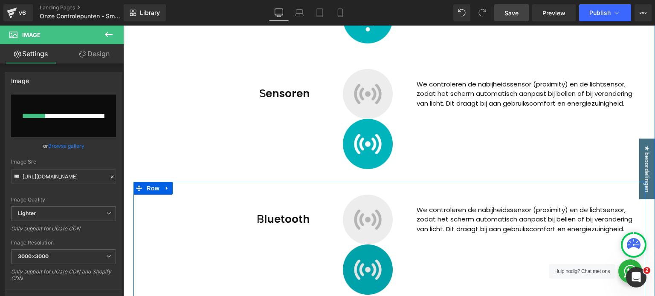
scroll to position [1641, 0]
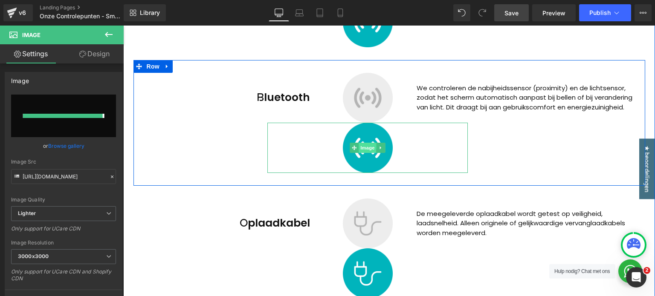
type input "https://ucarecdn.com/03b9e5f1-71b2-4f08-a068-d68459f86060/-/format/auto/-/previ…"
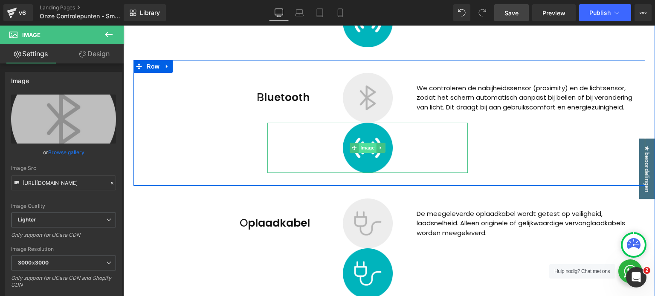
click at [366, 147] on span "Image" at bounding box center [368, 148] width 18 height 10
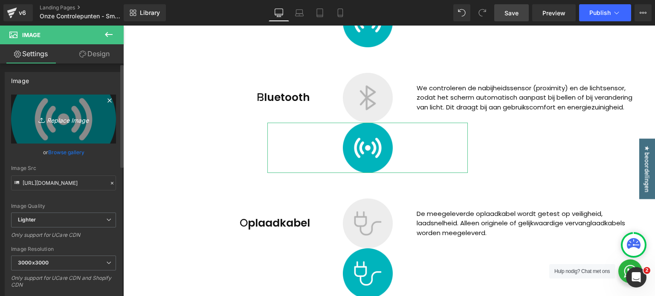
click at [73, 136] on link "Replace Image" at bounding box center [63, 119] width 105 height 49
type input "C:\fakepath\bluetooth-icon-2.png"
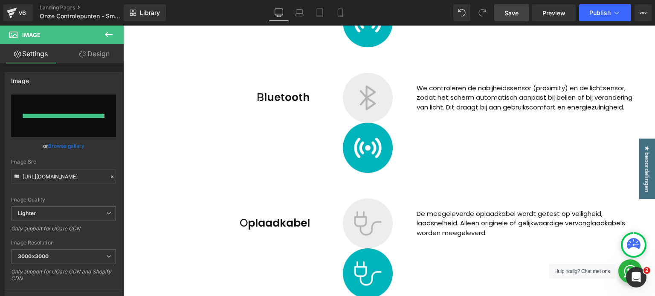
type input "https://ucarecdn.com/d11b0d2a-3c40-4249-9559-4bb6844d5cb1/-/format/auto/-/previ…"
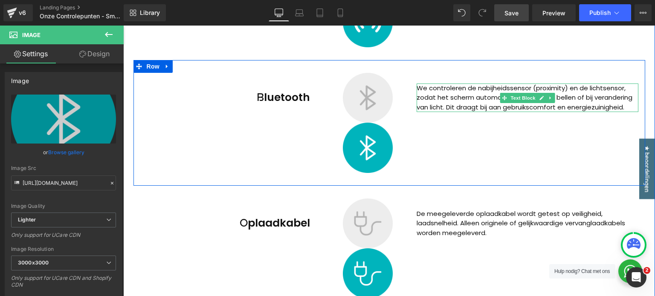
click at [460, 104] on p "We controleren de nabijheidssensor (proximity) en de lichtsensor, zodat het sch…" at bounding box center [528, 98] width 222 height 29
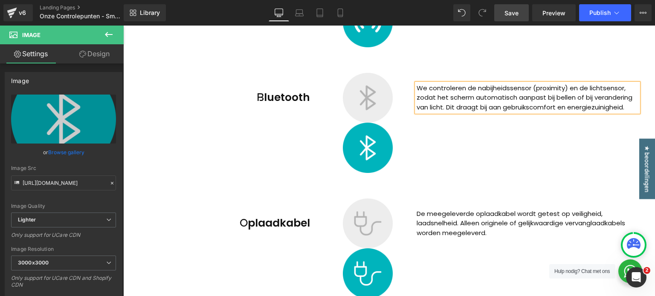
click at [460, 104] on p "We controleren de nabijheidssensor (proximity) en de lichtsensor, zodat het sch…" at bounding box center [528, 98] width 222 height 29
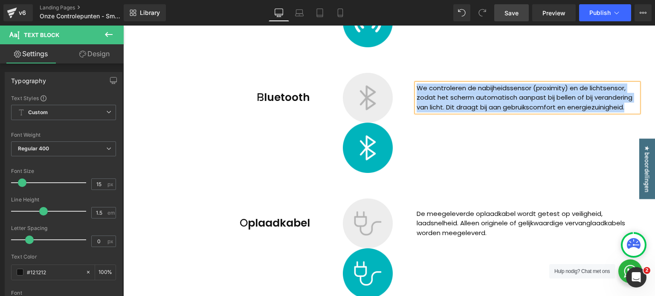
paste div
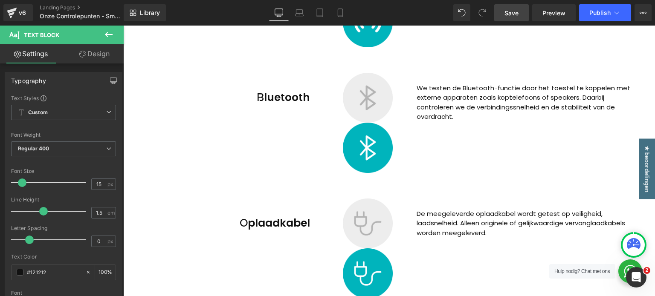
click at [81, 47] on link "Design" at bounding box center [95, 53] width 62 height 19
click at [0, 0] on div "Spacing" at bounding box center [0, 0] width 0 height 0
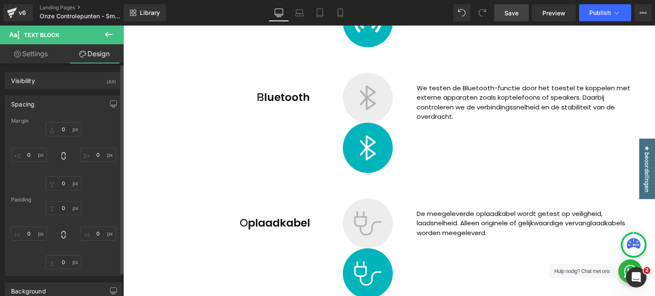
type input "25"
type input "0"
type input "-150"
type input "0"
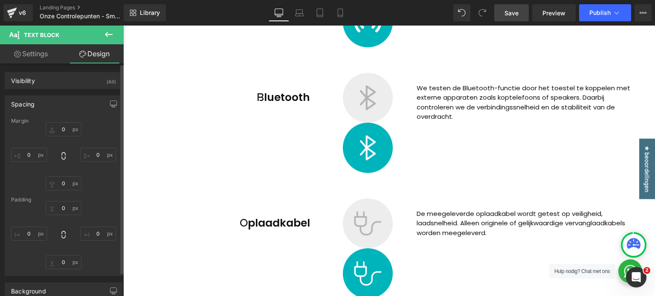
type input "0"
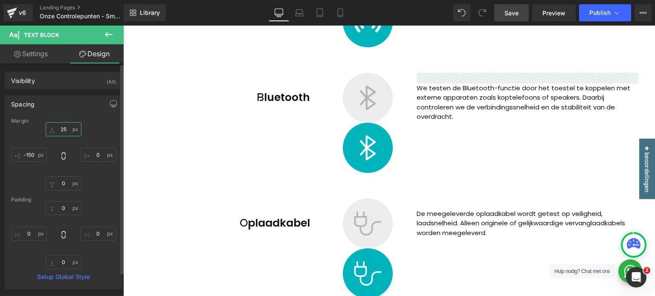
click at [64, 129] on input "25" at bounding box center [64, 129] width 36 height 14
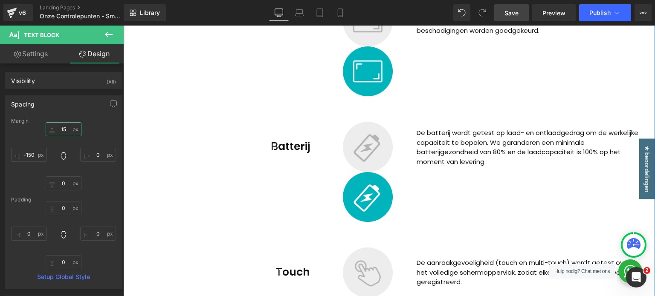
scroll to position [319, 0]
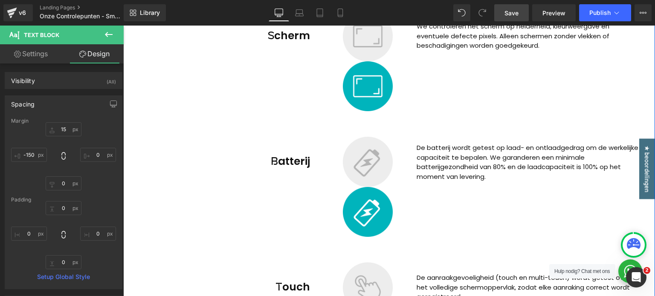
click at [437, 166] on p "De batterij wordt getest op laad- en ontlaadgedrag om de werkelijke capaciteit …" at bounding box center [528, 162] width 222 height 38
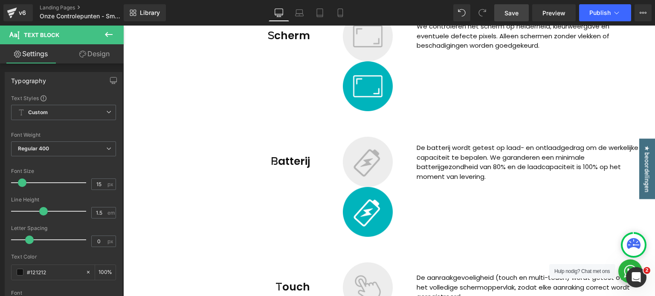
click at [97, 47] on link "Design" at bounding box center [95, 53] width 62 height 19
click at [0, 0] on div "Spacing" at bounding box center [0, 0] width 0 height 0
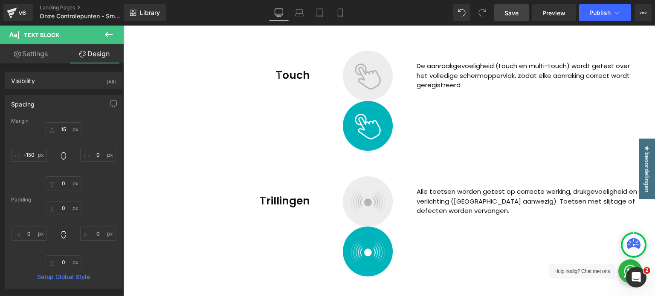
scroll to position [532, 0]
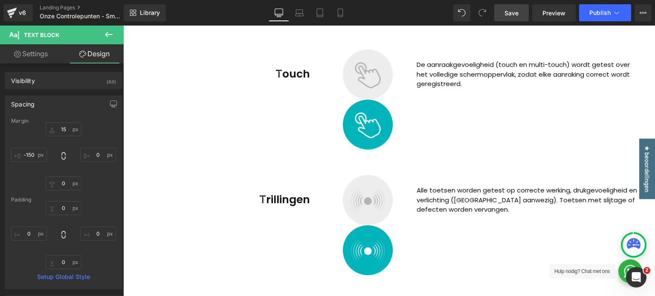
click at [512, 18] on link "Save" at bounding box center [511, 12] width 35 height 17
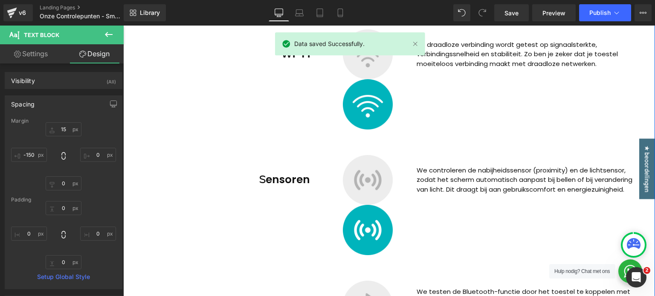
scroll to position [1513, 0]
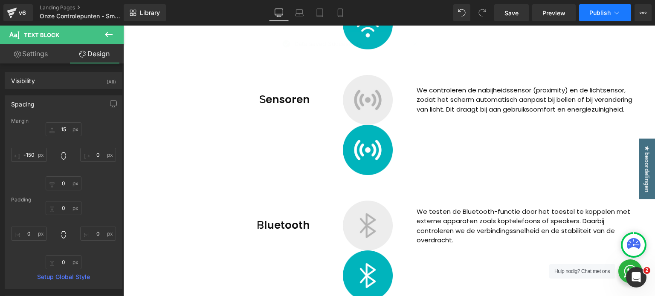
click at [609, 16] on button "Publish" at bounding box center [605, 12] width 52 height 17
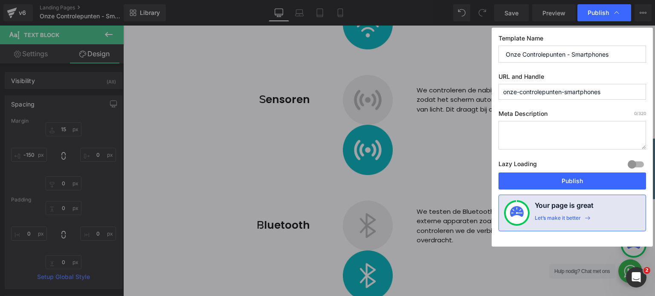
drag, startPoint x: 520, startPoint y: 93, endPoint x: 476, endPoint y: 92, distance: 43.9
click at [476, 92] on div "Publish Template Name Onze Controlepunten - Smartphones URL and Handle onze-con…" at bounding box center [327, 148] width 655 height 296
click at [576, 94] on input "controlepunten-smartphones" at bounding box center [573, 92] width 148 height 16
click at [601, 88] on input "controlepunten-smartphones" at bounding box center [573, 92] width 148 height 16
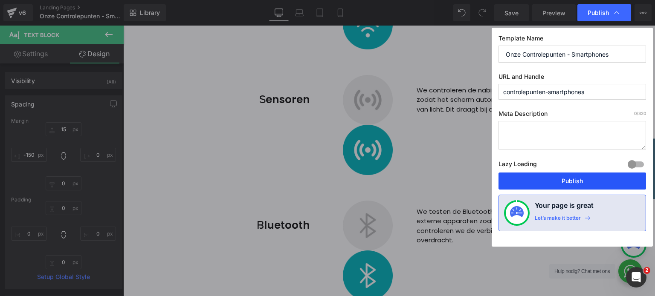
click at [578, 182] on button "Publish" at bounding box center [573, 181] width 148 height 17
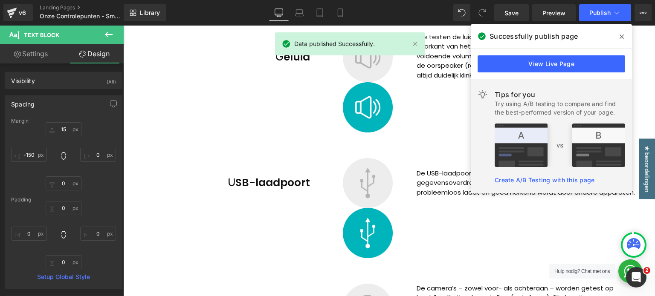
scroll to position [1001, 0]
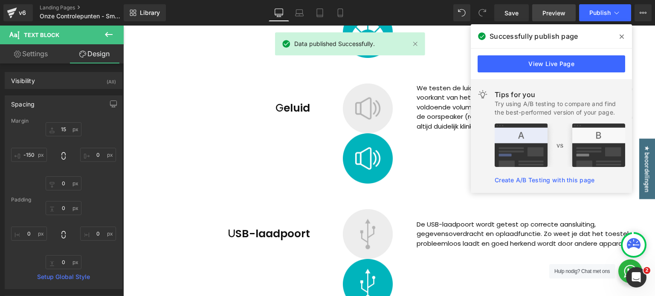
click at [546, 9] on span "Preview" at bounding box center [554, 13] width 23 height 9
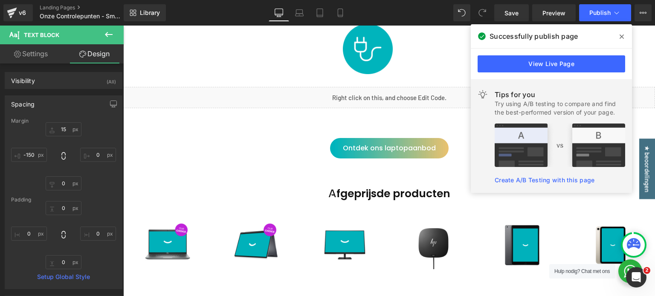
scroll to position [1897, 0]
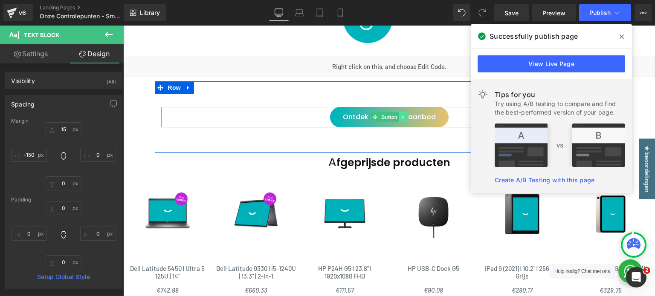
click at [403, 117] on link at bounding box center [403, 117] width 9 height 10
click at [433, 116] on link "Ontdek ons laptopaanbod" at bounding box center [389, 117] width 119 height 20
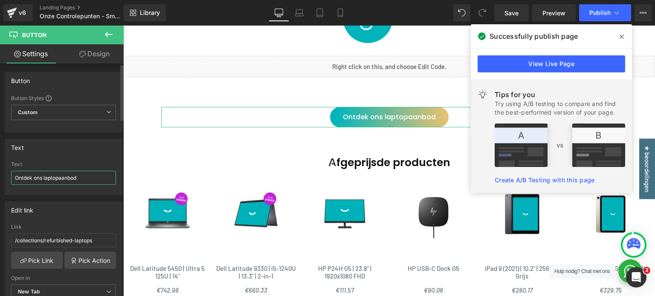
drag, startPoint x: 58, startPoint y: 180, endPoint x: 44, endPoint y: 179, distance: 15.0
click at [44, 179] on input "Ontdek ons laptopaanbod" at bounding box center [63, 178] width 105 height 14
click at [77, 162] on div "Text" at bounding box center [63, 165] width 105 height 6
click at [73, 177] on input "Ontdek ons smartphoneaanbod" at bounding box center [63, 178] width 105 height 14
click at [86, 162] on div "Text" at bounding box center [63, 165] width 105 height 6
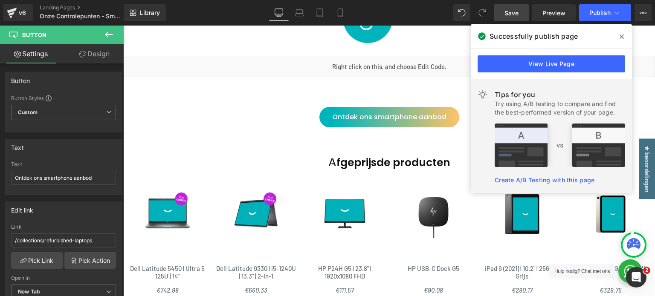
click at [517, 12] on span "Save" at bounding box center [512, 13] width 14 height 9
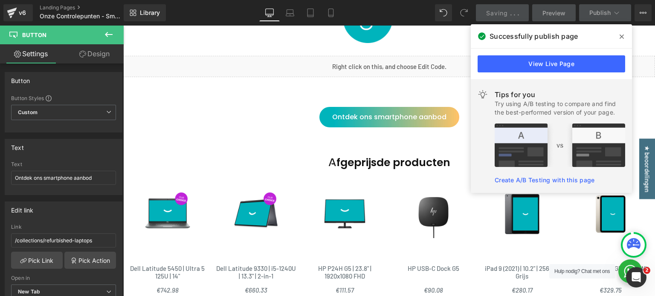
click at [619, 33] on span at bounding box center [622, 37] width 14 height 14
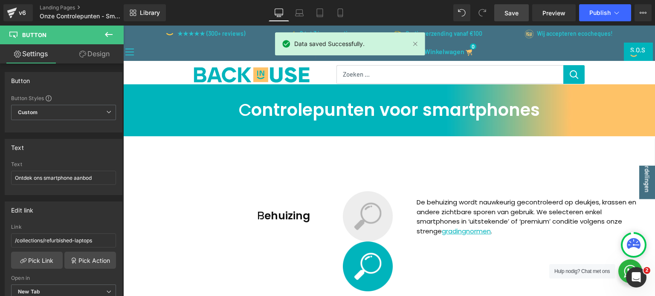
scroll to position [0, 0]
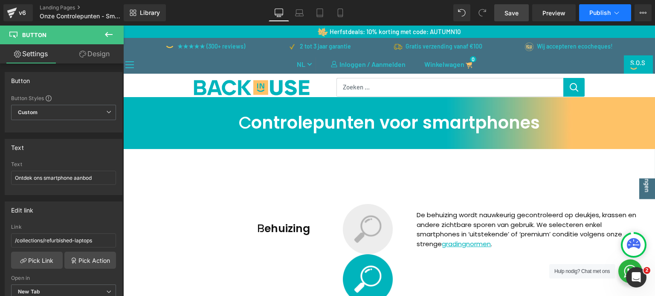
click at [590, 13] on span "Publish" at bounding box center [599, 12] width 21 height 7
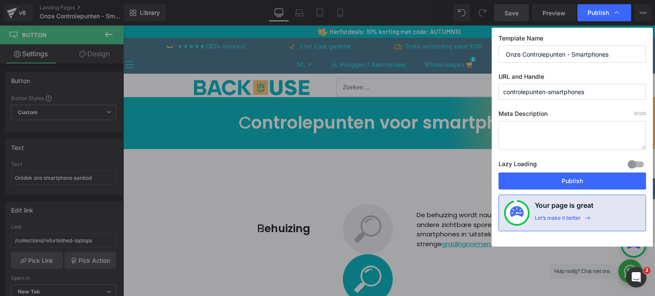
click at [560, 134] on textarea at bounding box center [573, 135] width 148 height 29
paste textarea "Elke laptop in onze collectie wordt zorgvuldig getest door onze experten. Hier …"
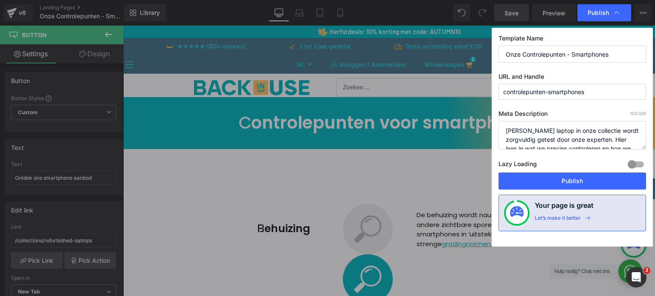
drag, startPoint x: 537, startPoint y: 127, endPoint x: 518, endPoint y: 128, distance: 18.3
click at [518, 128] on textarea "Elke laptop in onze collectie wordt zorgvuldig getest door onze experten. Hier …" at bounding box center [573, 135] width 148 height 29
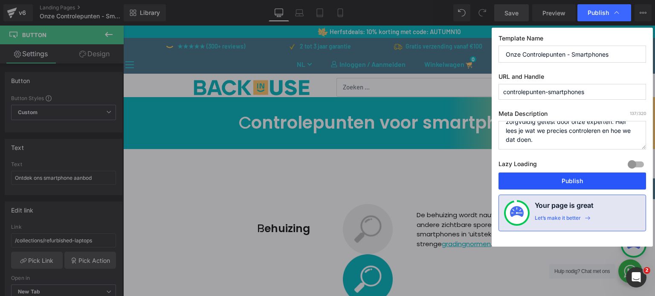
click at [563, 185] on button "Publish" at bounding box center [573, 181] width 148 height 17
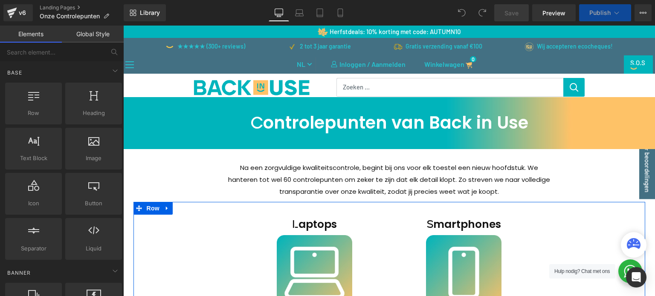
scroll to position [171, 0]
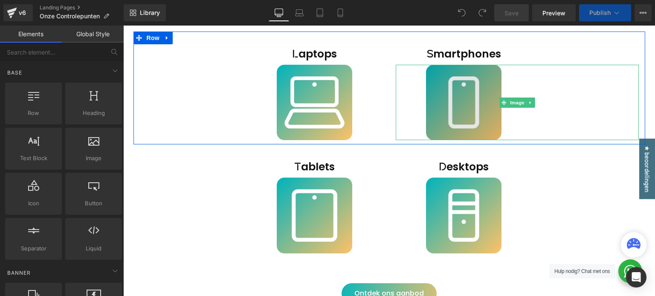
click at [466, 102] on img at bounding box center [517, 103] width 183 height 76
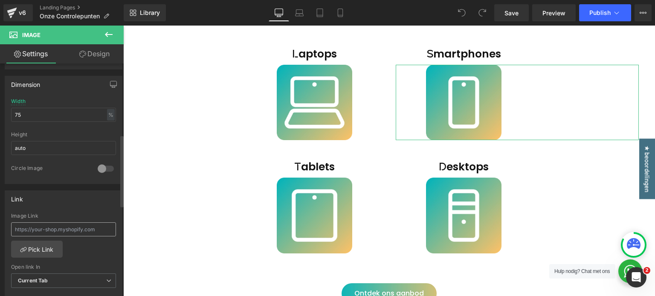
scroll to position [256, 0]
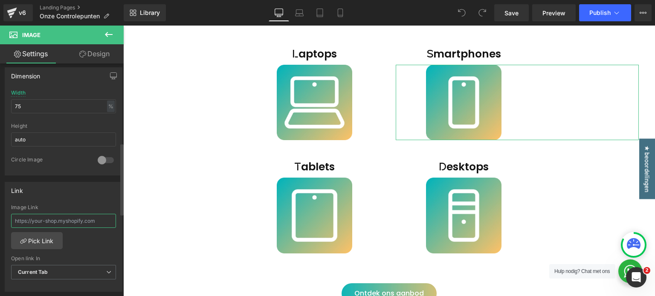
click at [54, 221] on input "text" at bounding box center [63, 221] width 105 height 14
type input "h"
click at [57, 235] on link "Pick Link" at bounding box center [37, 240] width 52 height 17
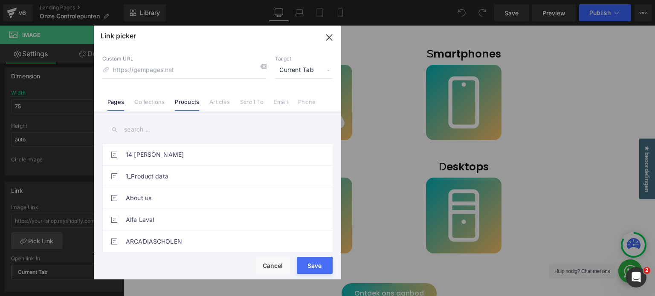
click at [181, 97] on li "Products" at bounding box center [187, 98] width 35 height 15
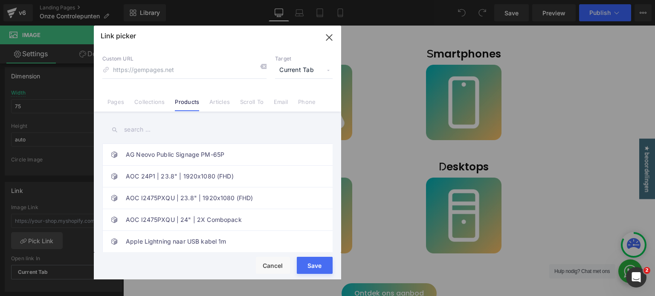
click at [131, 130] on input "text" at bounding box center [217, 129] width 230 height 19
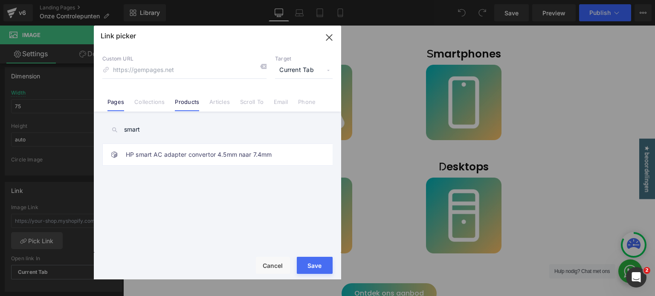
type input "smart"
click at [120, 99] on link "Pages" at bounding box center [115, 105] width 17 height 13
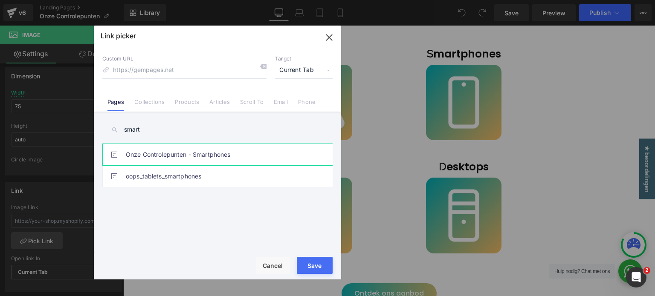
click at [172, 159] on link "Onze Controlepunten - Smartphones" at bounding box center [220, 154] width 188 height 21
type input "/pages/controlepunten-smartphones"
click at [319, 261] on div "Loading Product Data" at bounding box center [327, 262] width 61 height 9
click at [314, 269] on button "Save" at bounding box center [315, 265] width 36 height 17
type input "/pages/controlepunten-smartphones"
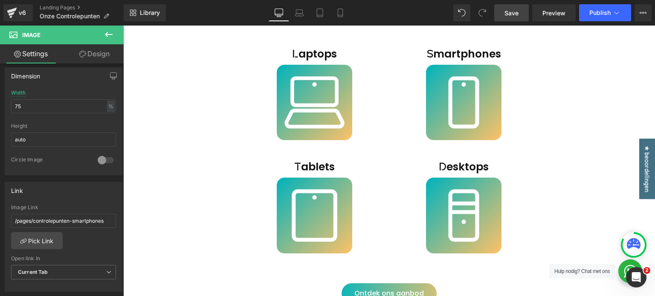
click at [511, 15] on span "Save" at bounding box center [512, 13] width 14 height 9
click at [592, 17] on button "Publish" at bounding box center [605, 12] width 52 height 17
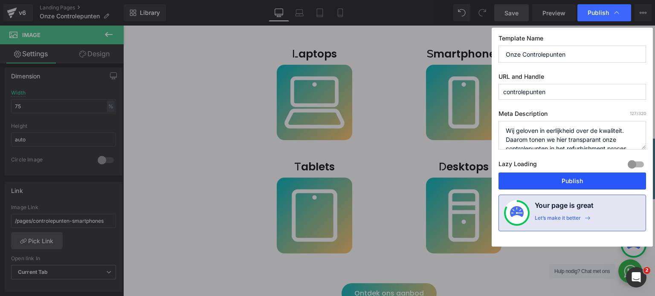
click at [584, 182] on button "Publish" at bounding box center [573, 181] width 148 height 17
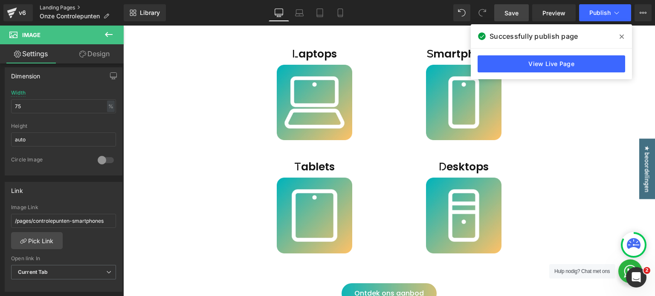
click at [76, 8] on link "Landing Pages" at bounding box center [82, 7] width 84 height 7
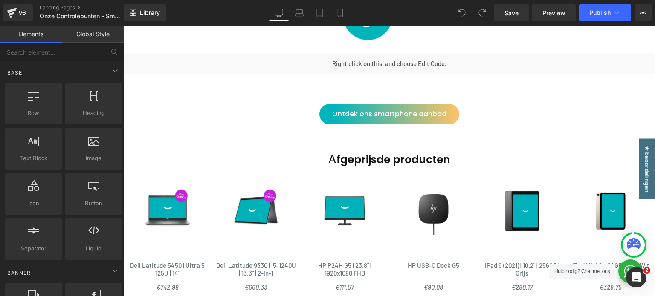
scroll to position [1791, 0]
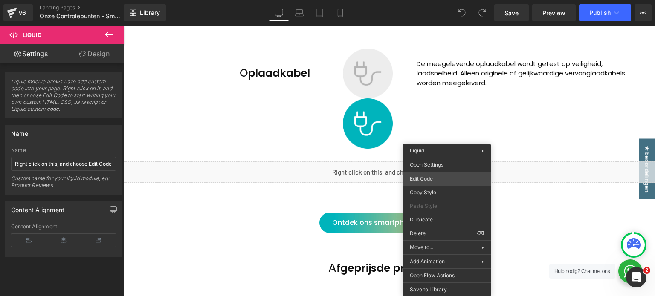
click at [445, 0] on div "You are previewing how the will restyle your page. You can not edit Elements in…" at bounding box center [327, 0] width 655 height 0
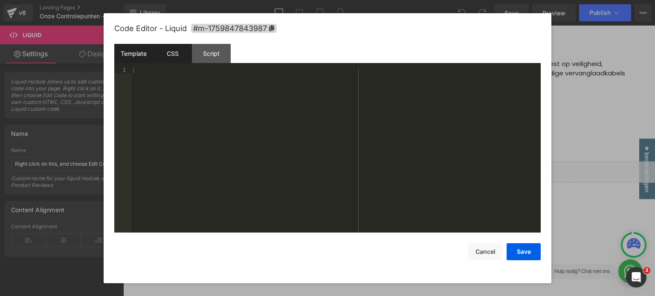
click at [180, 54] on div "CSS" at bounding box center [172, 53] width 39 height 19
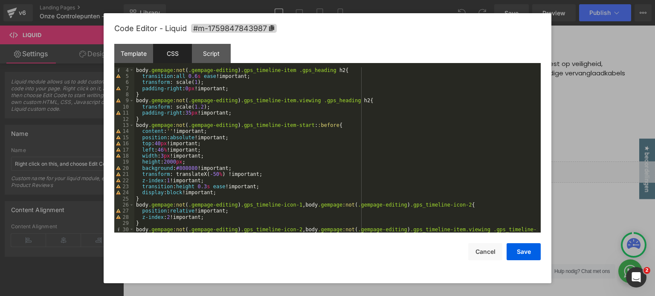
scroll to position [44, 0]
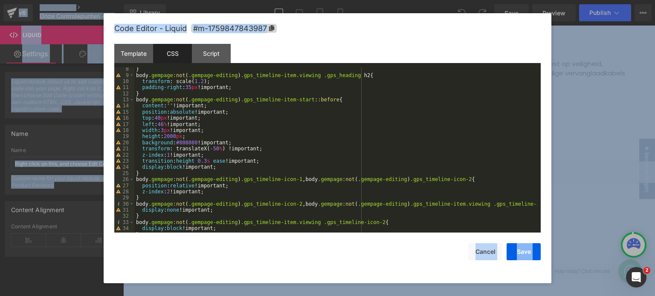
click at [262, 165] on div "} body .gempage :not ( .gempage-editing ) .gps_timeline-item.viewing .gps_headi…" at bounding box center [335, 155] width 403 height 178
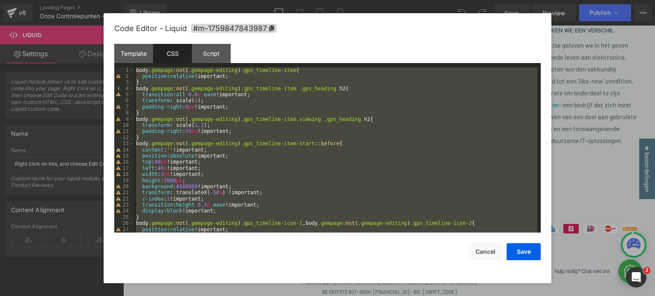
scroll to position [0, 0]
click at [258, 142] on div "body .gempage :not ( .gempage-editing ) .gps_timeline-item { position : relativ…" at bounding box center [335, 150] width 403 height 166
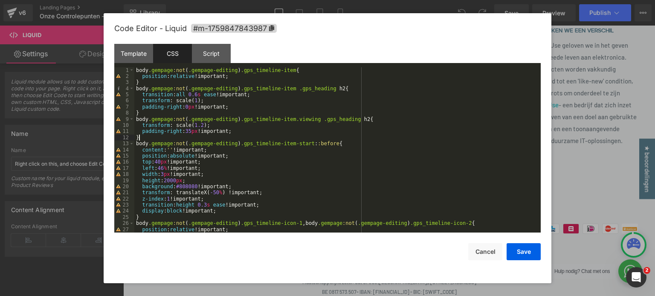
click at [259, 139] on div "body .gempage :not ( .gempage-editing ) .gps_timeline-item { position : relativ…" at bounding box center [335, 156] width 403 height 178
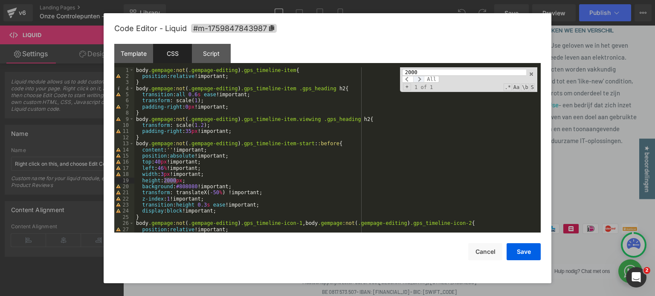
type input "2000"
click at [421, 78] on span at bounding box center [418, 79] width 11 height 7
click at [175, 184] on div "body .gempage :not ( .gempage-editing ) .gps_timeline-item { position : relativ…" at bounding box center [335, 150] width 403 height 166
click at [199, 184] on div "body .gempage :not ( .gempage-editing ) .gps_timeline-item { position : relativ…" at bounding box center [335, 156] width 403 height 178
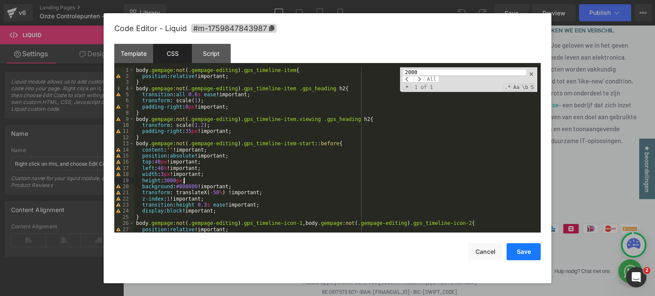
click at [529, 255] on button "Save" at bounding box center [524, 252] width 34 height 17
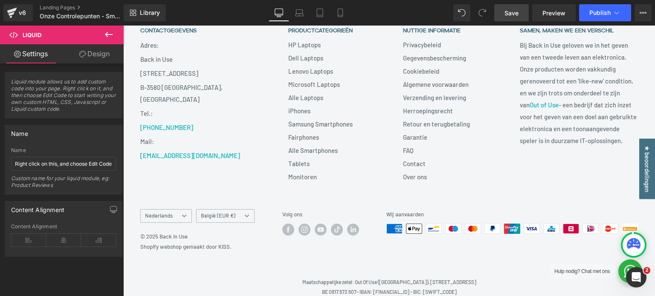
click at [508, 16] on span "Save" at bounding box center [512, 13] width 14 height 9
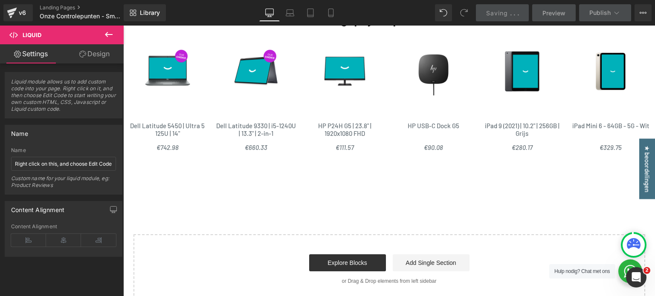
scroll to position [1927, 0]
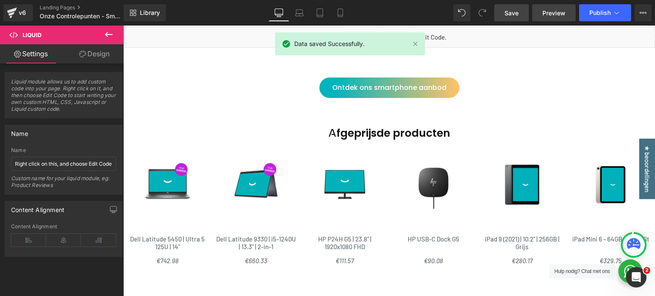
click at [545, 11] on span "Preview" at bounding box center [554, 13] width 23 height 9
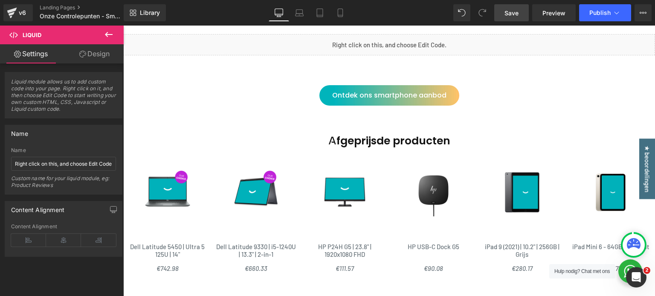
scroll to position [1756, 0]
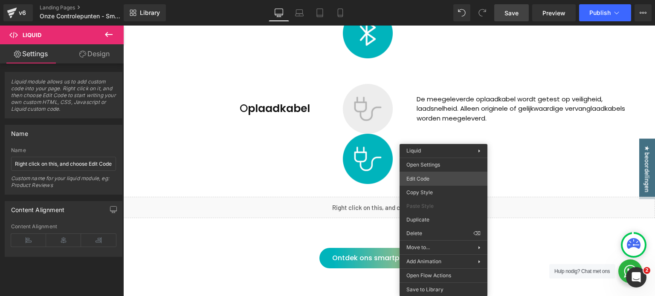
click at [440, 0] on div "You are previewing how the will restyle your page. You can not edit Elements in…" at bounding box center [327, 0] width 655 height 0
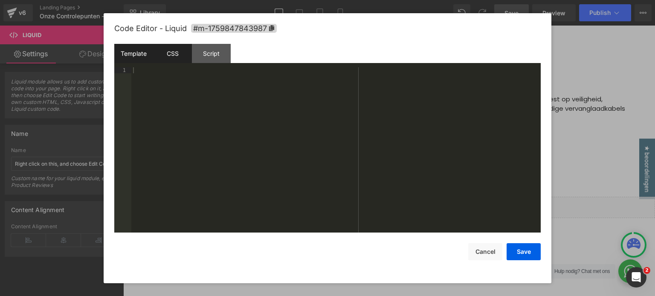
click at [168, 58] on div "CSS" at bounding box center [172, 53] width 39 height 19
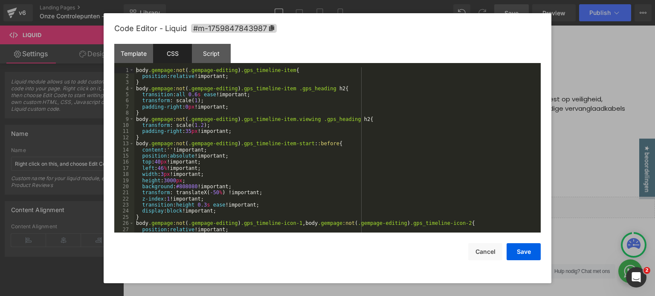
scroll to position [51, 0]
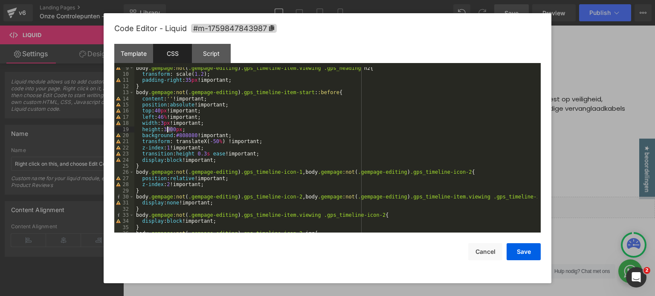
drag, startPoint x: 174, startPoint y: 131, endPoint x: 168, endPoint y: 131, distance: 6.4
click at [167, 131] on div "body .gempage :not ( .gempage-editing ) .gps_timeline-item.viewing .gps_heading…" at bounding box center [335, 154] width 403 height 178
click at [173, 129] on div "body .gempage :not ( .gempage-editing ) .gps_timeline-item.viewing .gps_heading…" at bounding box center [335, 150] width 403 height 166
drag, startPoint x: 175, startPoint y: 130, endPoint x: 165, endPoint y: 129, distance: 10.7
click at [165, 129] on div "body .gempage :not ( .gempage-editing ) .gps_timeline-item.viewing .gps_heading…" at bounding box center [335, 154] width 403 height 178
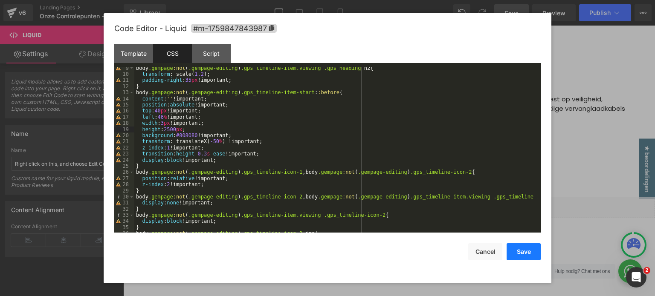
click at [517, 250] on button "Save" at bounding box center [524, 252] width 34 height 17
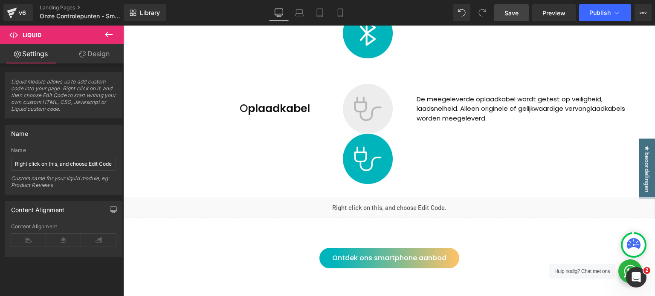
click at [511, 16] on span "Save" at bounding box center [512, 13] width 14 height 9
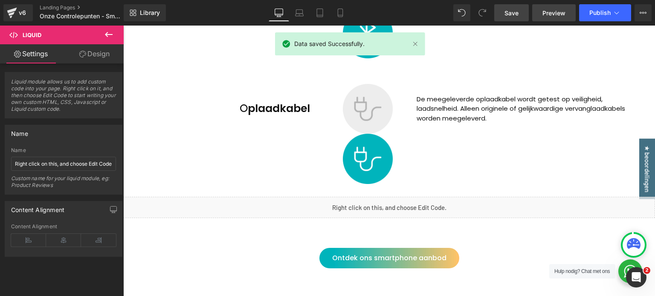
click at [549, 13] on span "Preview" at bounding box center [554, 13] width 23 height 9
